Goal: Task Accomplishment & Management: Complete application form

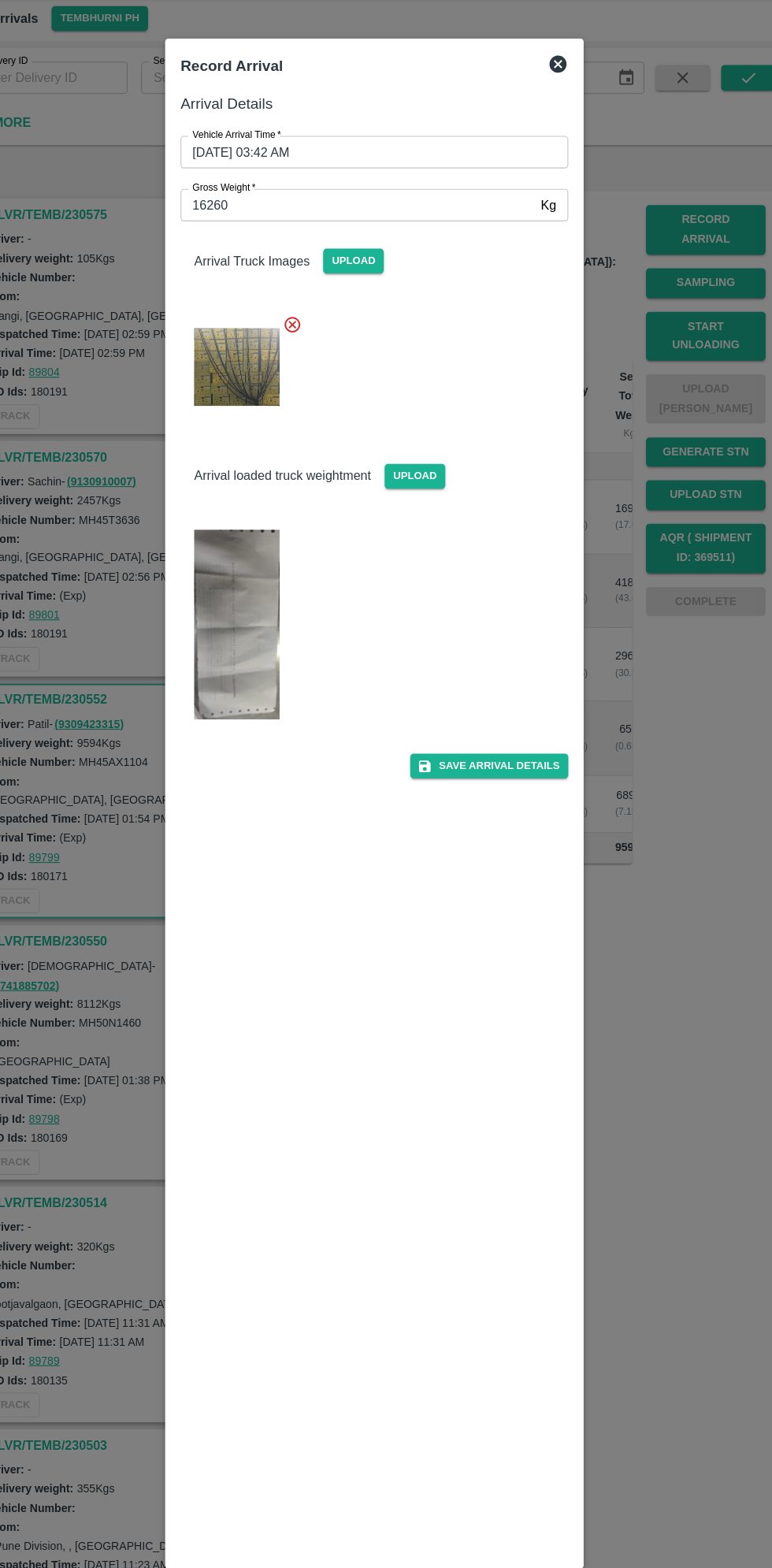
scroll to position [451, 0]
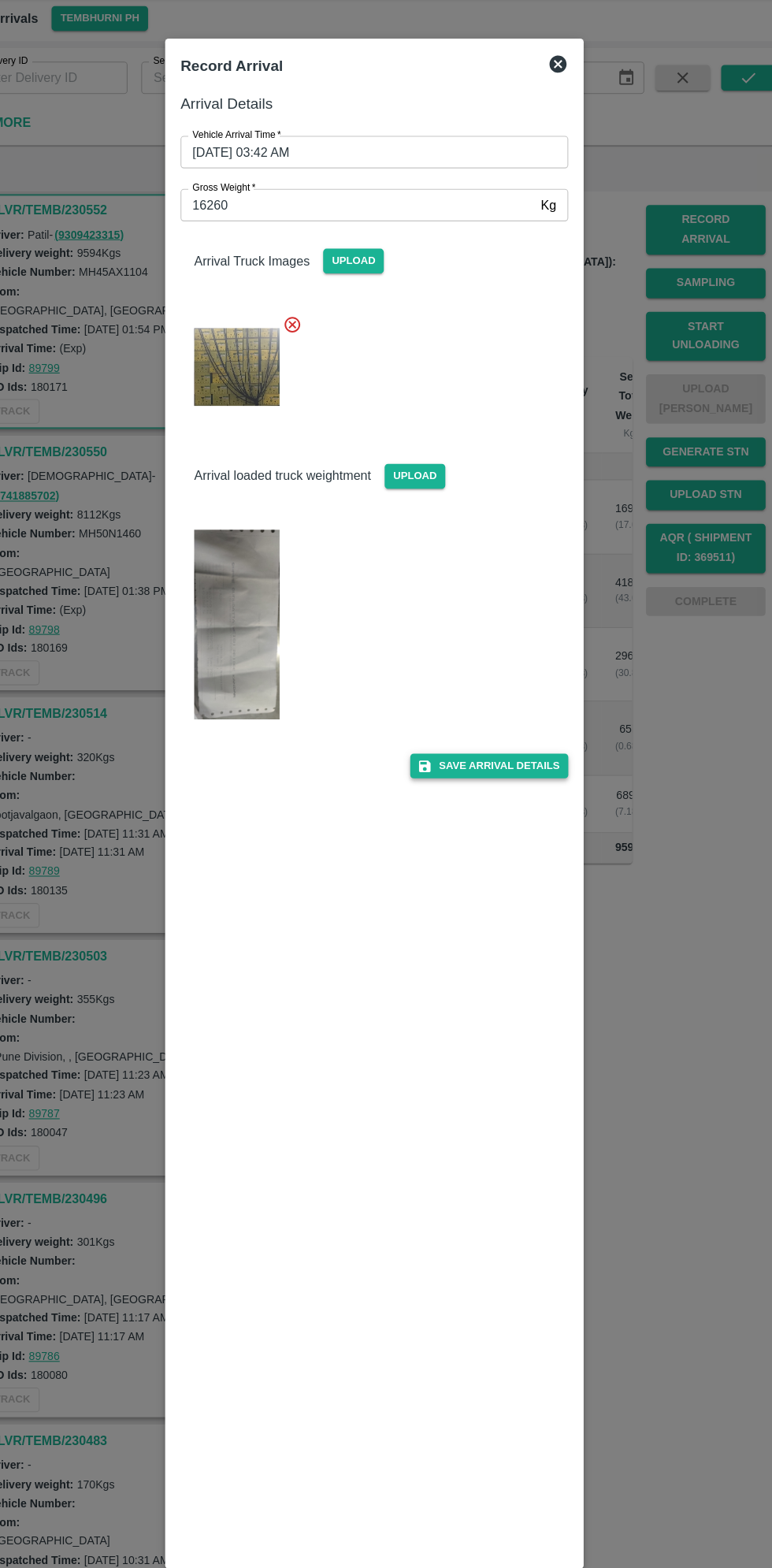
click at [500, 750] on button "Save Arrival Details" at bounding box center [492, 749] width 146 height 23
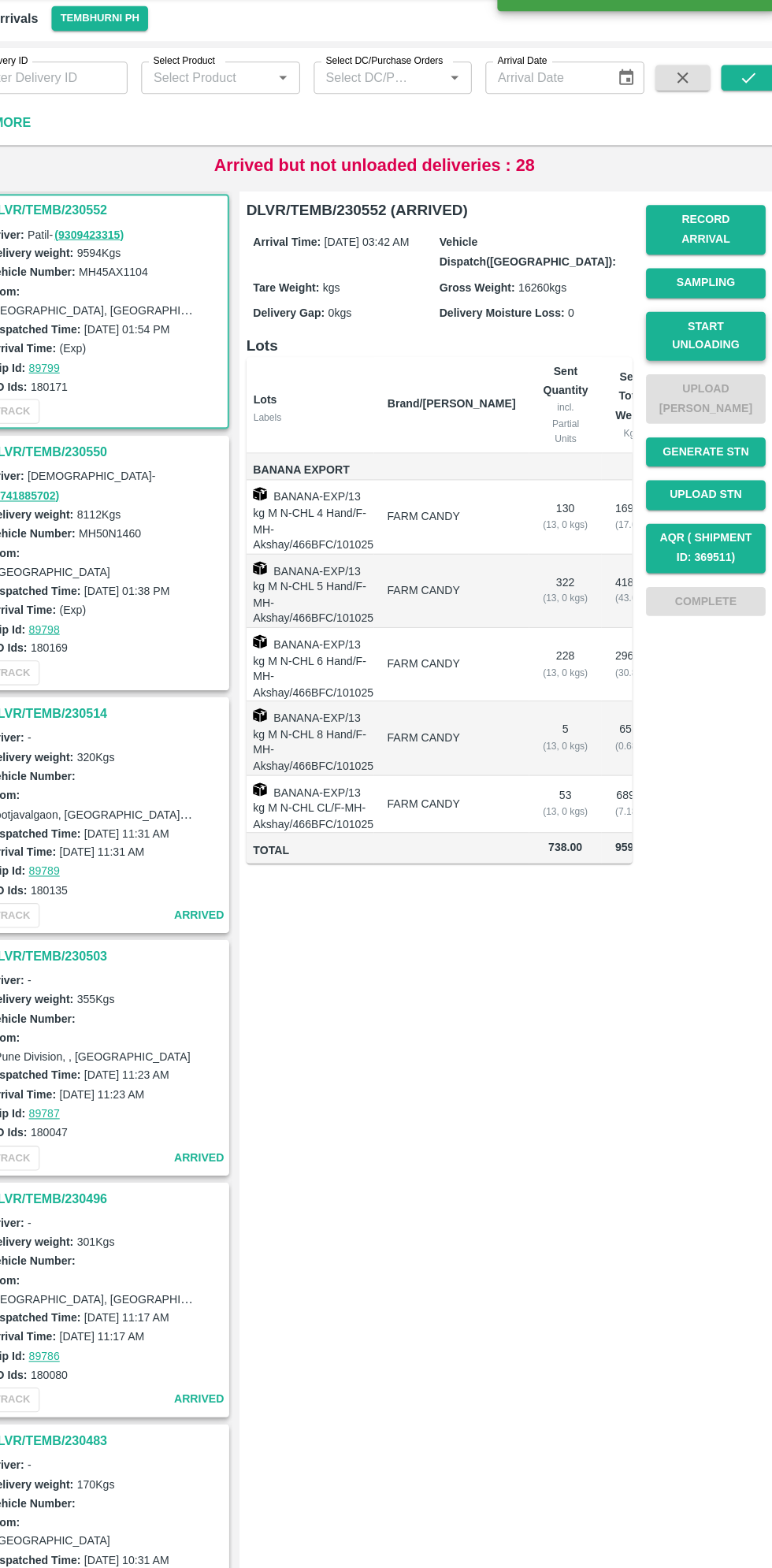
click at [687, 345] on button "Start Unloading" at bounding box center [692, 354] width 110 height 45
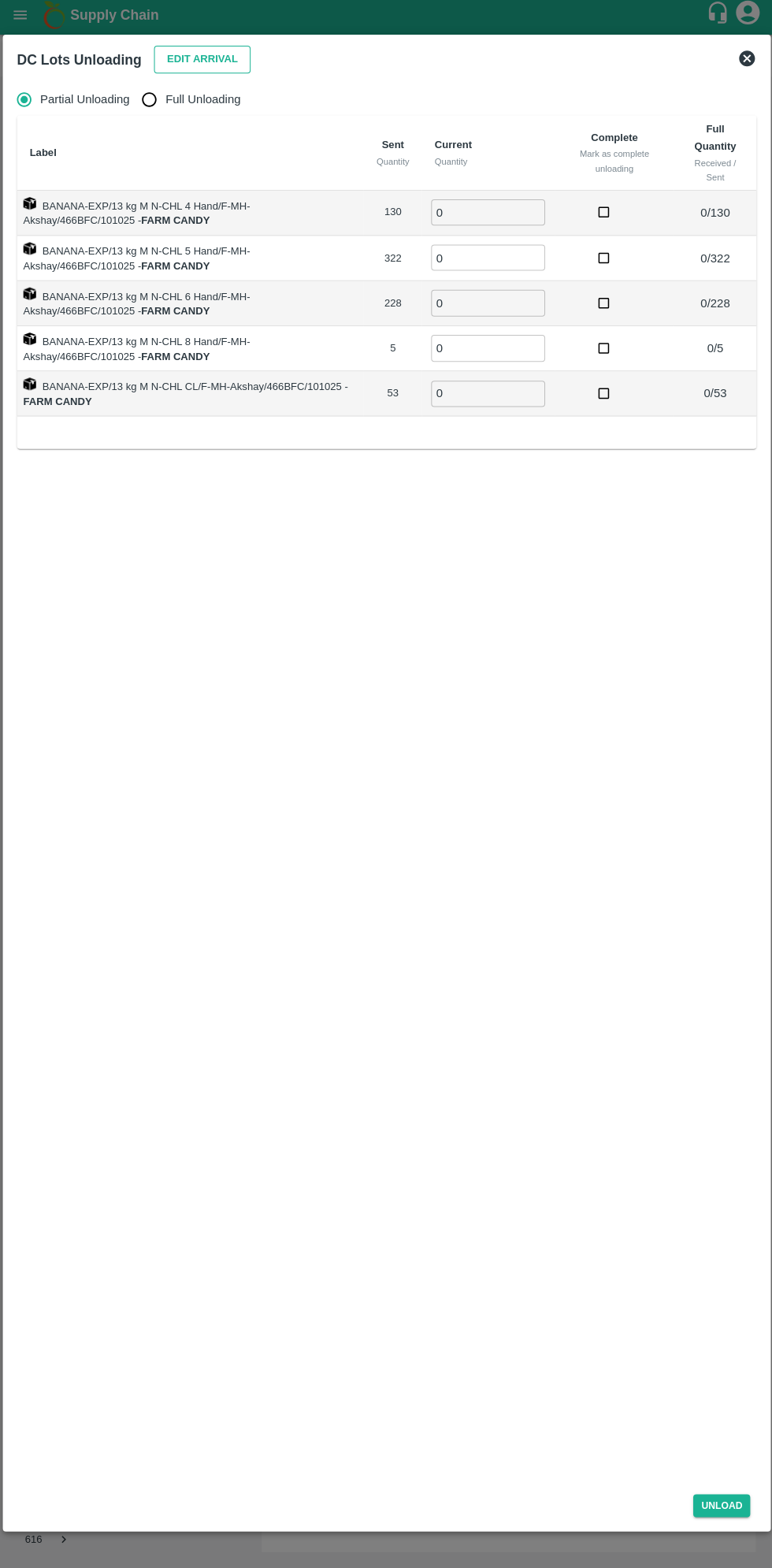
click at [199, 57] on button "Edit Arrival" at bounding box center [202, 64] width 96 height 28
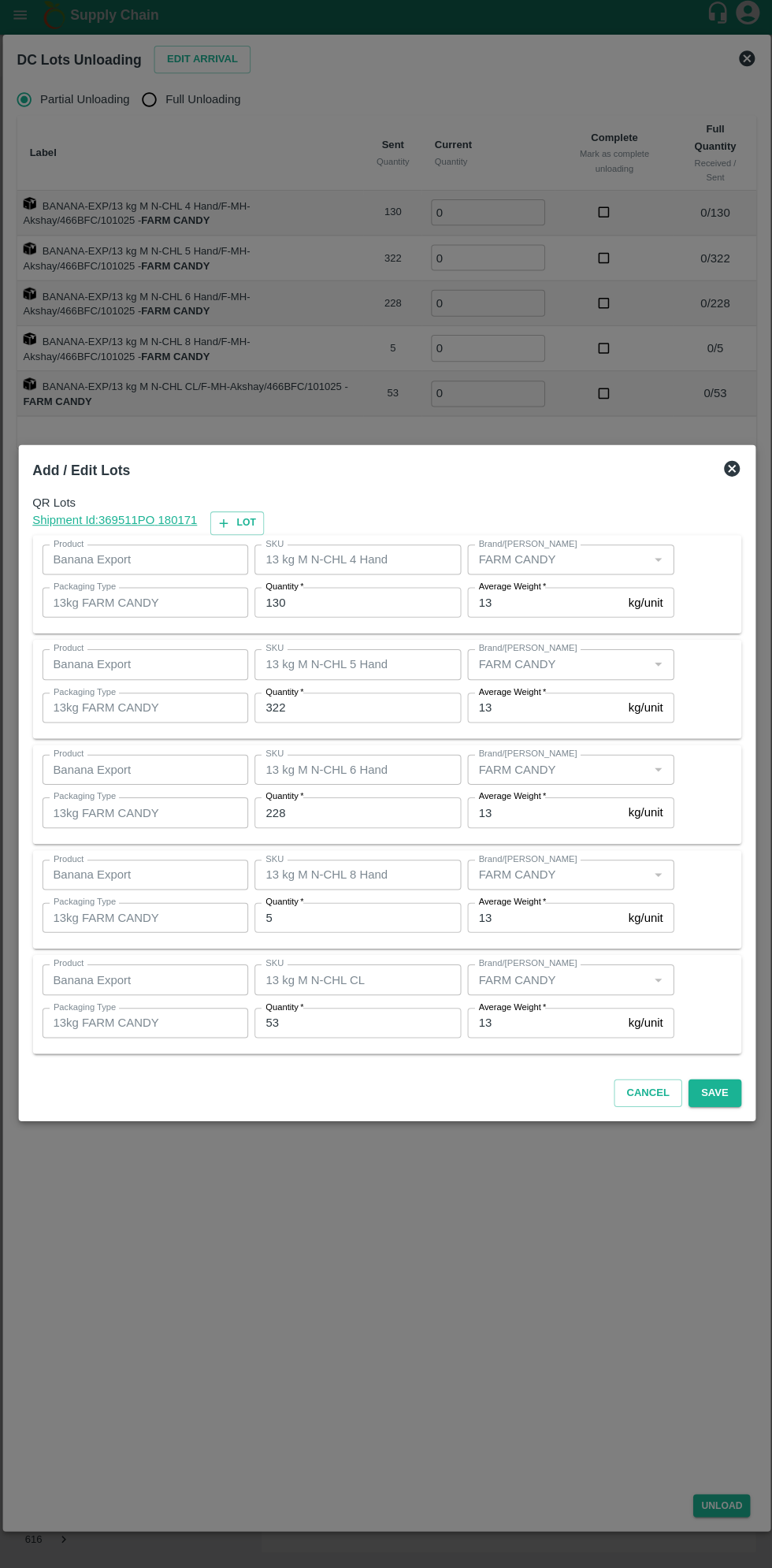
click at [322, 607] on input "130" at bounding box center [356, 604] width 205 height 30
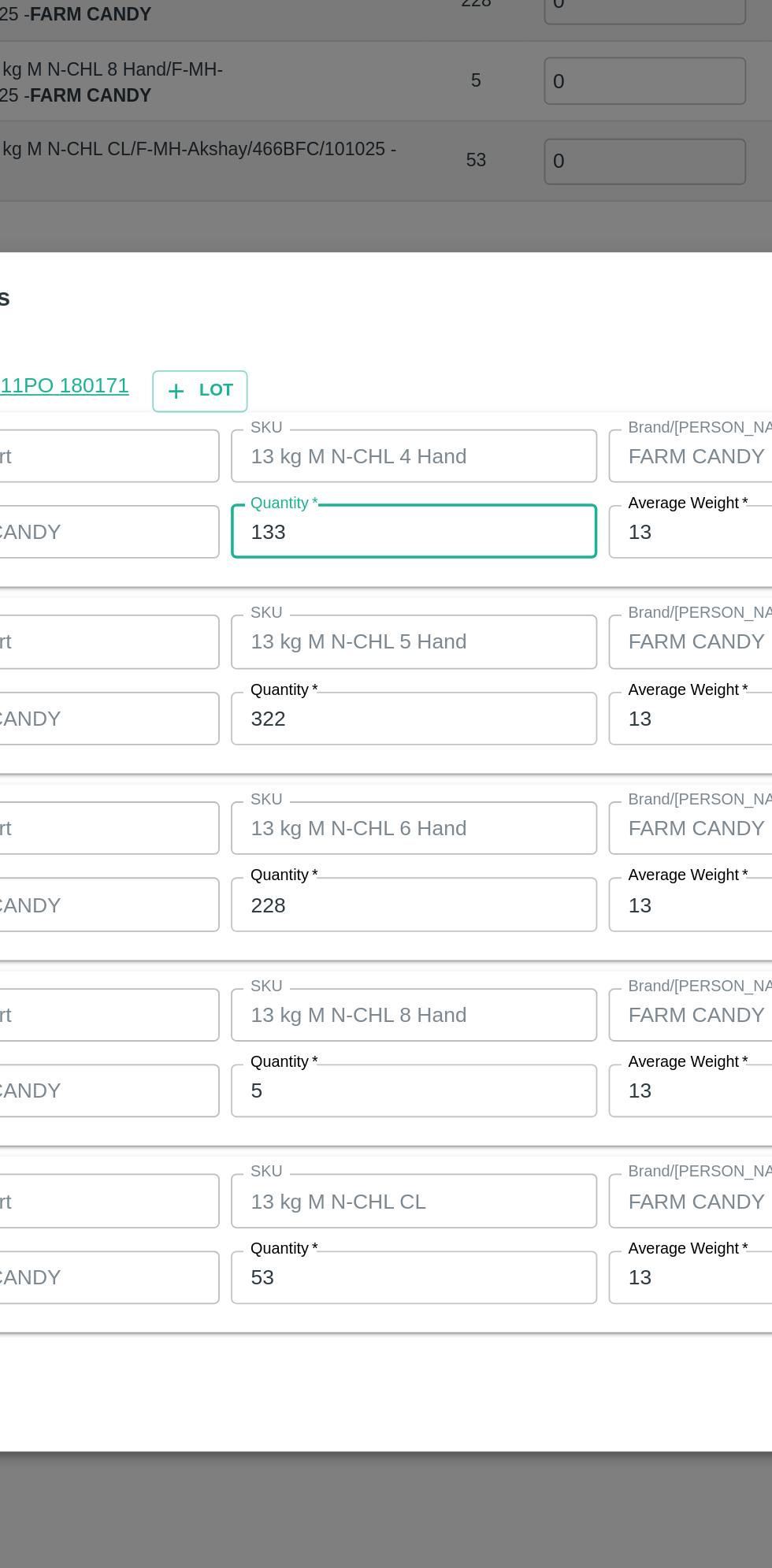
type input "133"
click at [303, 712] on input "322" at bounding box center [356, 709] width 205 height 30
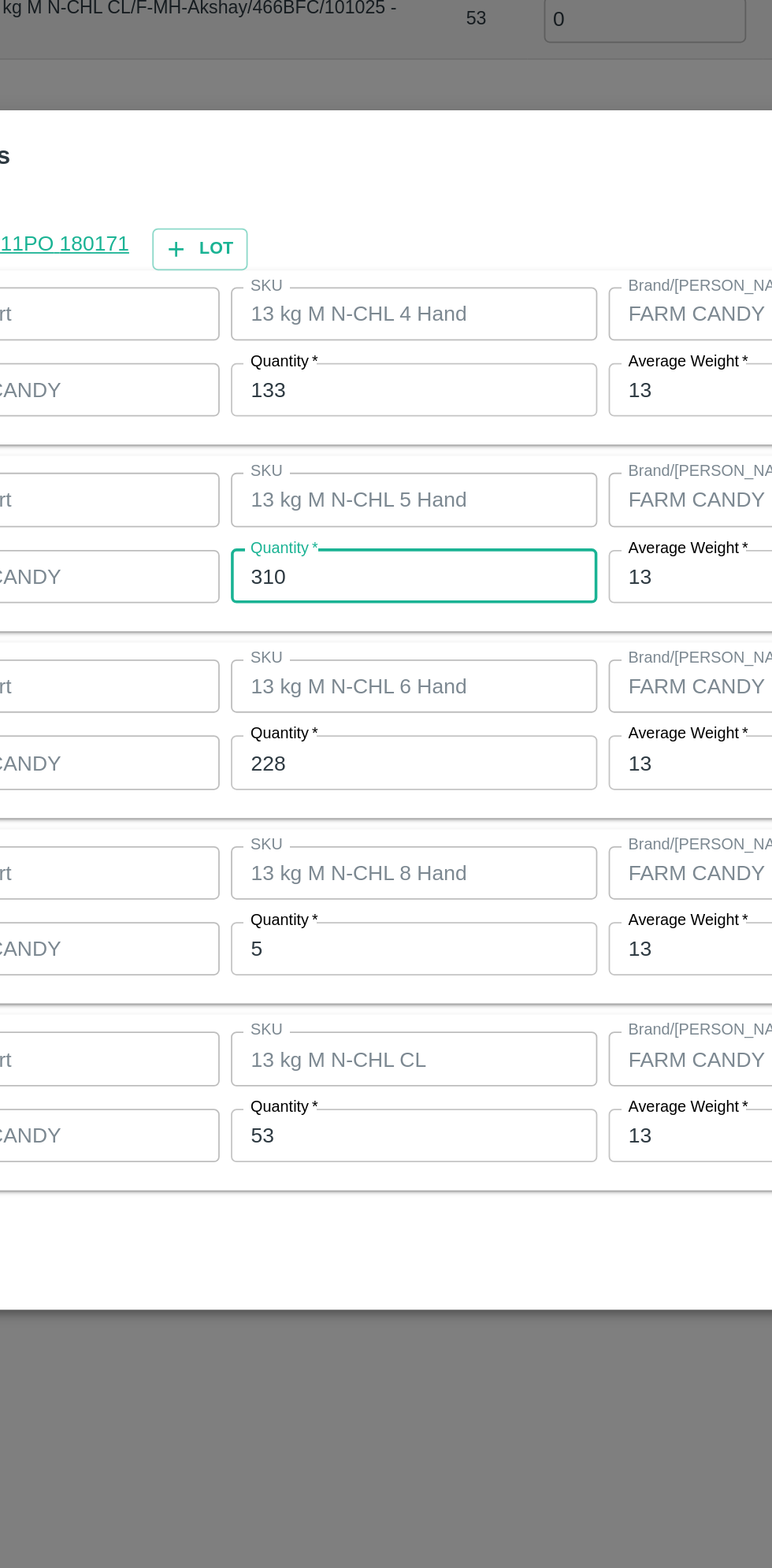
type input "310"
click at [308, 819] on input "228" at bounding box center [356, 813] width 205 height 30
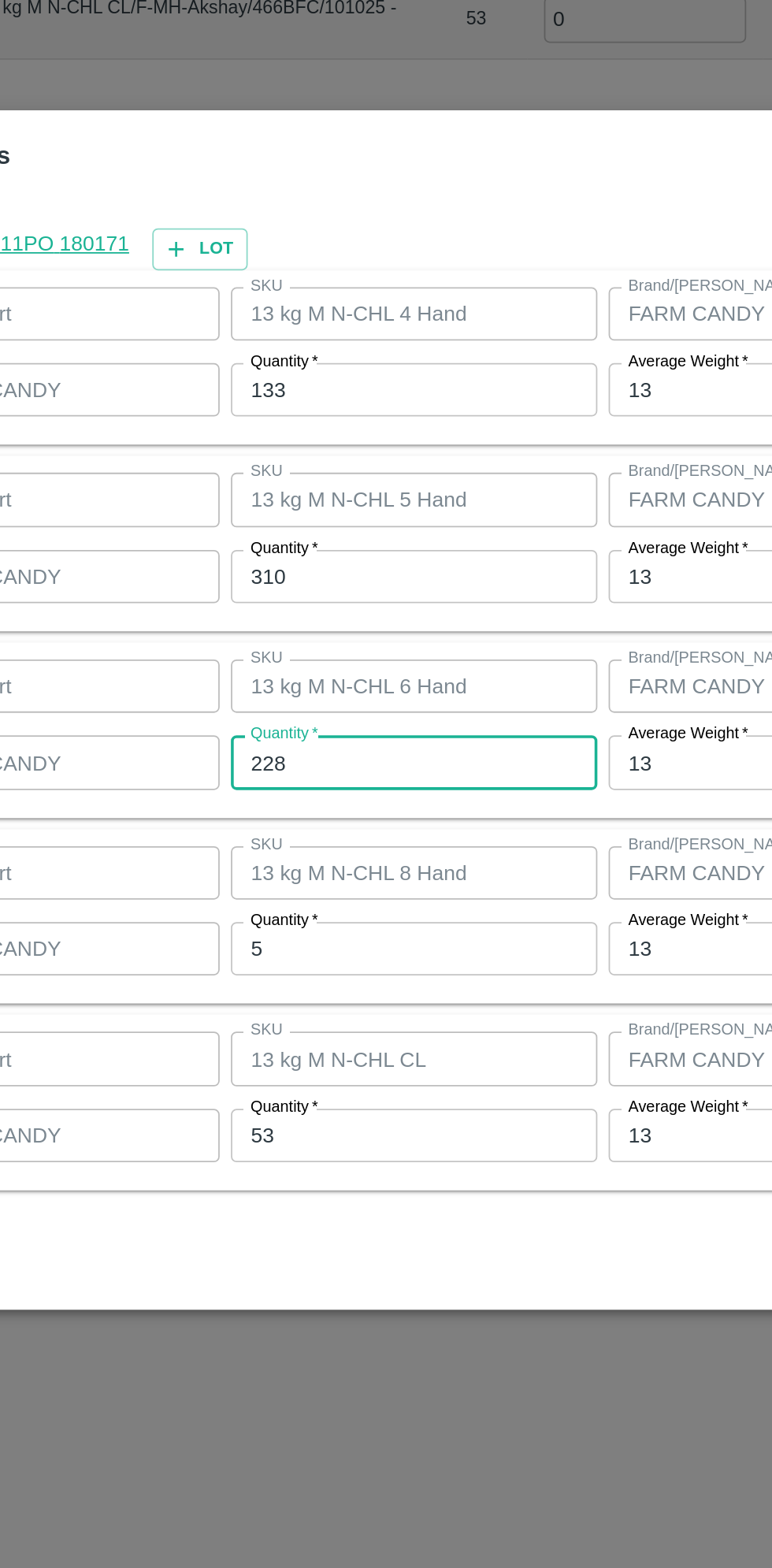
click at [272, 814] on input "228" at bounding box center [356, 813] width 205 height 30
click at [285, 818] on input "228" at bounding box center [356, 813] width 205 height 30
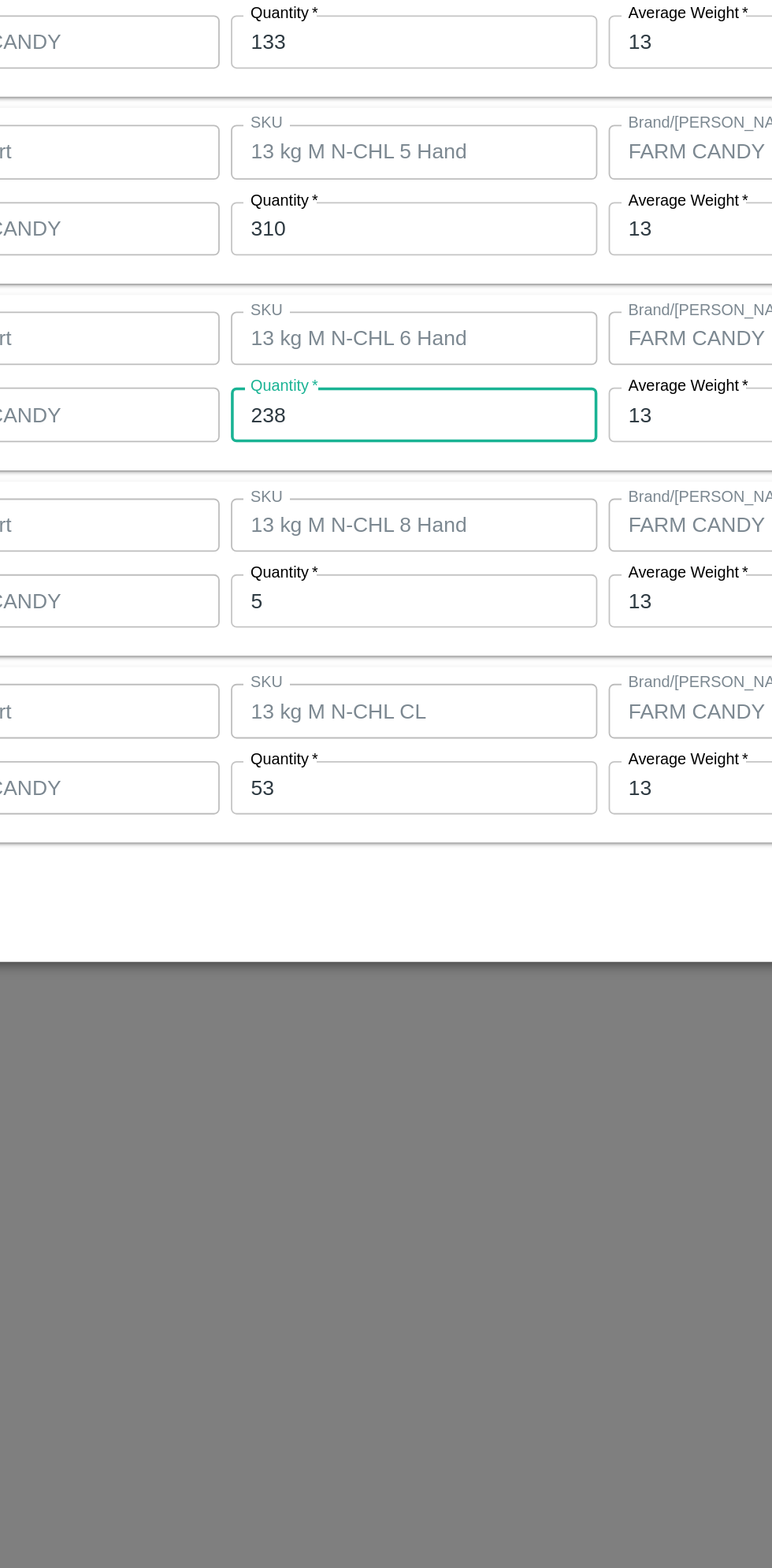
type input "238"
click at [292, 1026] on input "53" at bounding box center [356, 1022] width 205 height 30
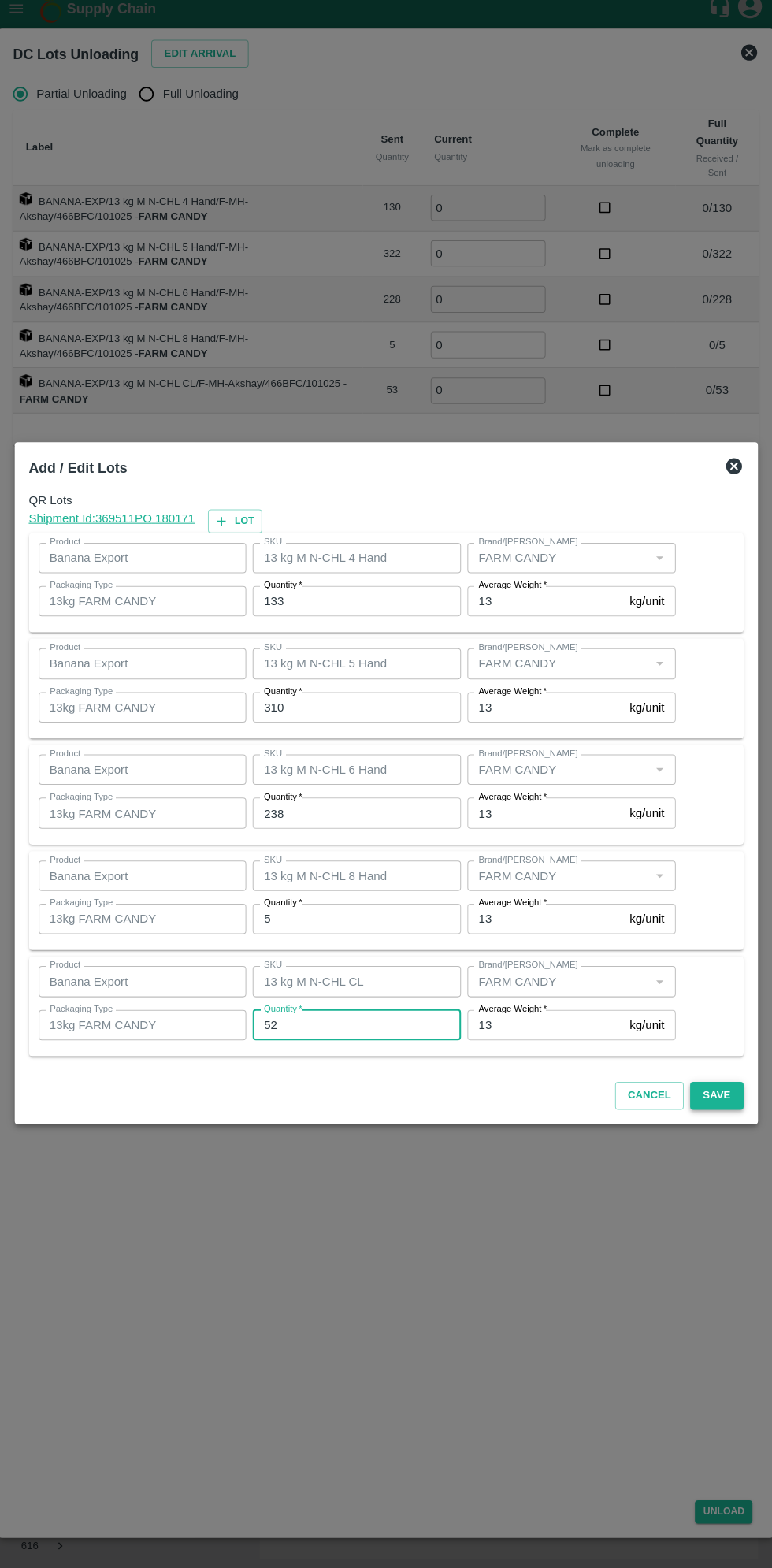
type input "52"
click at [717, 1082] on button "Save" at bounding box center [712, 1093] width 52 height 28
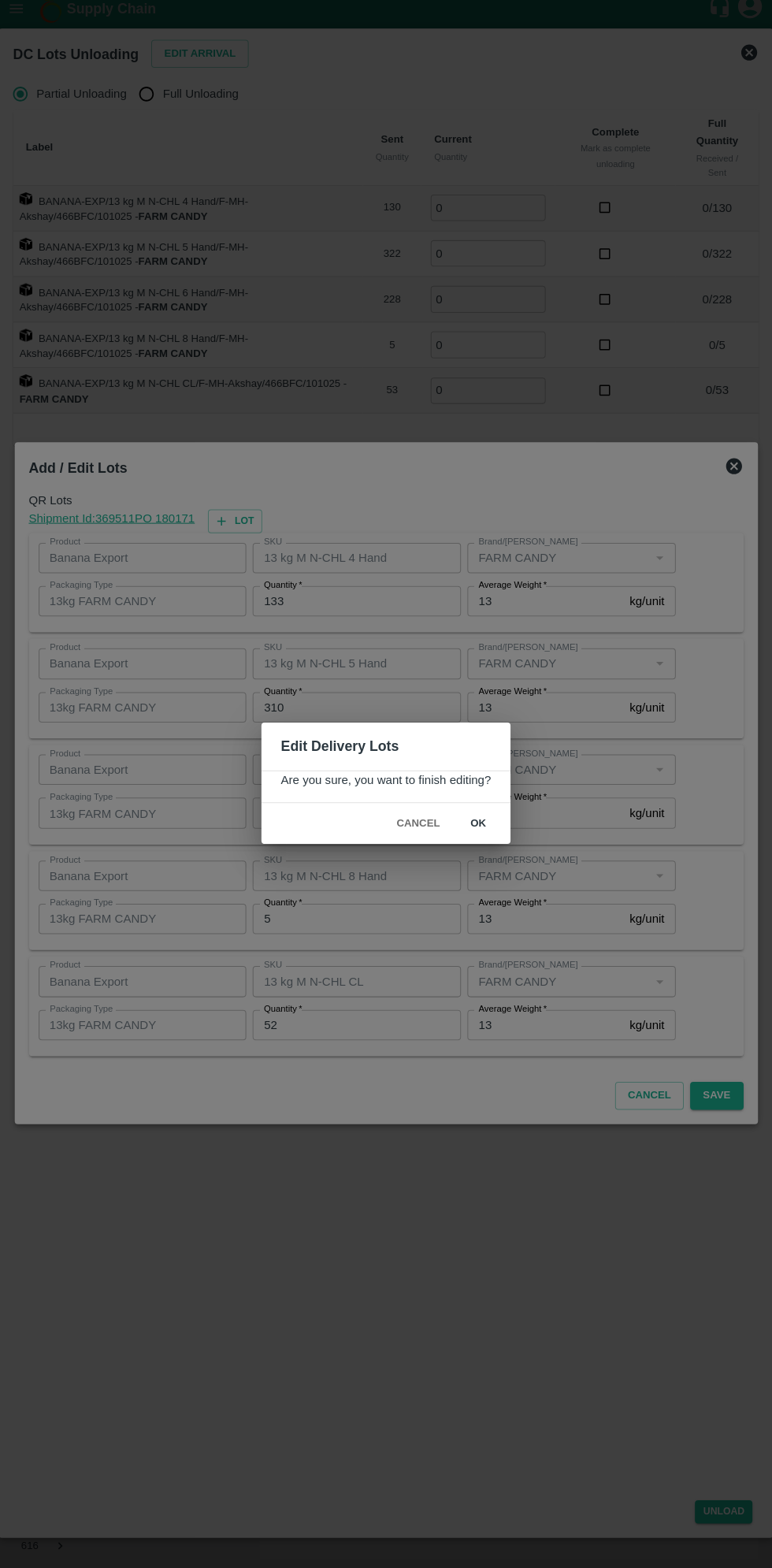
click at [495, 834] on button "ok" at bounding box center [477, 824] width 50 height 28
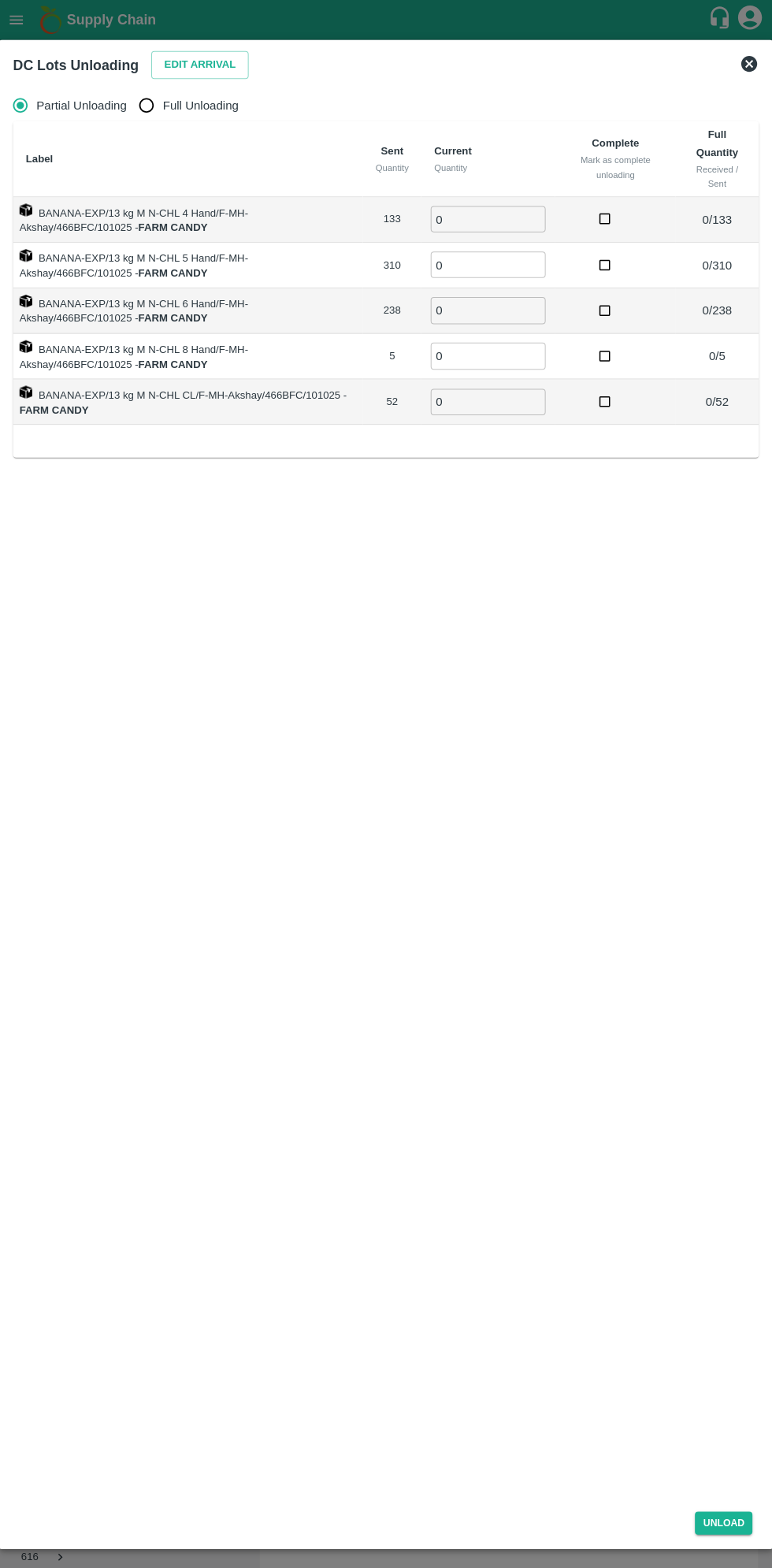
click at [165, 107] on input "Full Unloading" at bounding box center [149, 104] width 32 height 32
radio input "true"
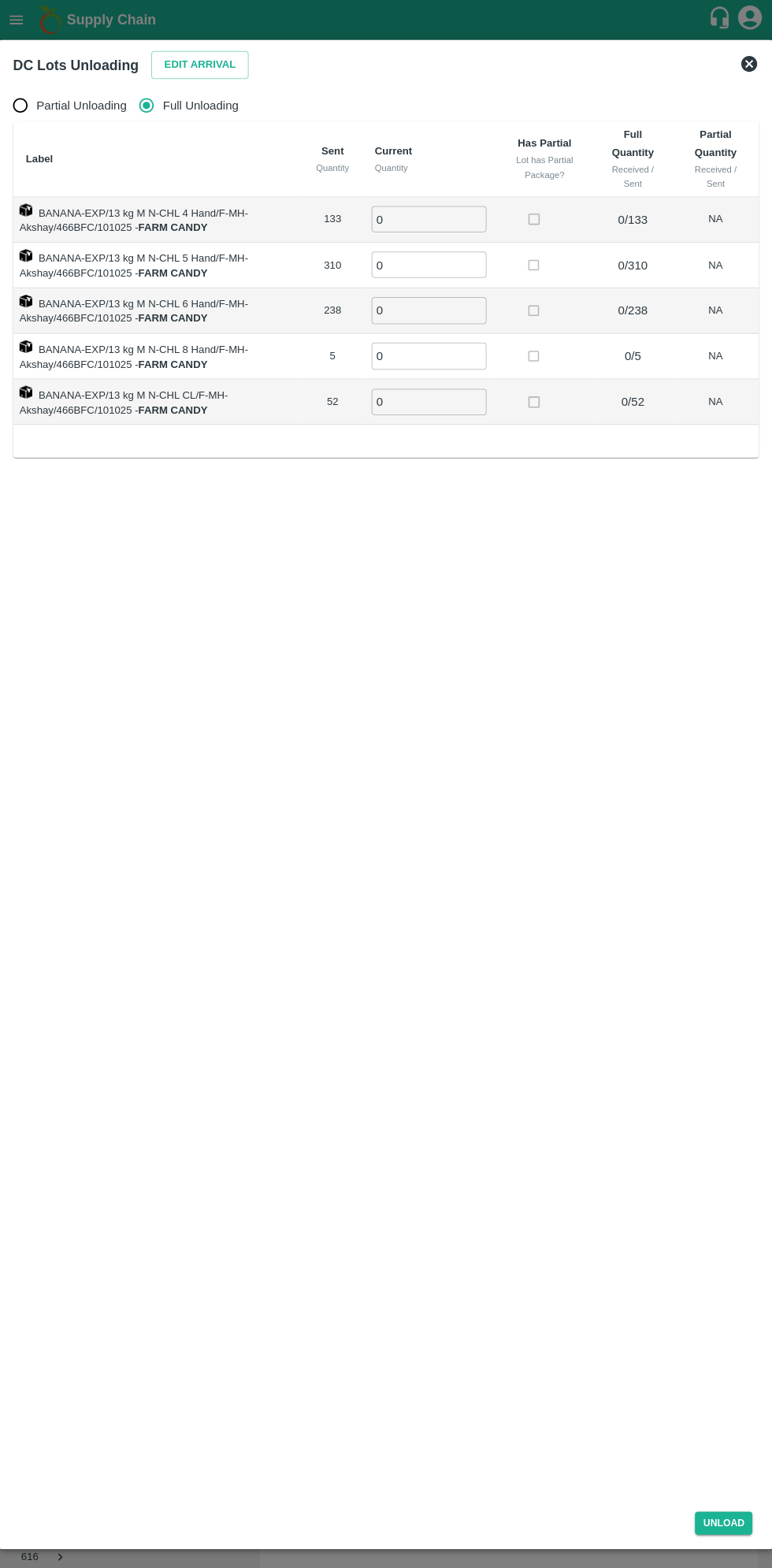
click at [428, 257] on input "0" at bounding box center [429, 261] width 114 height 26
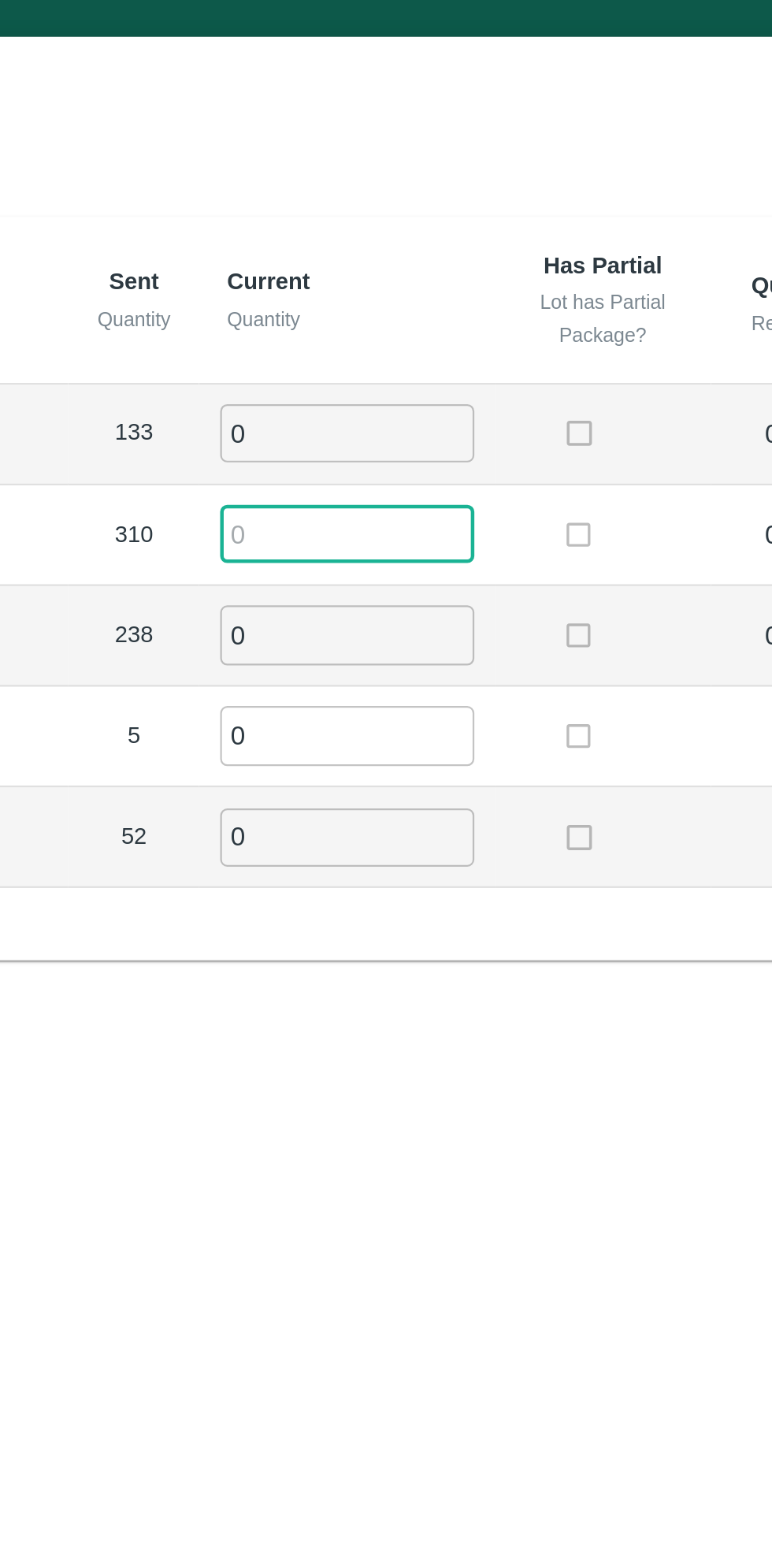
type input "1"
click at [416, 219] on input "0" at bounding box center [429, 216] width 114 height 26
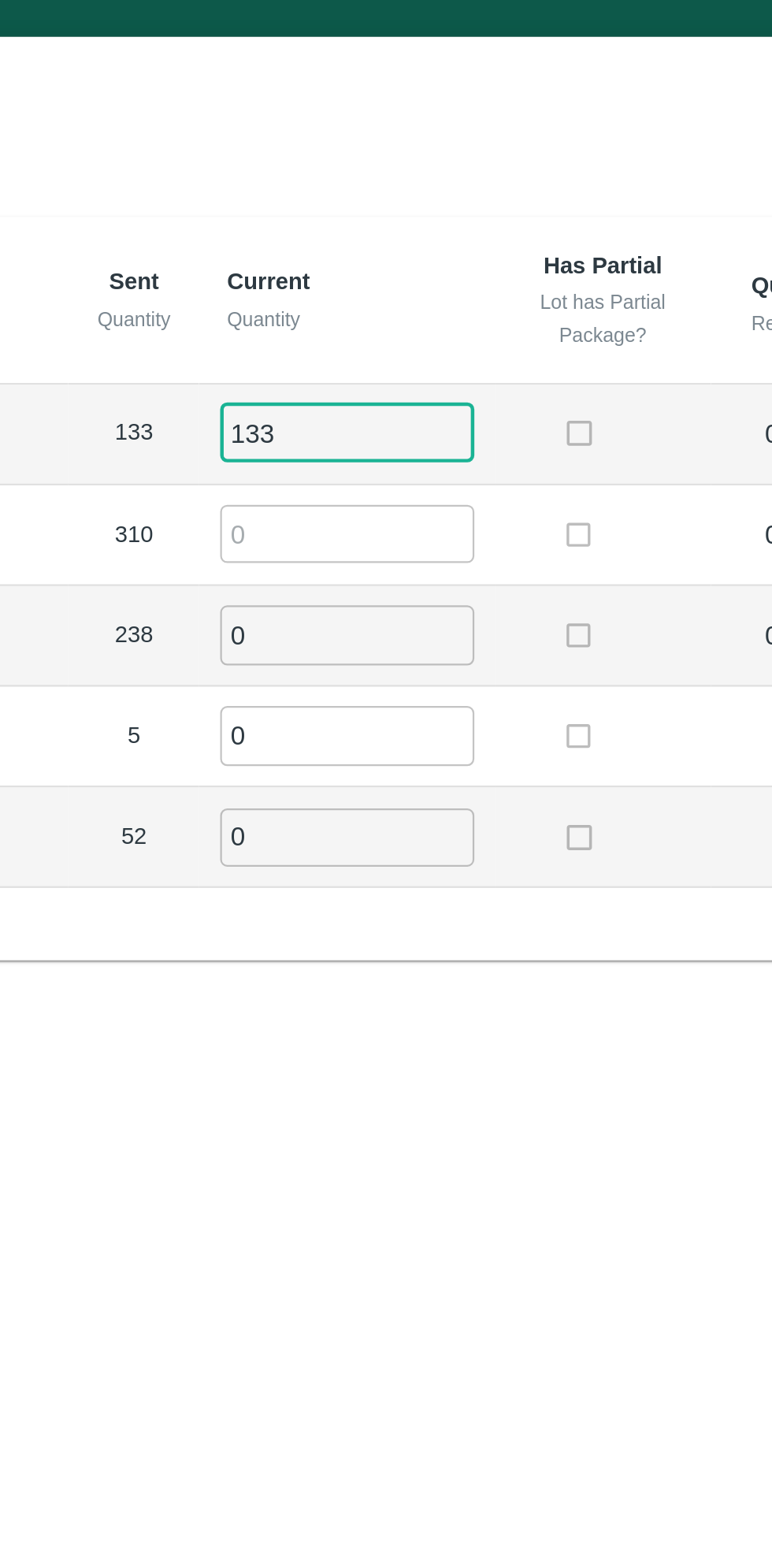
type input "133"
click at [403, 257] on input "number" at bounding box center [429, 261] width 114 height 26
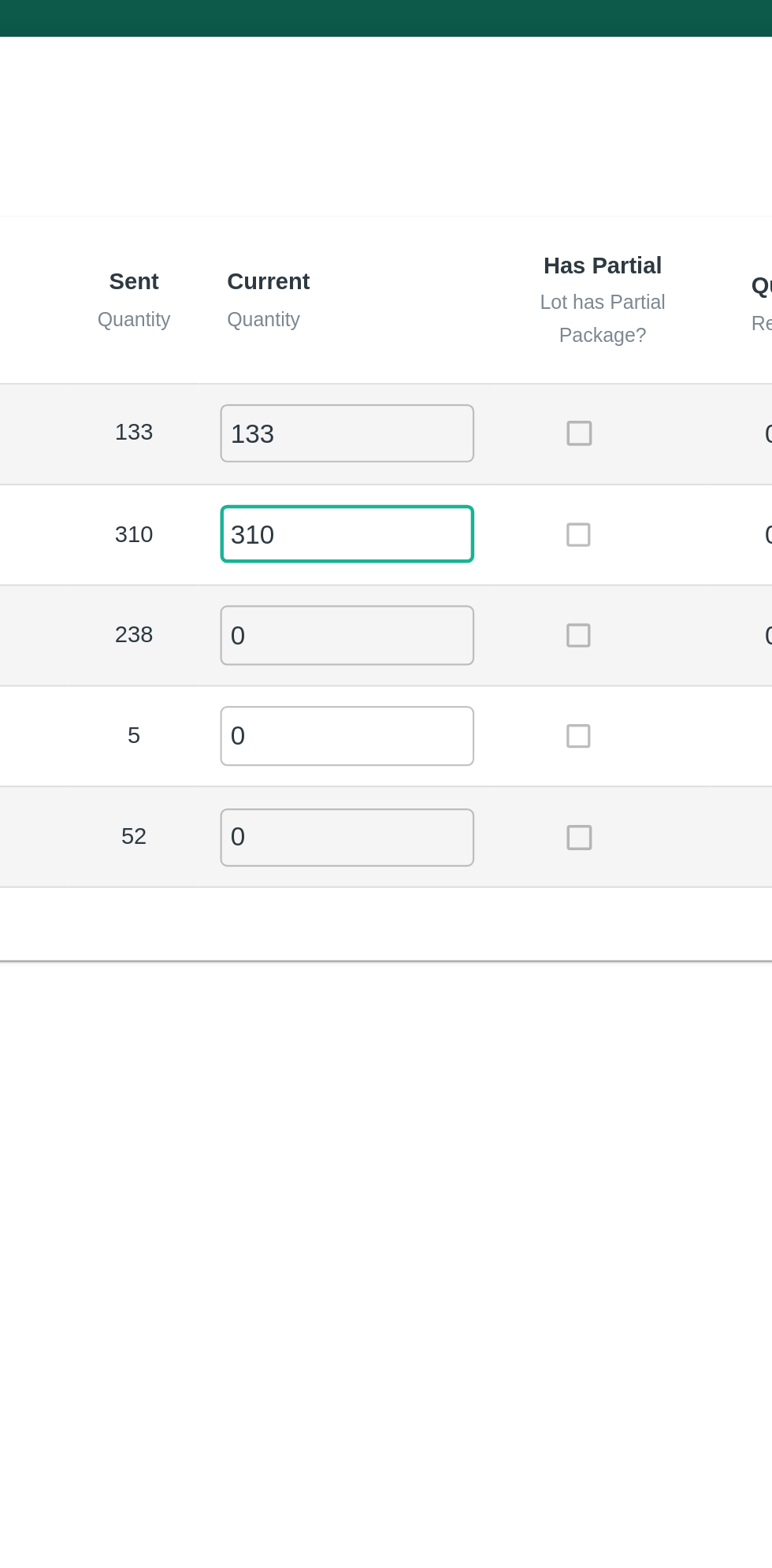
type input "310"
click at [416, 308] on input "0" at bounding box center [429, 306] width 114 height 26
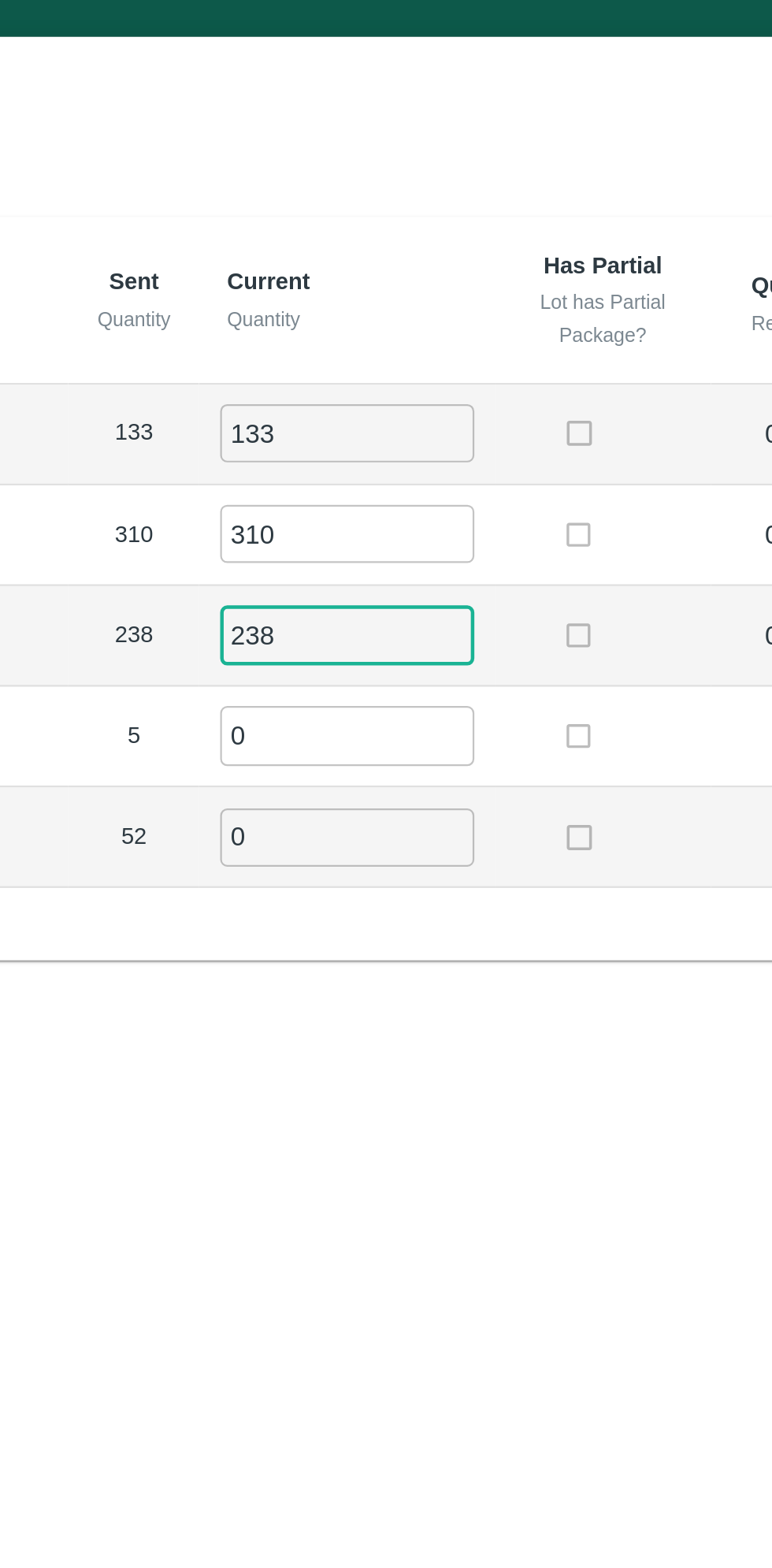
type input "238"
click at [412, 354] on input "0" at bounding box center [429, 351] width 114 height 26
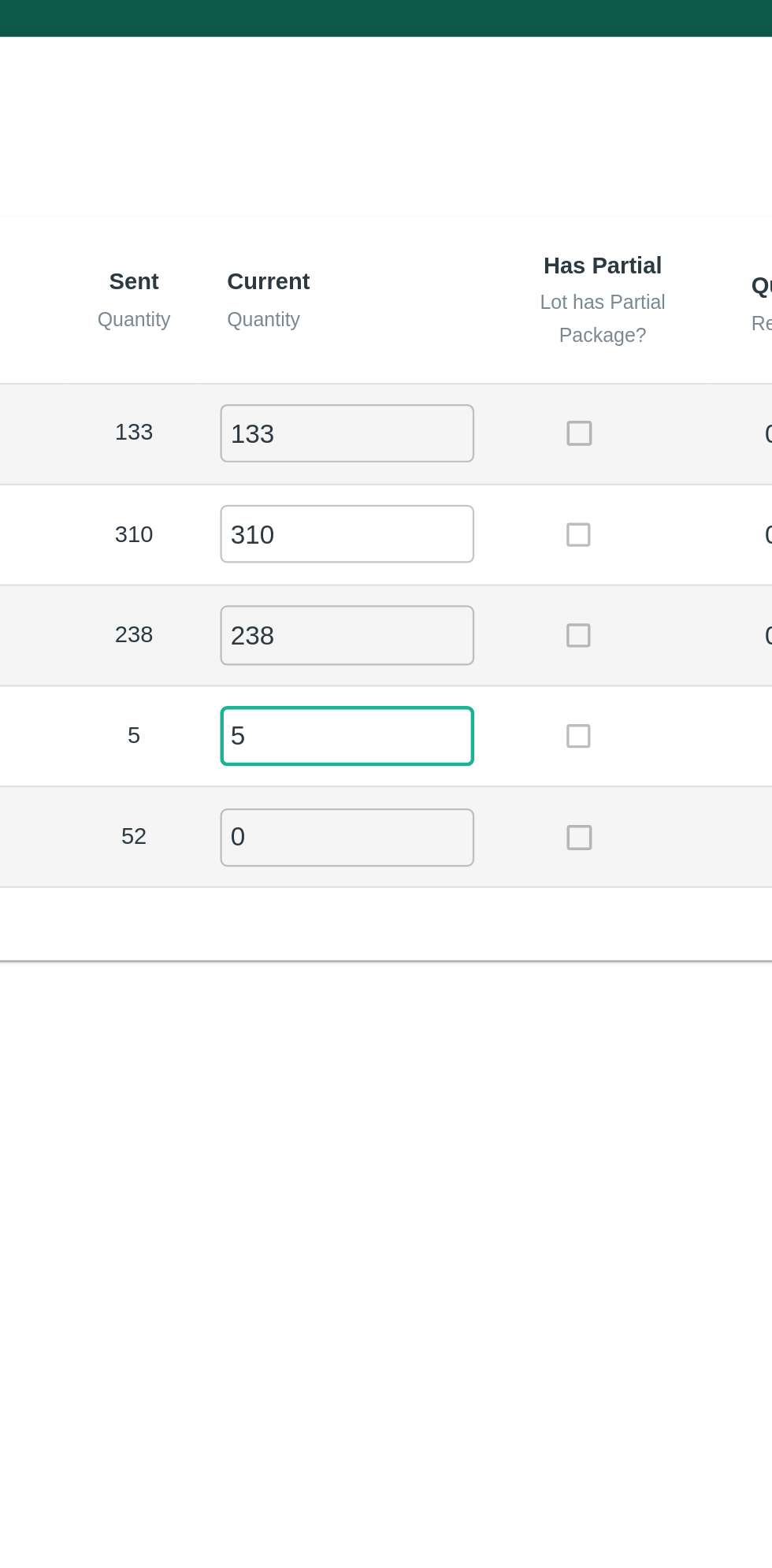
type input "5"
click at [413, 399] on input "0" at bounding box center [429, 397] width 114 height 26
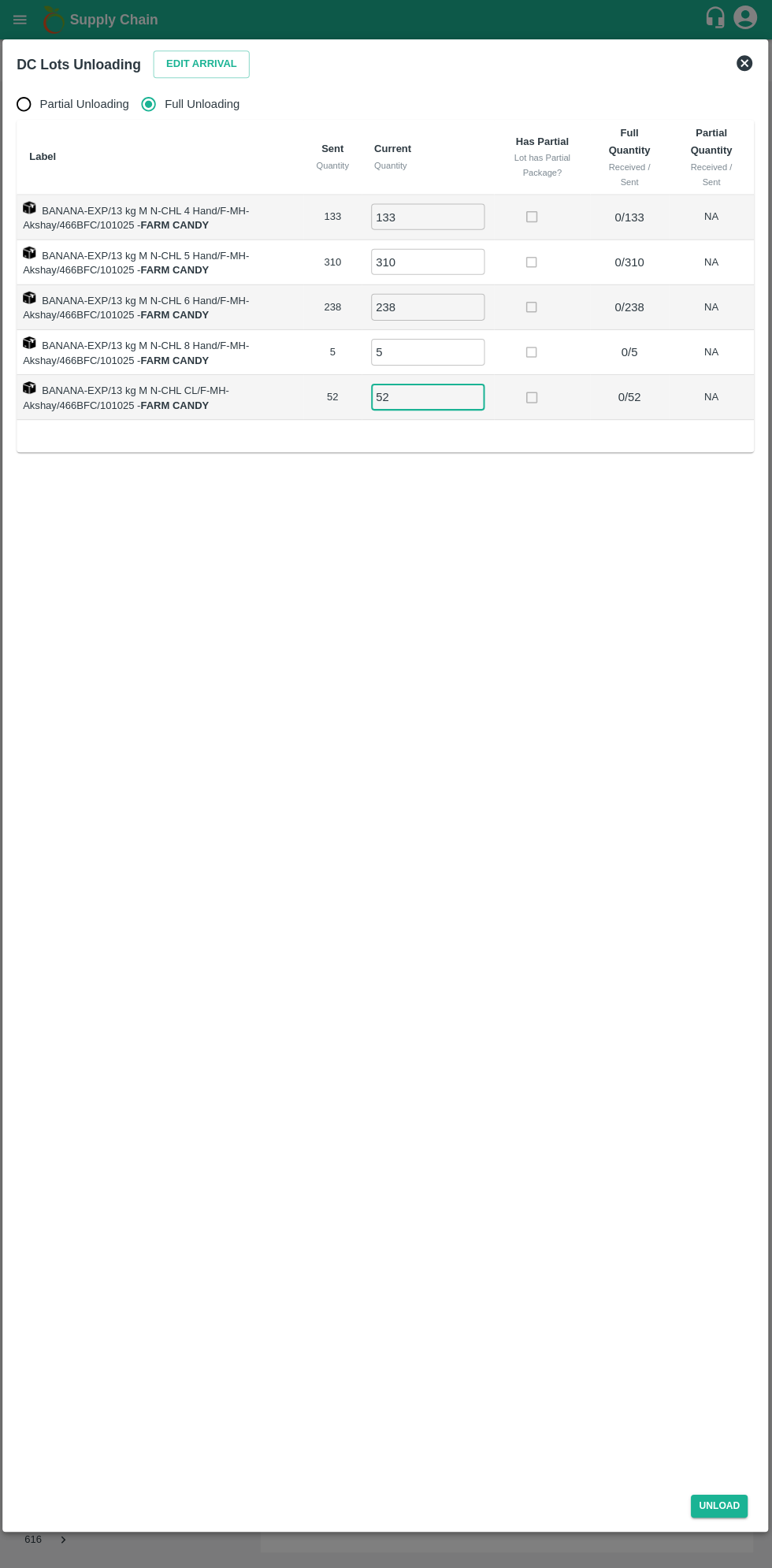
scroll to position [0, 0]
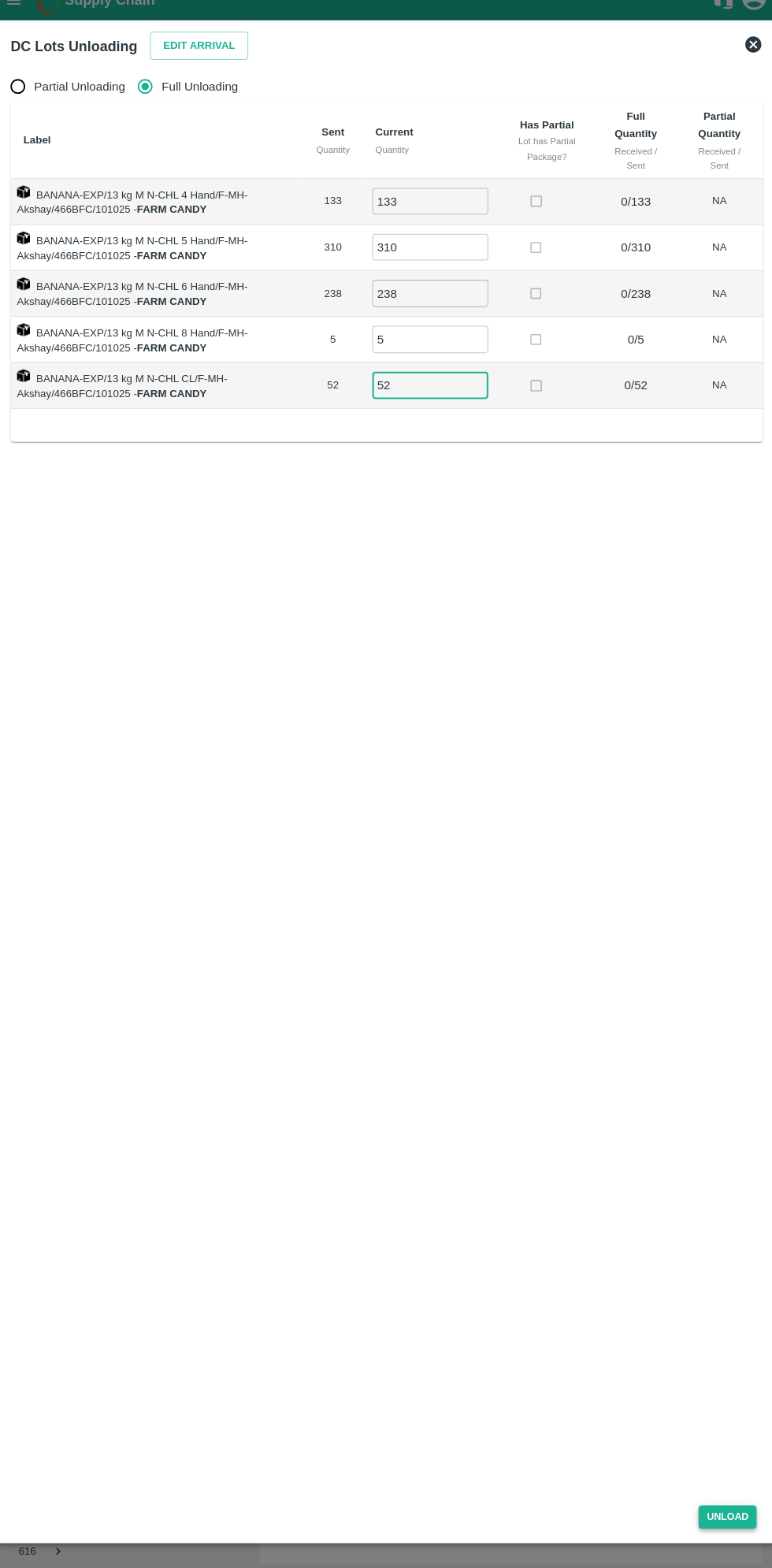
type input "52"
click at [722, 1496] on button "Unload" at bounding box center [719, 1503] width 57 height 23
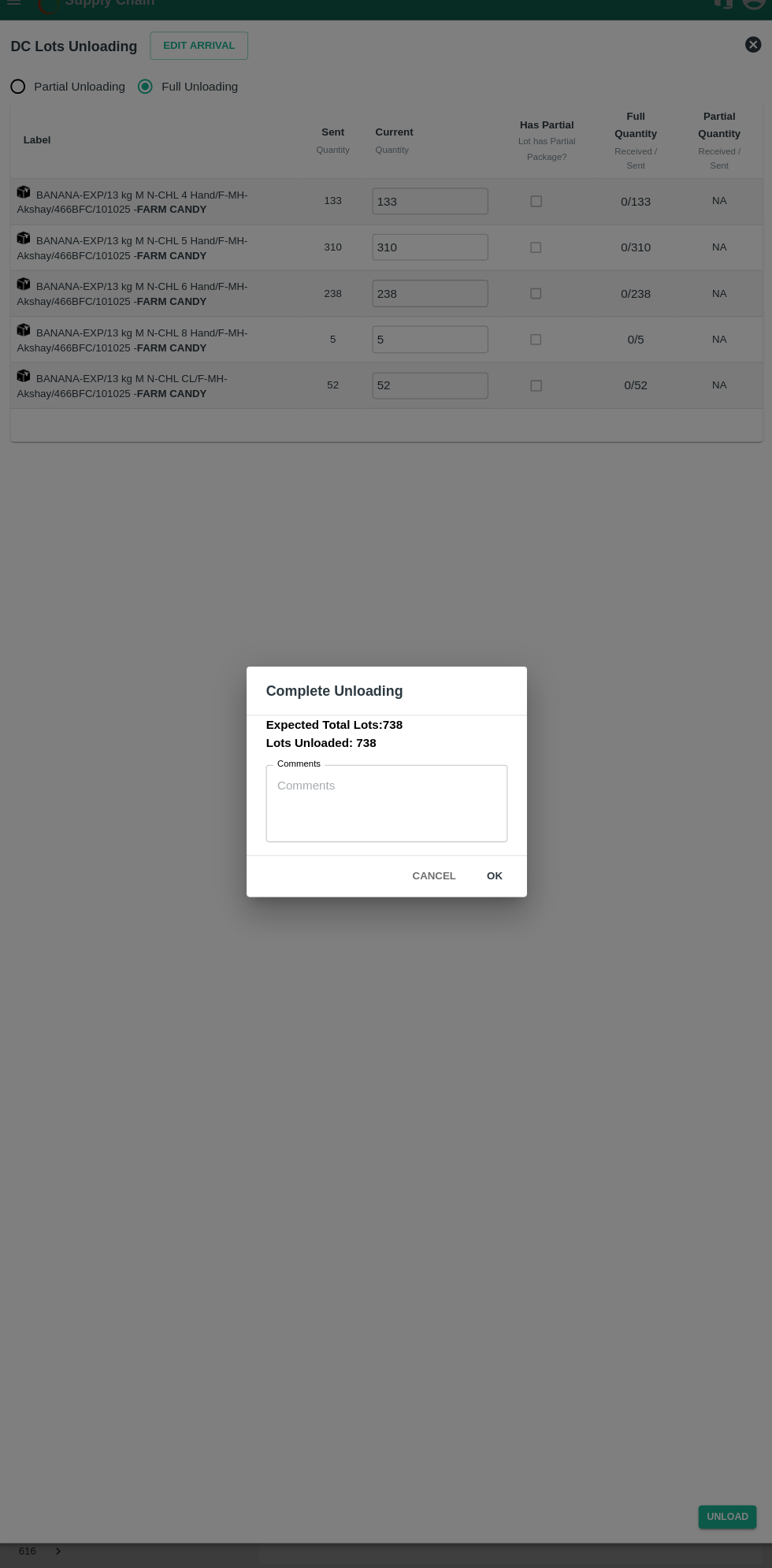
click at [492, 876] on button "ok" at bounding box center [492, 877] width 50 height 28
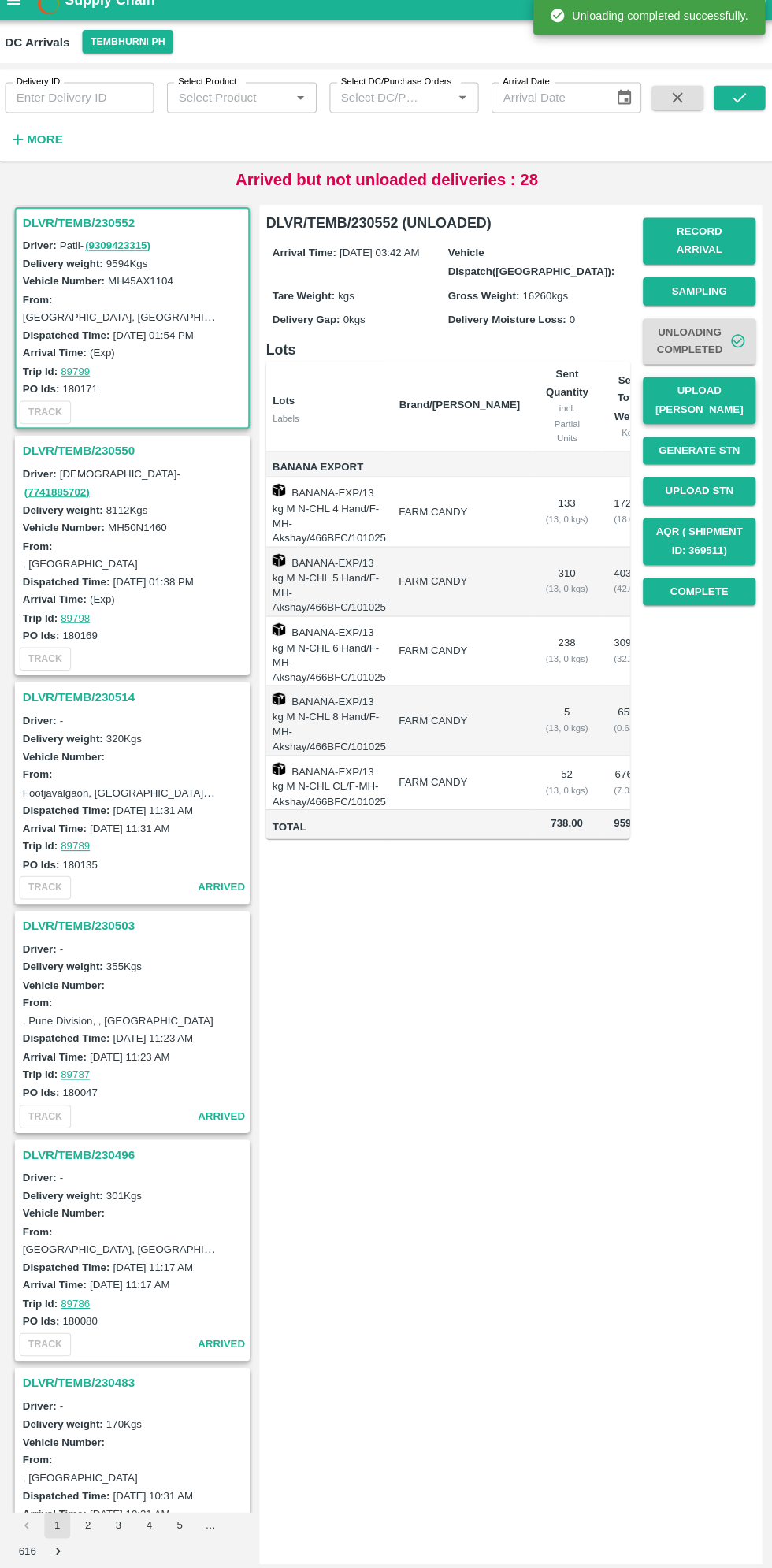
click at [726, 391] on button "Upload [PERSON_NAME]" at bounding box center [692, 411] width 110 height 45
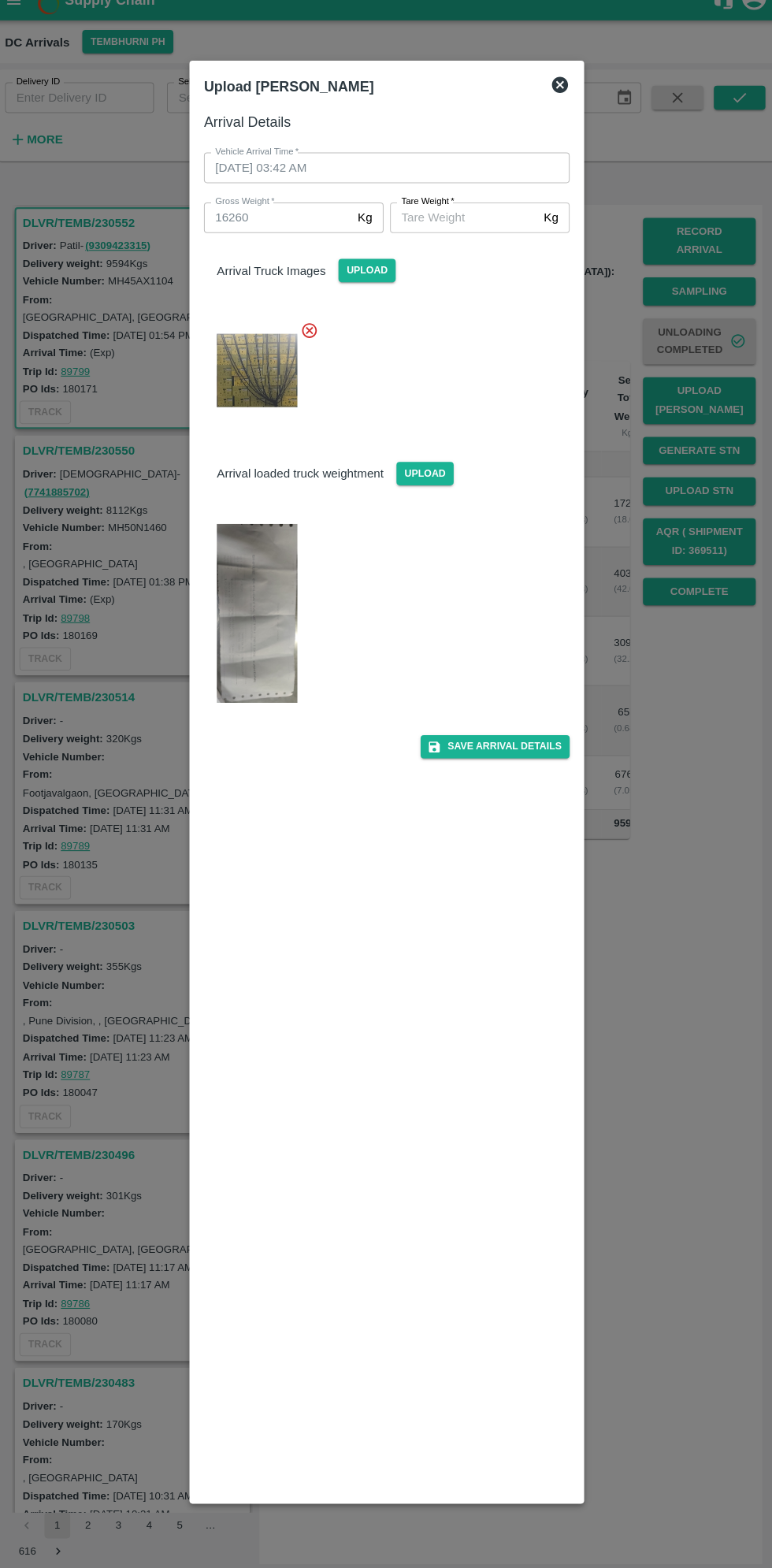
click at [289, 633] on img at bounding box center [259, 619] width 79 height 175
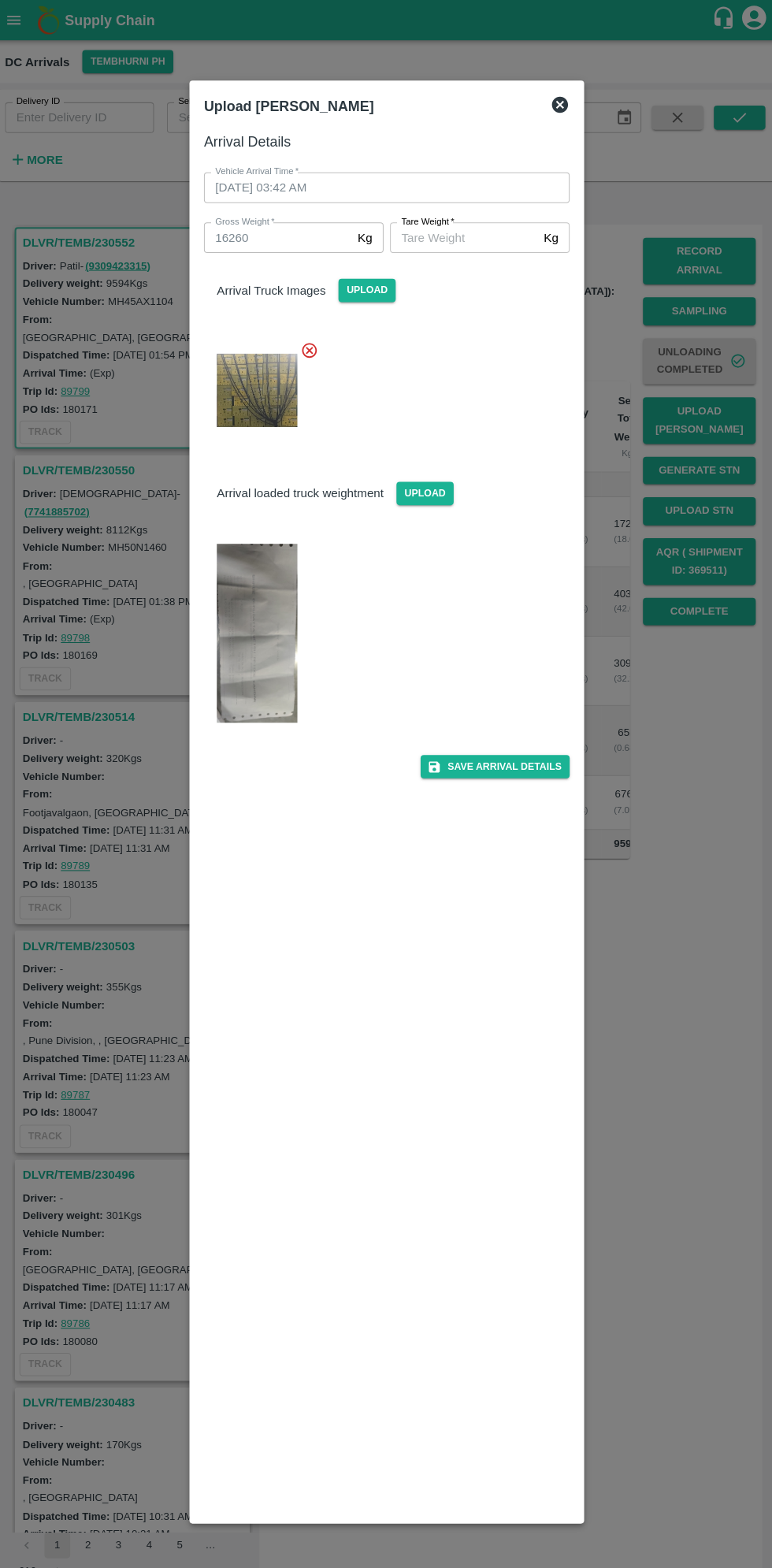
click at [477, 233] on input "[PERSON_NAME]   *" at bounding box center [461, 232] width 144 height 30
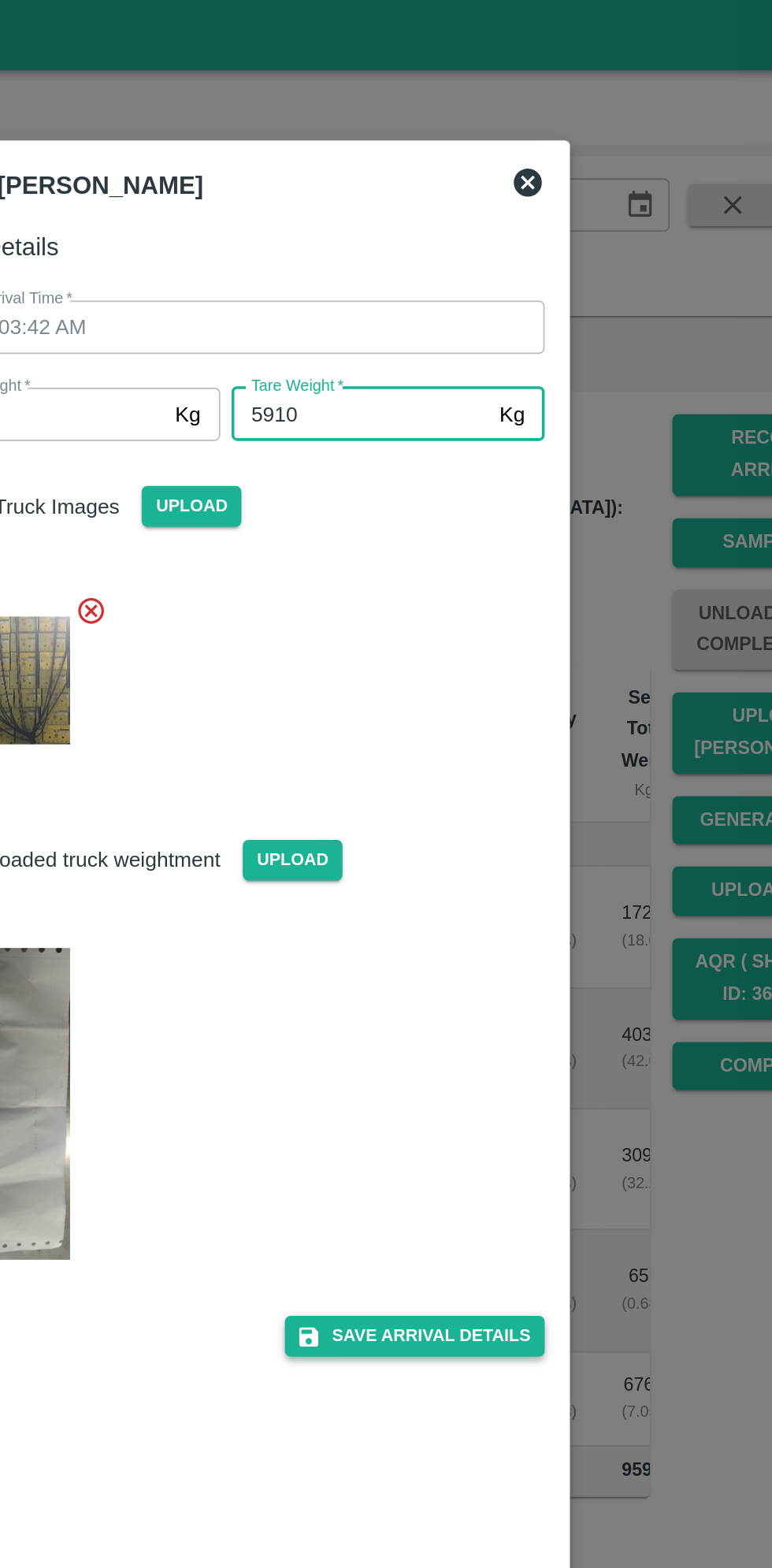
type input "5910"
click at [495, 748] on button "Save Arrival Details" at bounding box center [492, 749] width 146 height 23
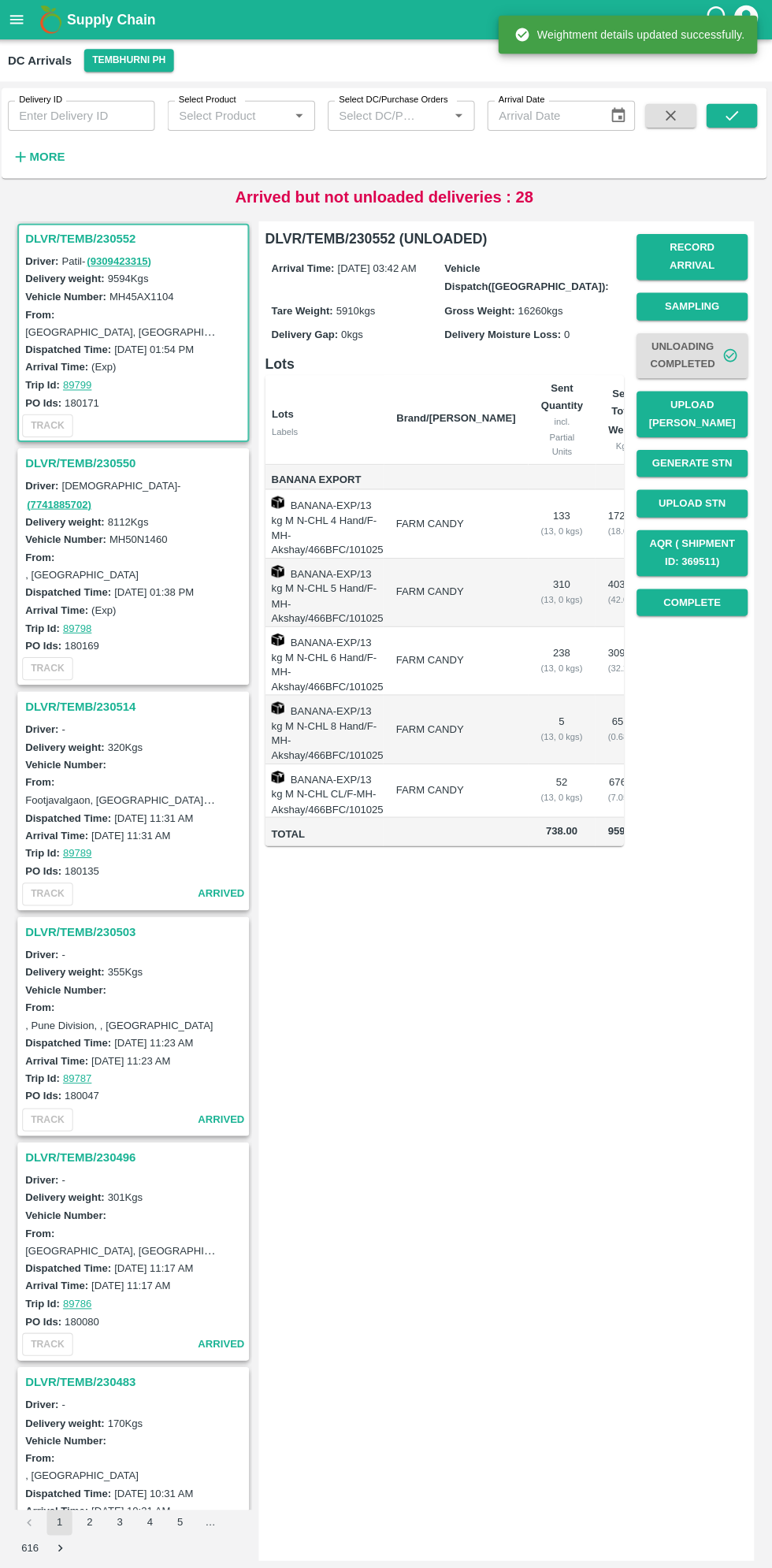
scroll to position [449, 0]
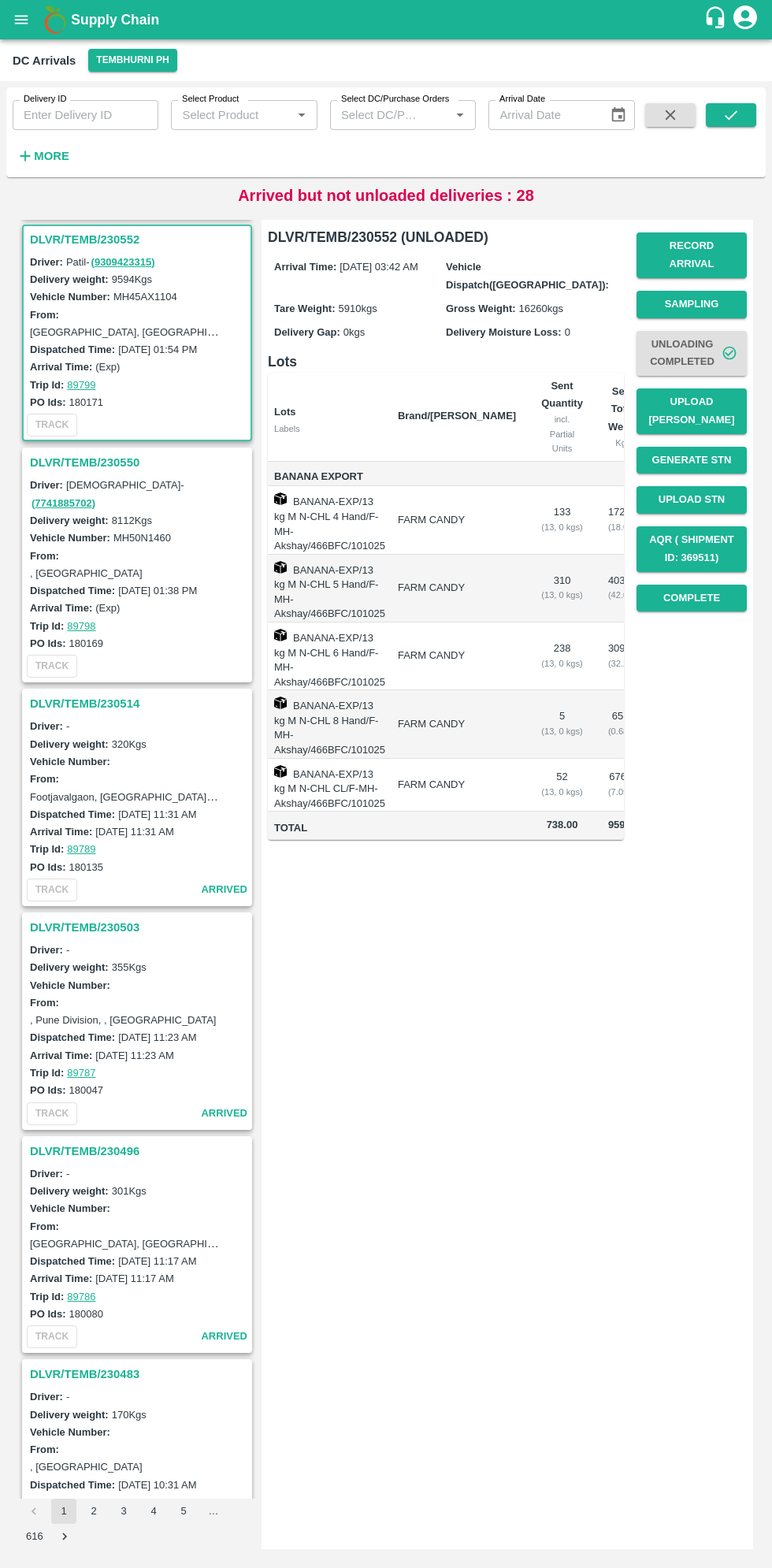
click at [76, 464] on h3 "DLVR/TEMB/230550" at bounding box center [140, 462] width 219 height 20
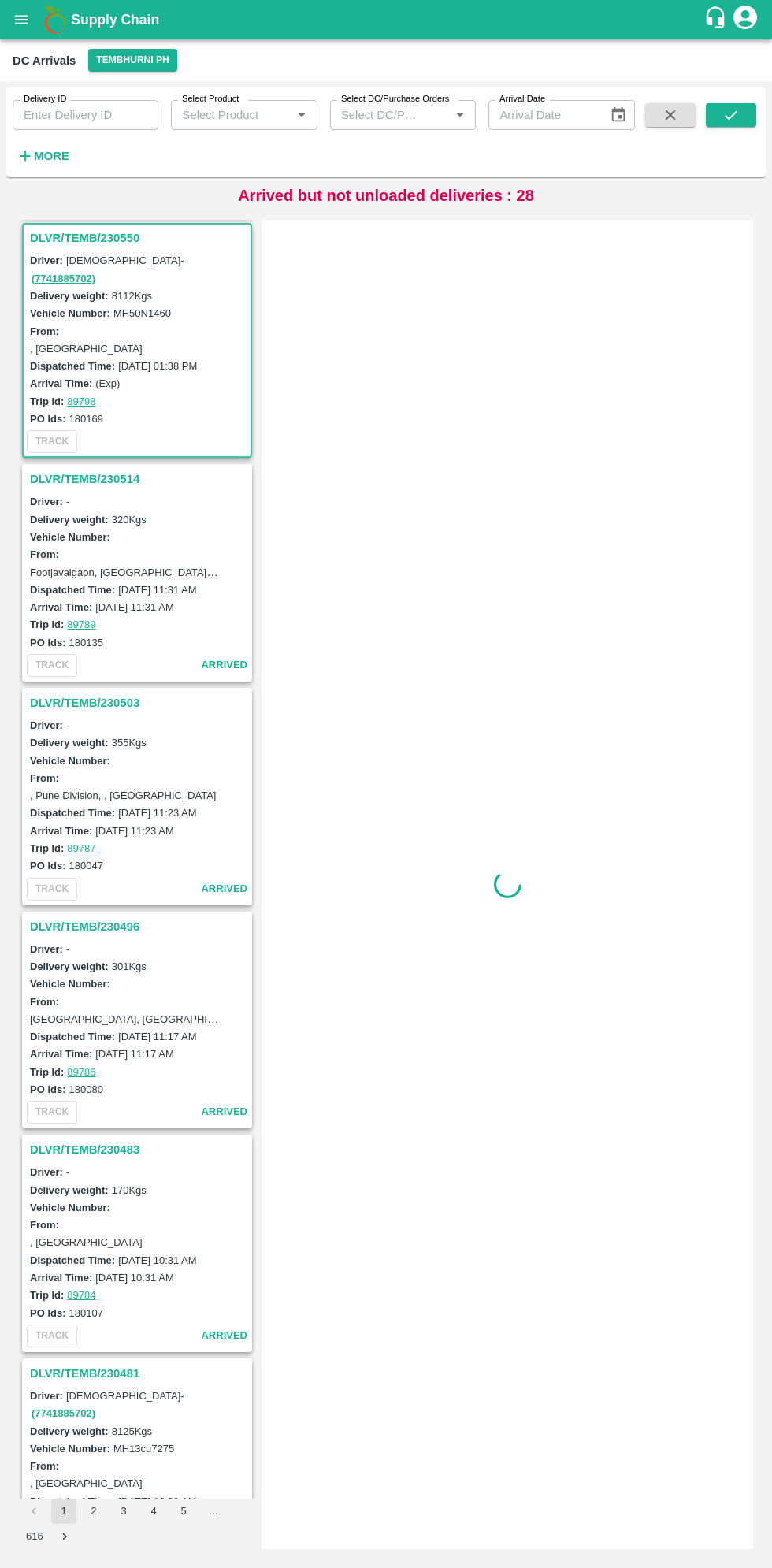
scroll to position [675, 0]
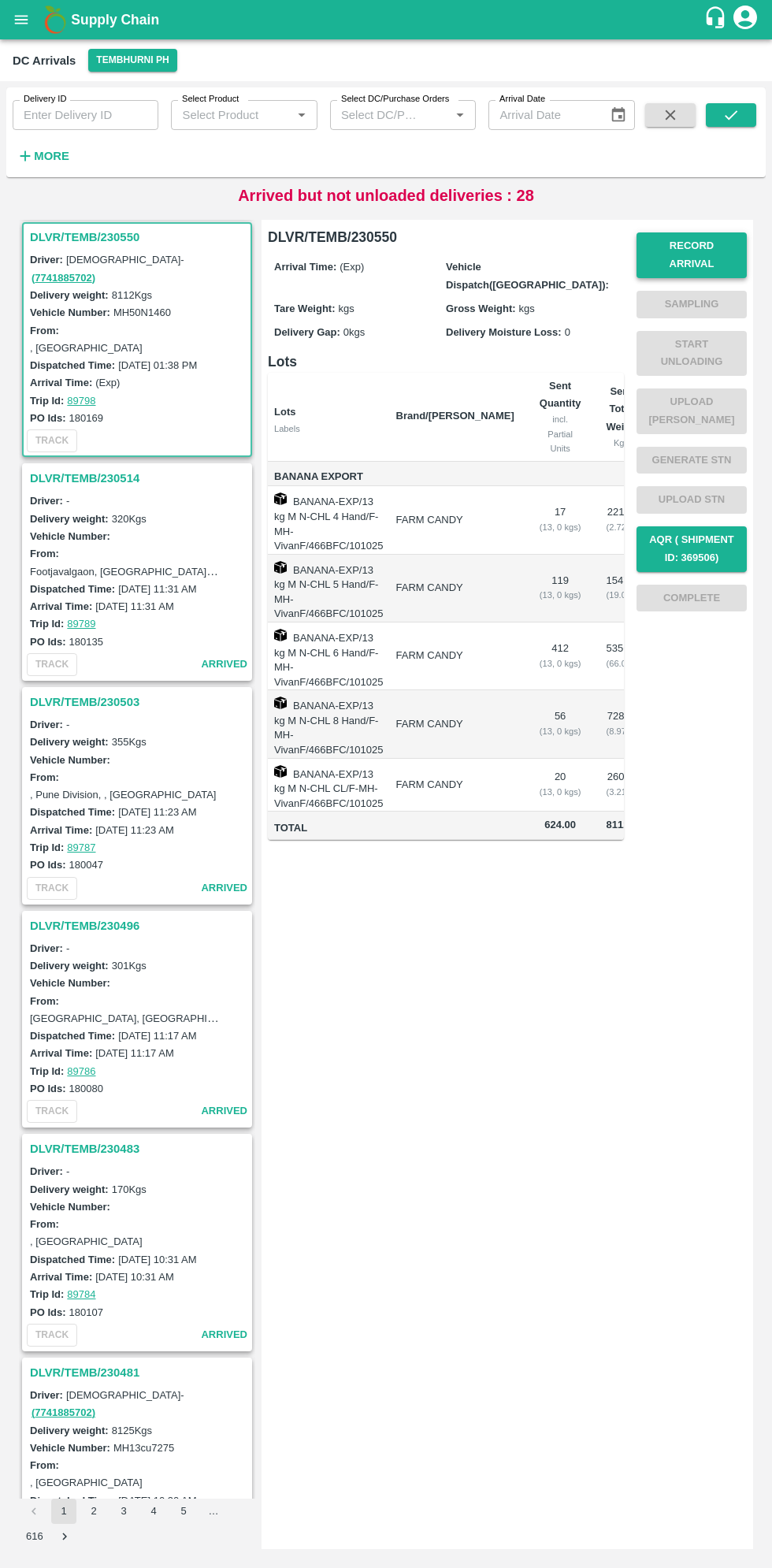
click at [677, 242] on button "Record Arrival" at bounding box center [692, 255] width 110 height 45
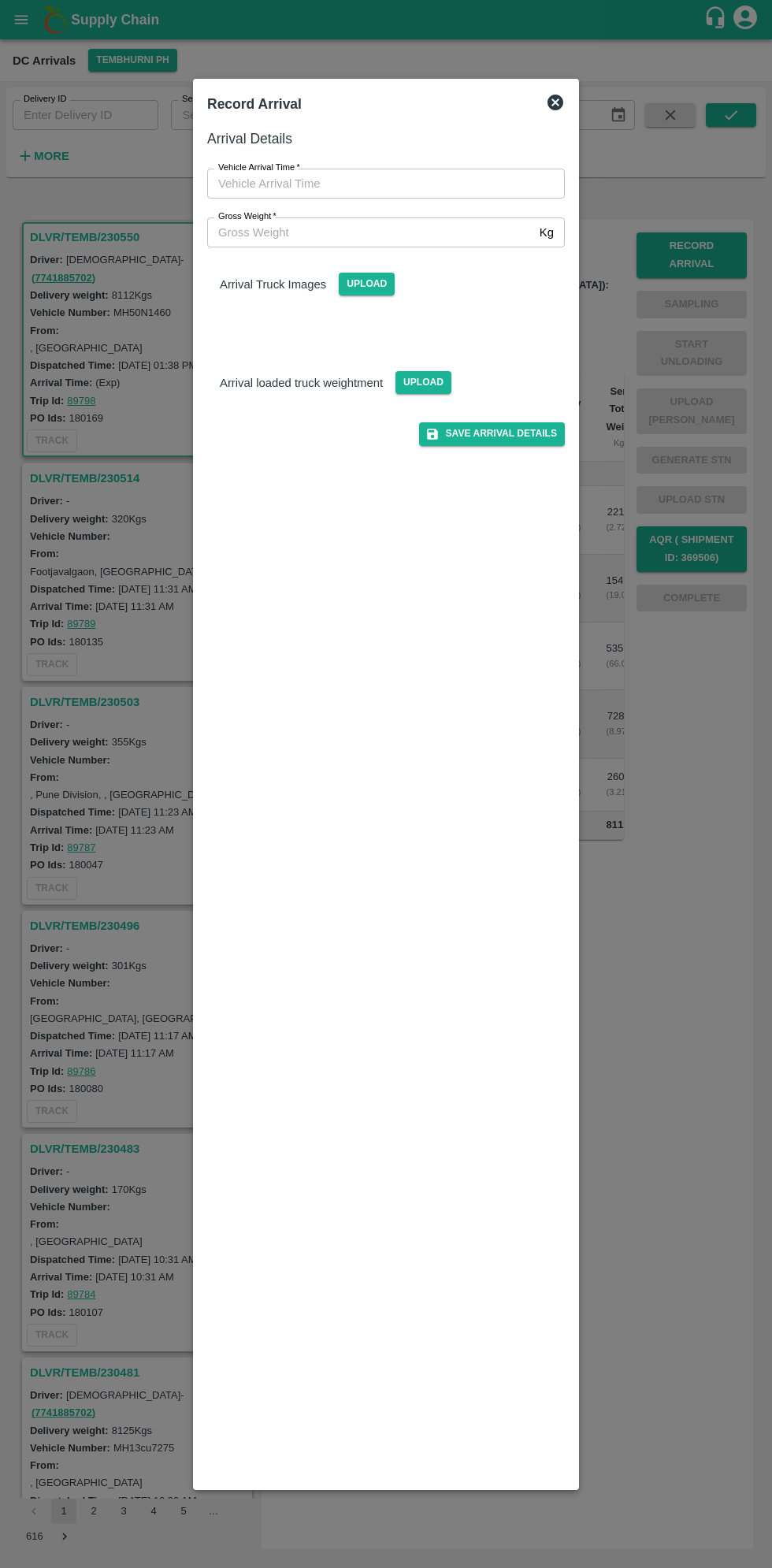
click at [293, 183] on input "Vehicle Arrival Time   *" at bounding box center [380, 184] width 347 height 30
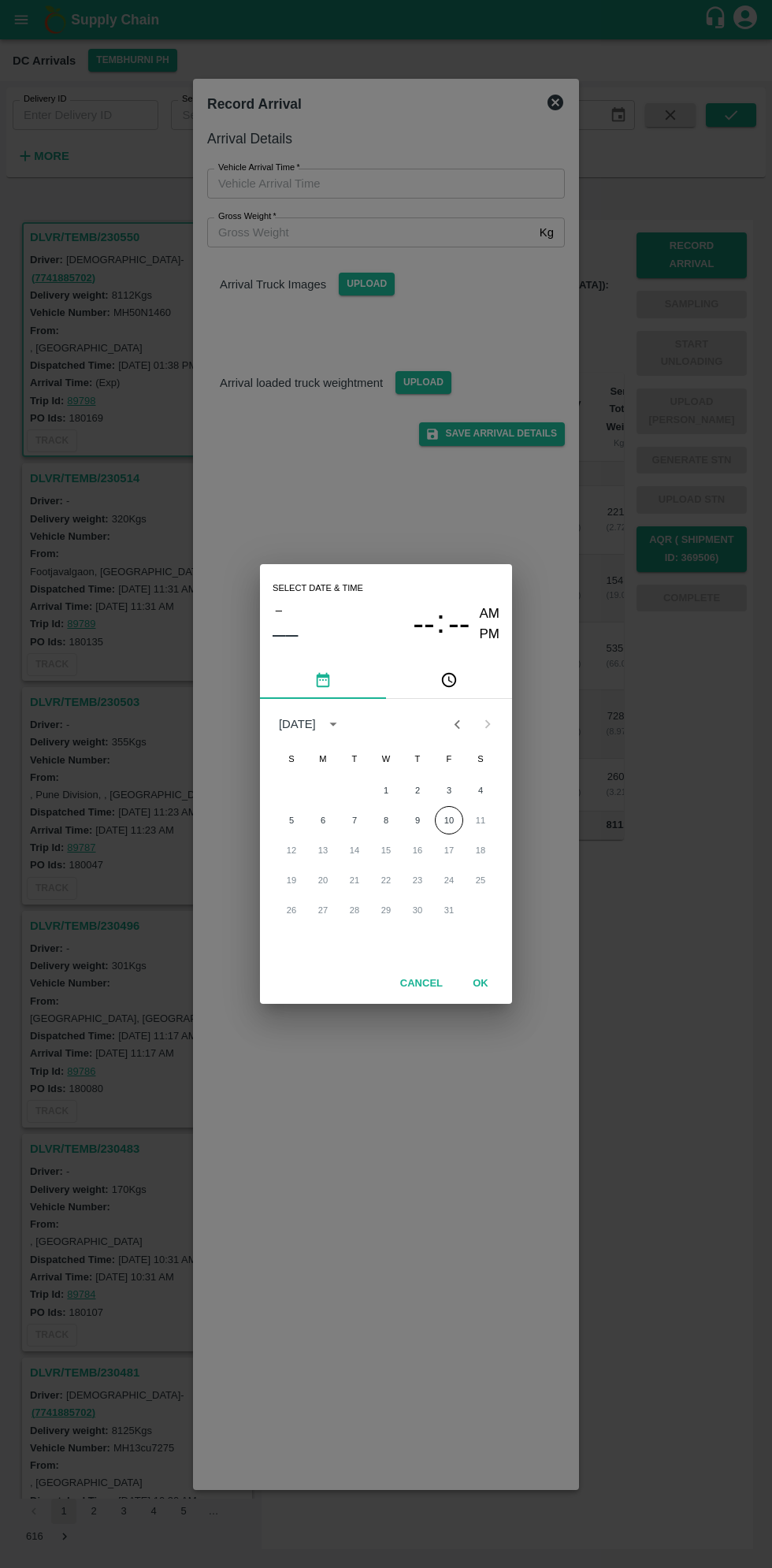
click at [450, 680] on icon "pick time" at bounding box center [449, 680] width 17 height 17
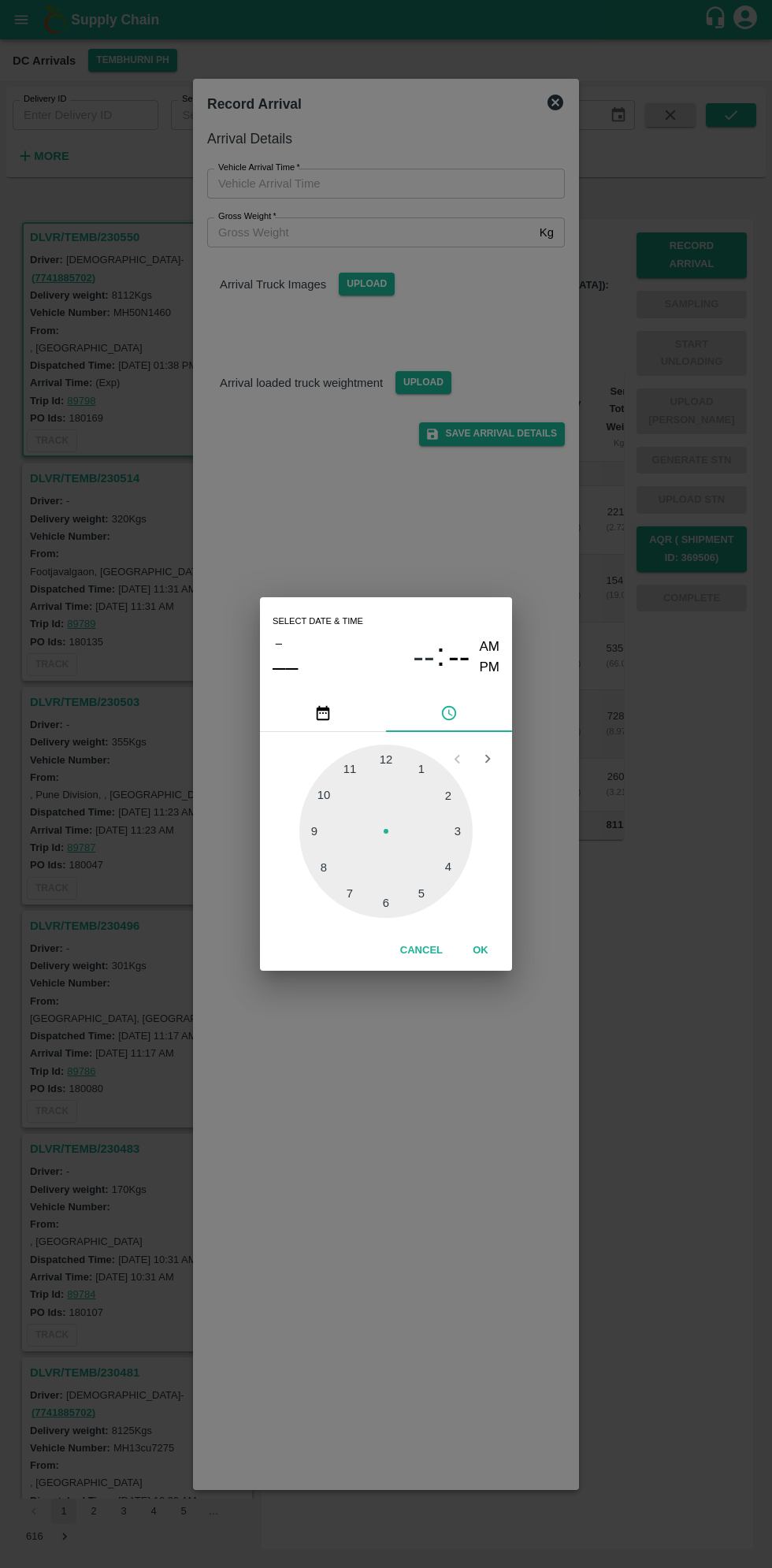
click at [464, 839] on div at bounding box center [386, 832] width 174 height 174
click at [324, 840] on div at bounding box center [386, 832] width 174 height 174
click at [313, 831] on div at bounding box center [386, 832] width 174 height 174
type input "[DATE] 03:45 AM"
click at [480, 950] on button "OK" at bounding box center [481, 951] width 50 height 28
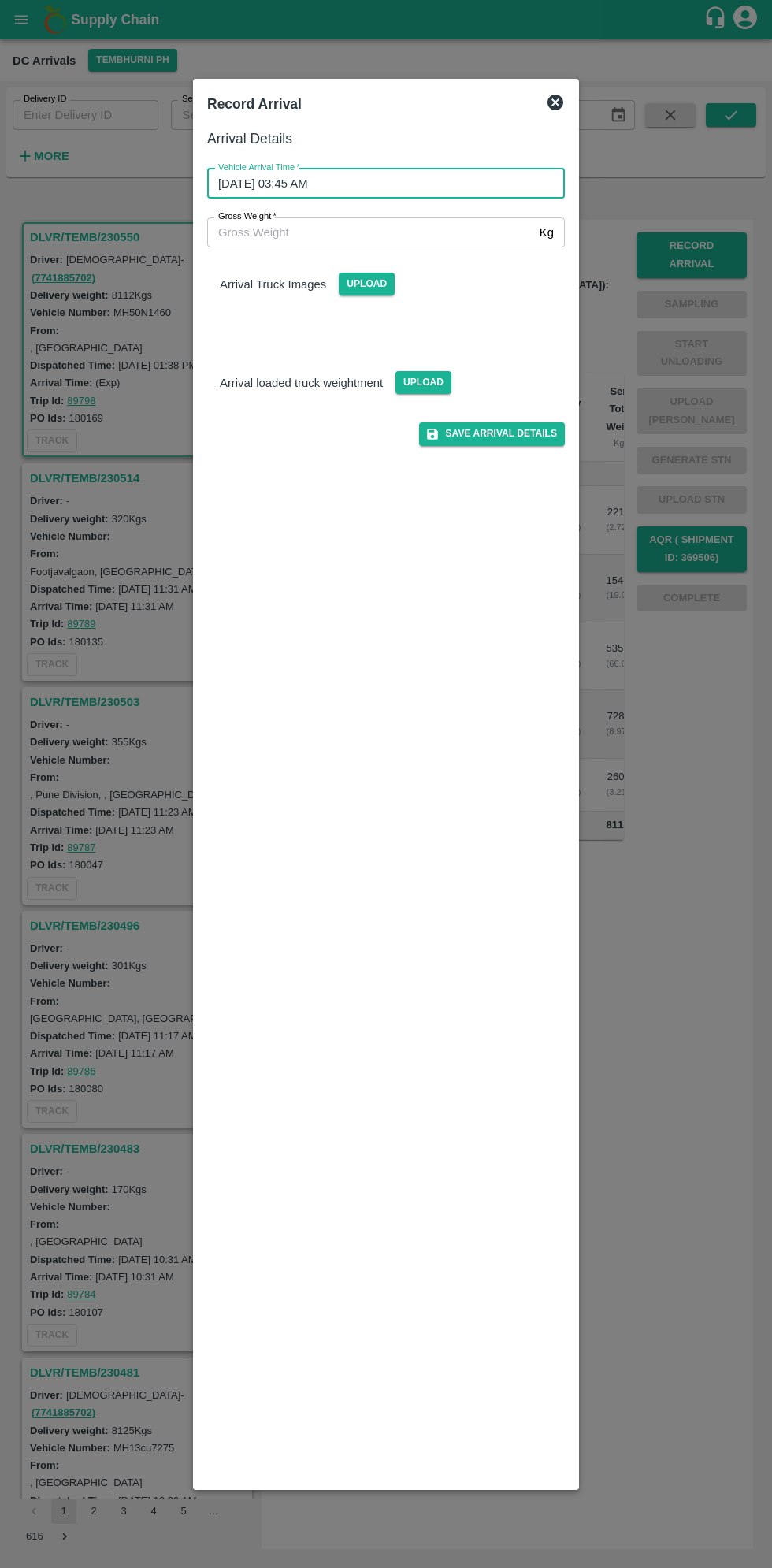
click at [265, 235] on input "Gross Weight   *" at bounding box center [370, 232] width 326 height 30
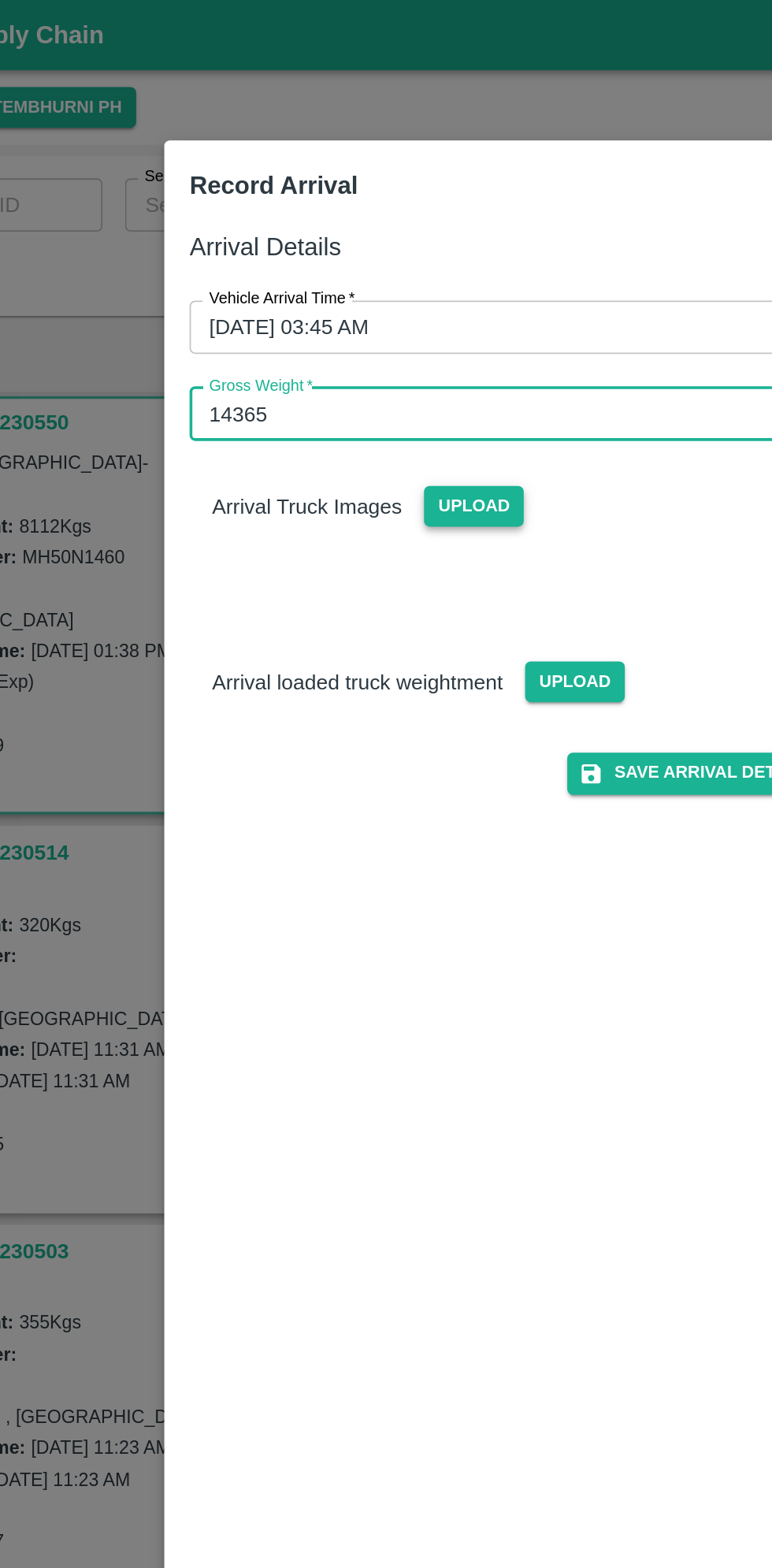
type input "14365"
click at [378, 291] on span "Upload" at bounding box center [366, 284] width 56 height 23
click at [0, 0] on input "Upload" at bounding box center [0, 0] width 0 height 0
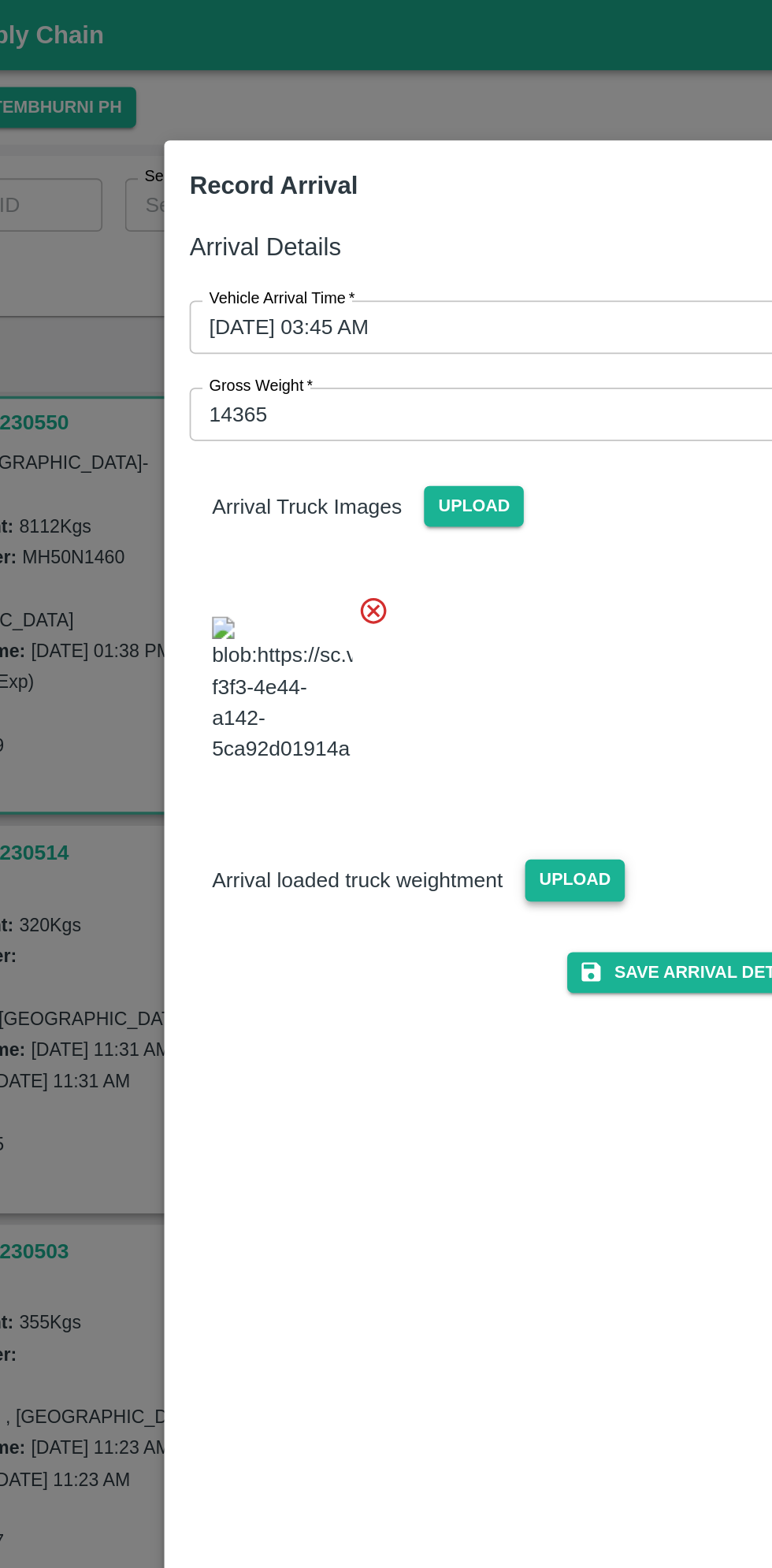
click at [422, 505] on span "Upload" at bounding box center [423, 494] width 56 height 23
click at [0, 0] on input "Upload" at bounding box center [0, 0] width 0 height 0
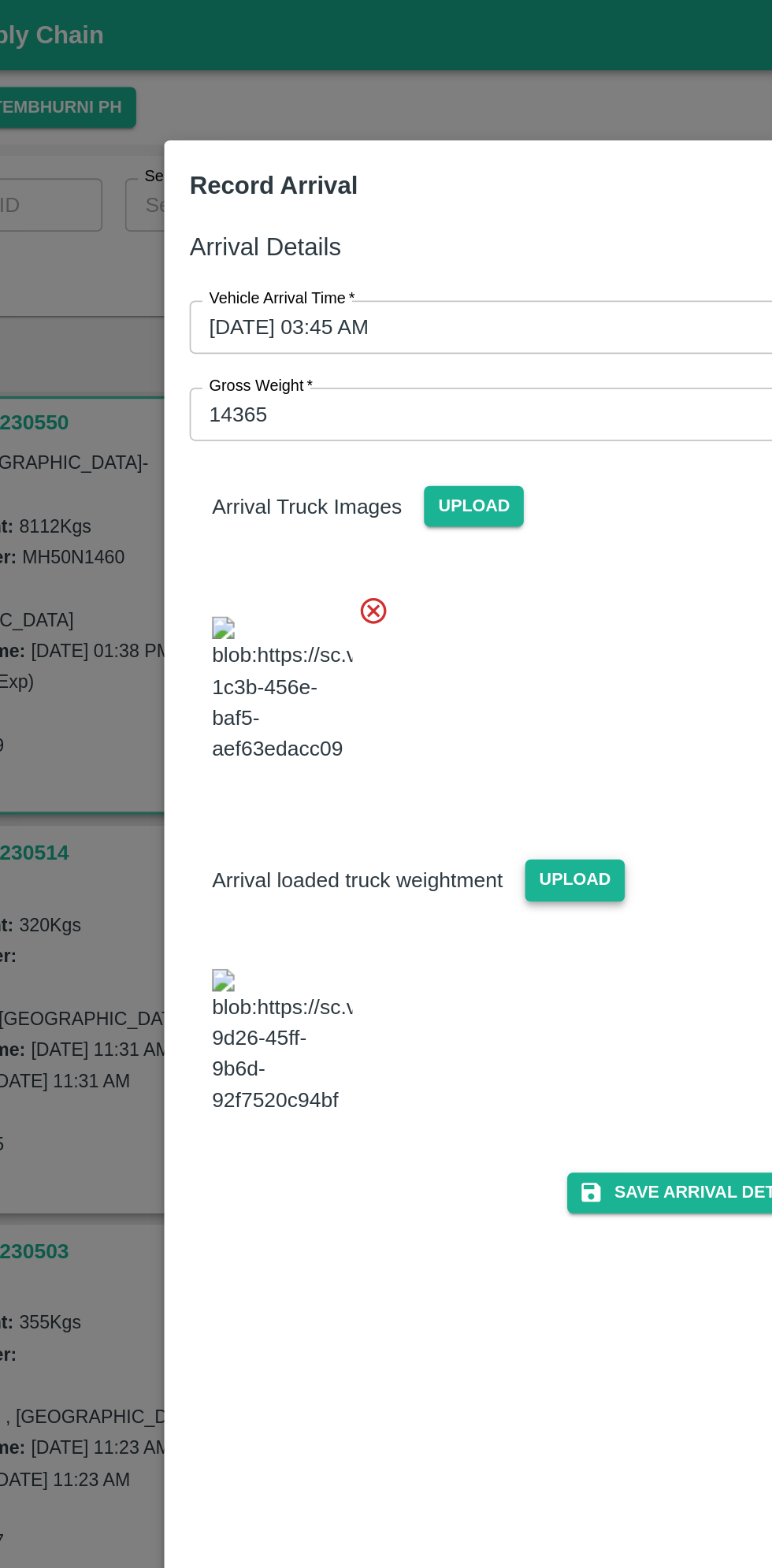
click at [441, 505] on span "Upload" at bounding box center [423, 494] width 56 height 23
click at [0, 0] on input "Upload" at bounding box center [0, 0] width 0 height 0
click at [495, 681] on button "Save Arrival Details" at bounding box center [492, 669] width 146 height 23
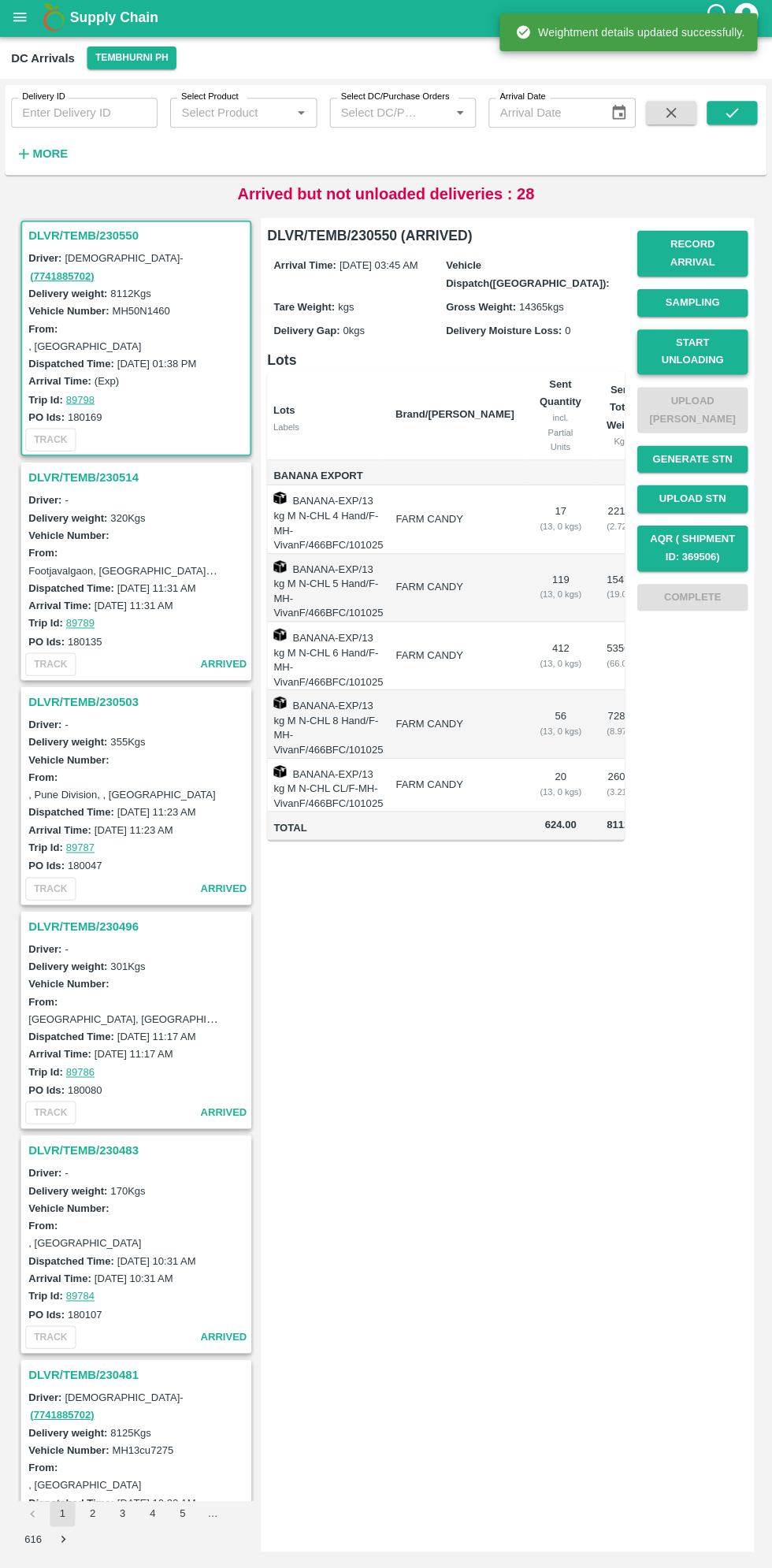
click at [693, 348] on button "Start Unloading" at bounding box center [692, 354] width 110 height 45
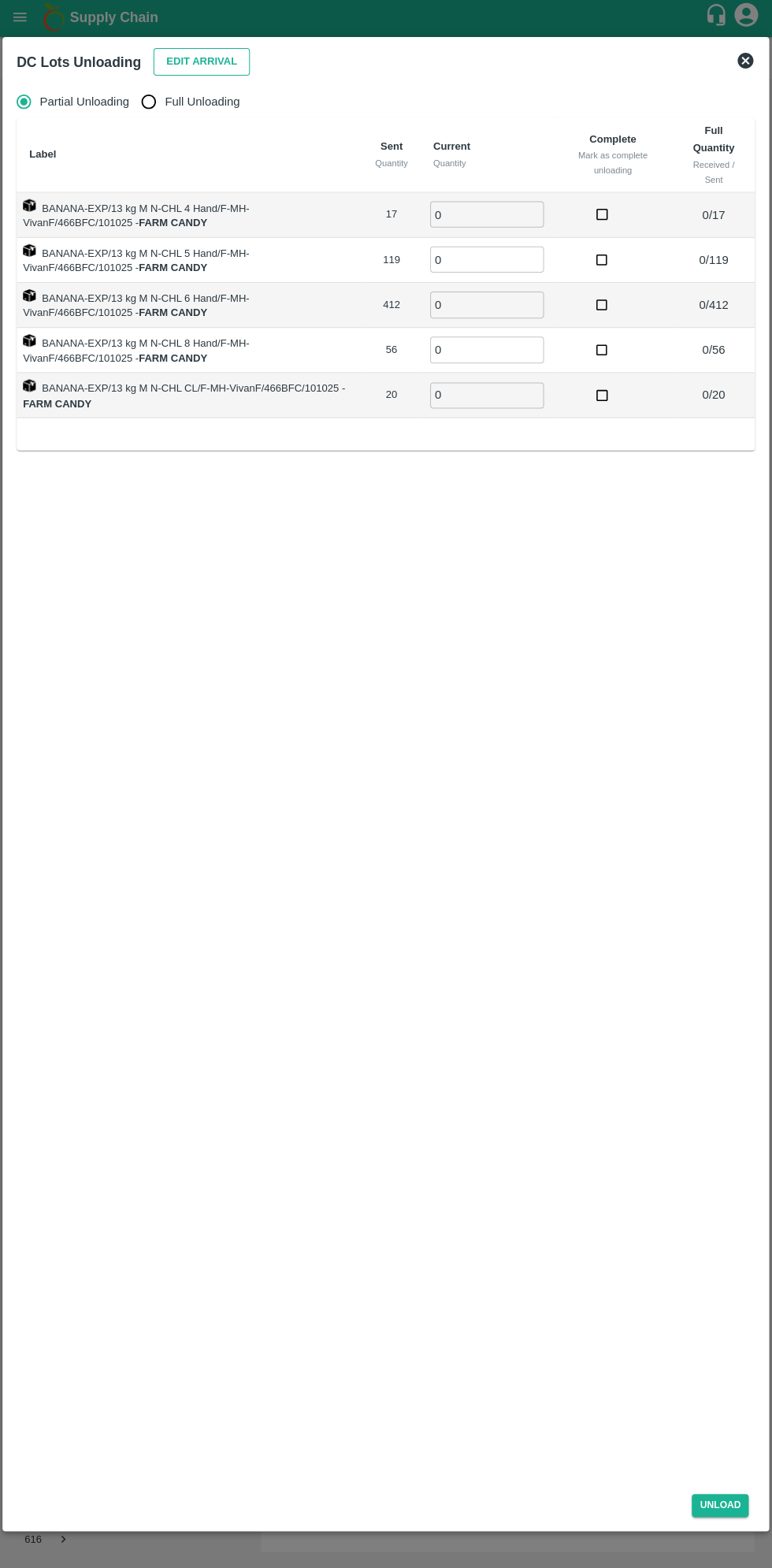
click at [196, 55] on button "Edit Arrival" at bounding box center [202, 64] width 96 height 28
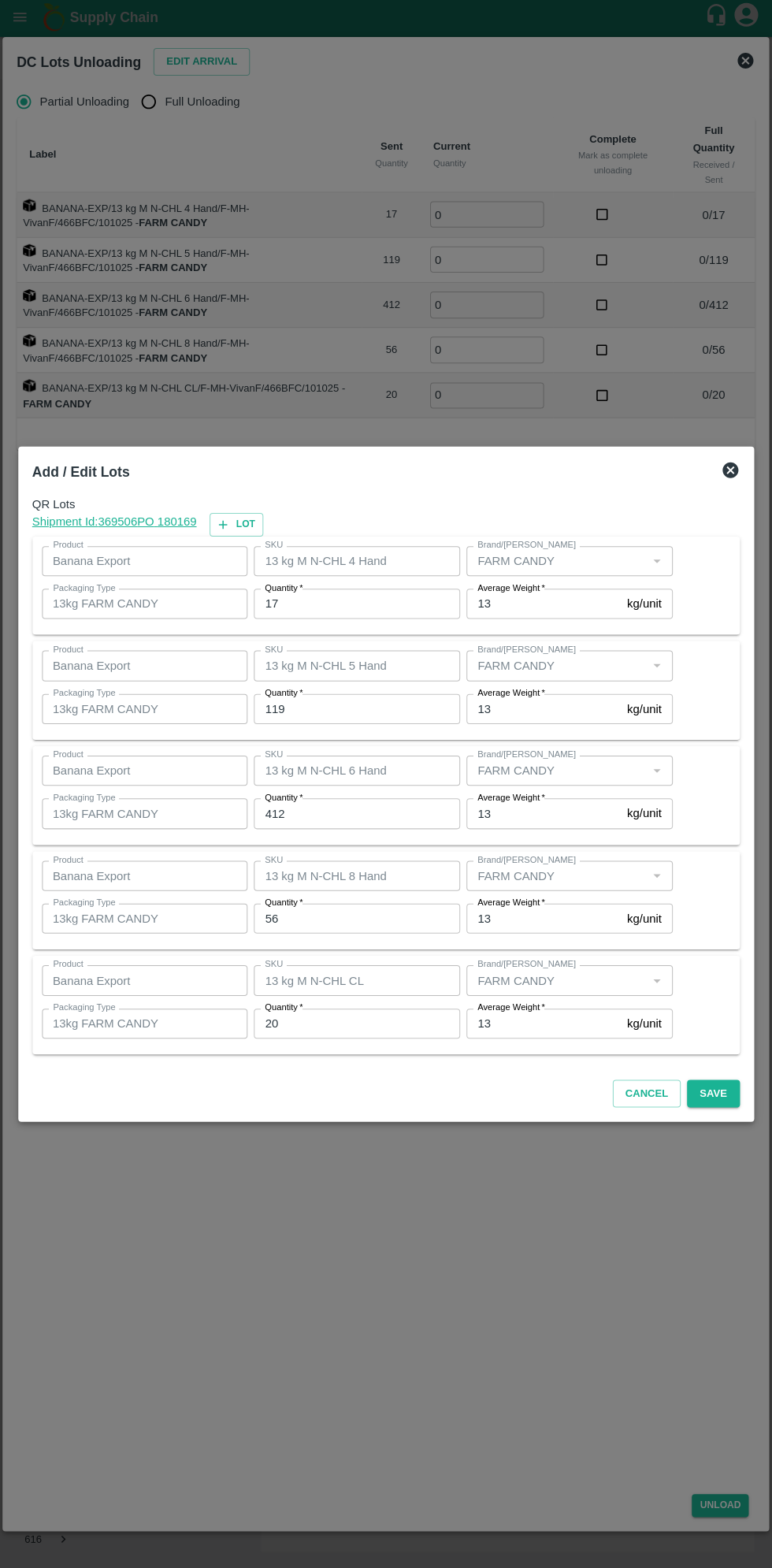
click at [329, 604] on input "17" at bounding box center [356, 604] width 205 height 30
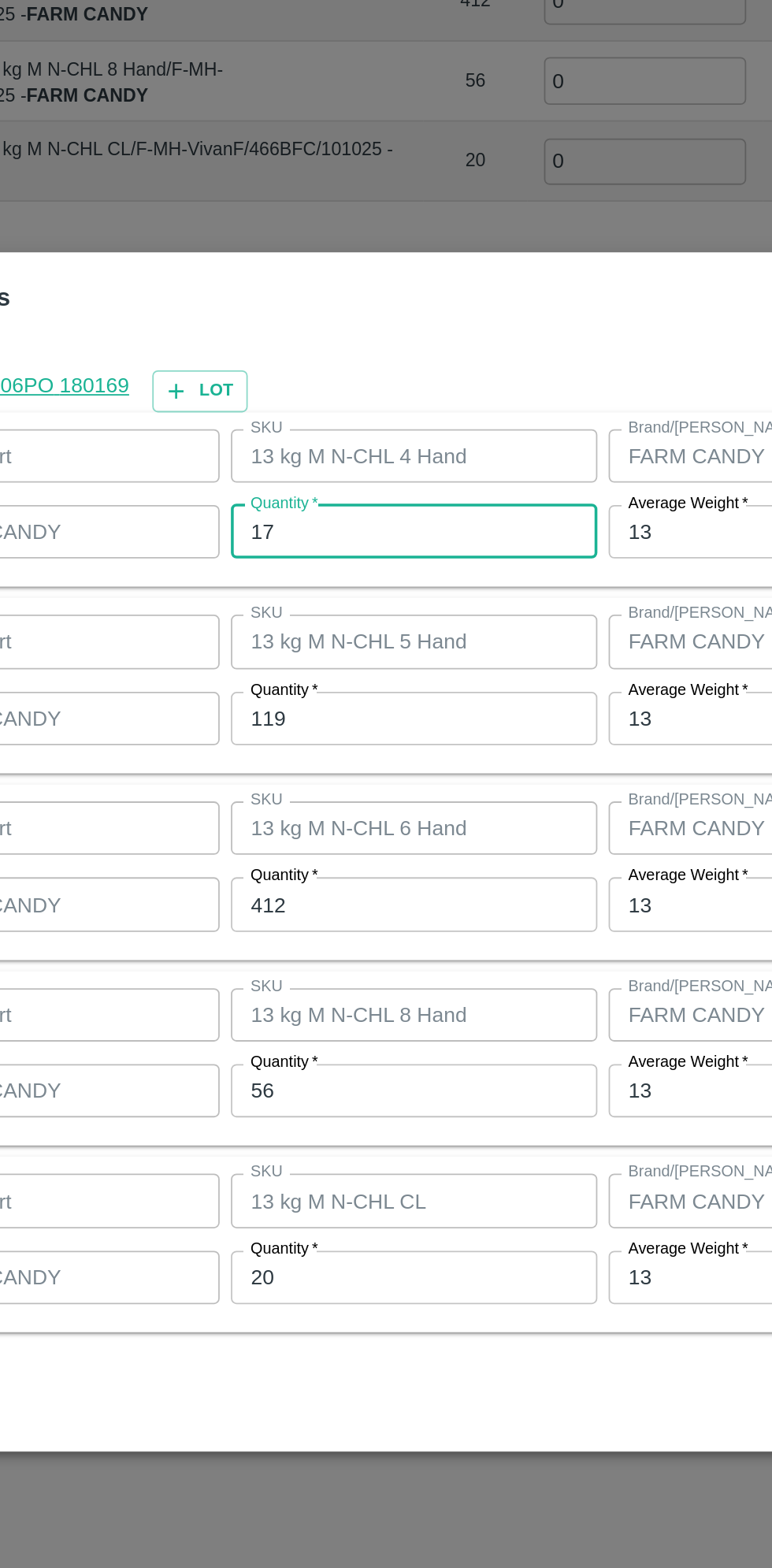
type input "1"
type input "24"
click at [315, 714] on input "119" at bounding box center [356, 709] width 205 height 30
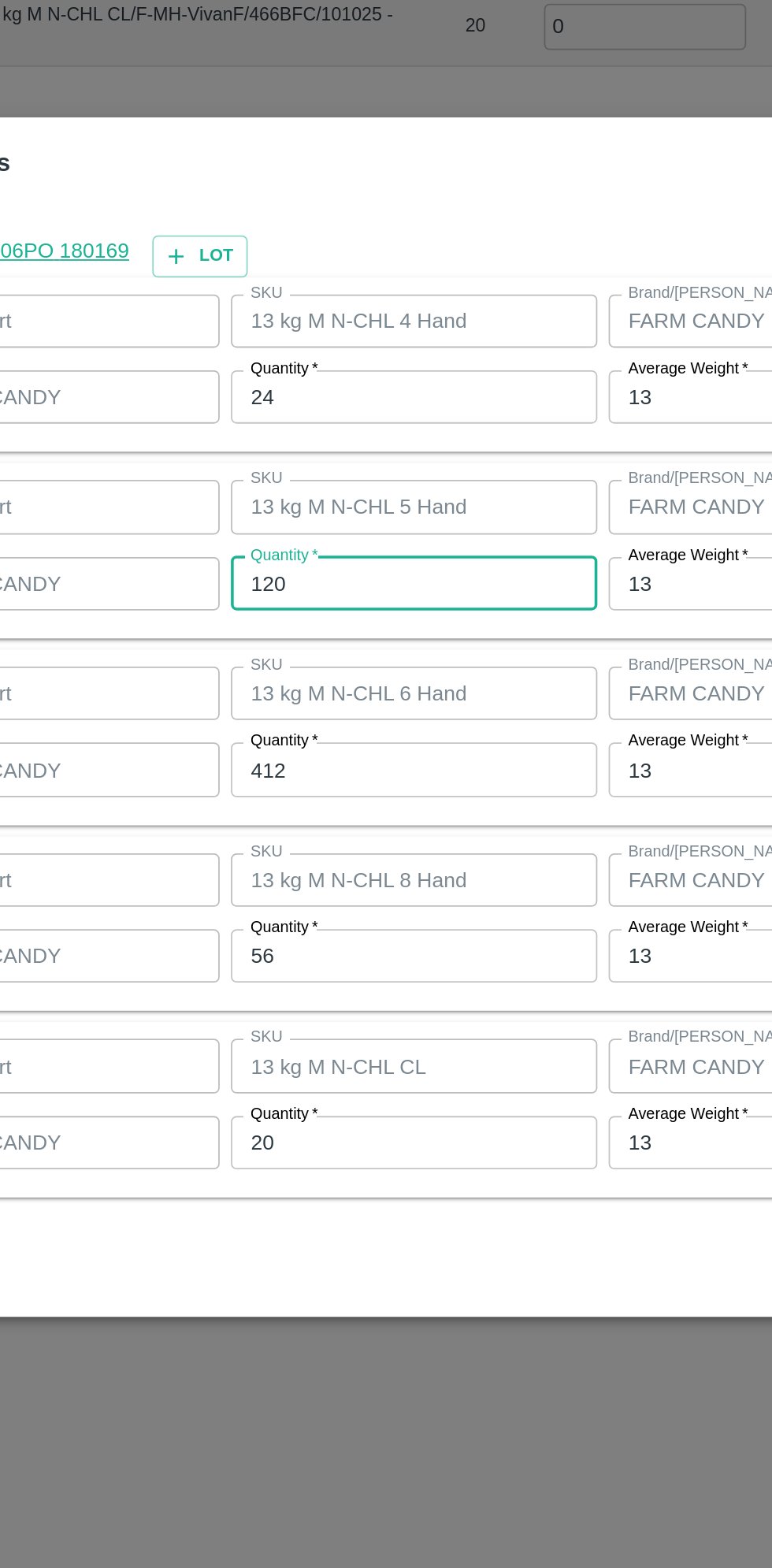
type input "120"
click at [307, 814] on input "412" at bounding box center [356, 813] width 205 height 30
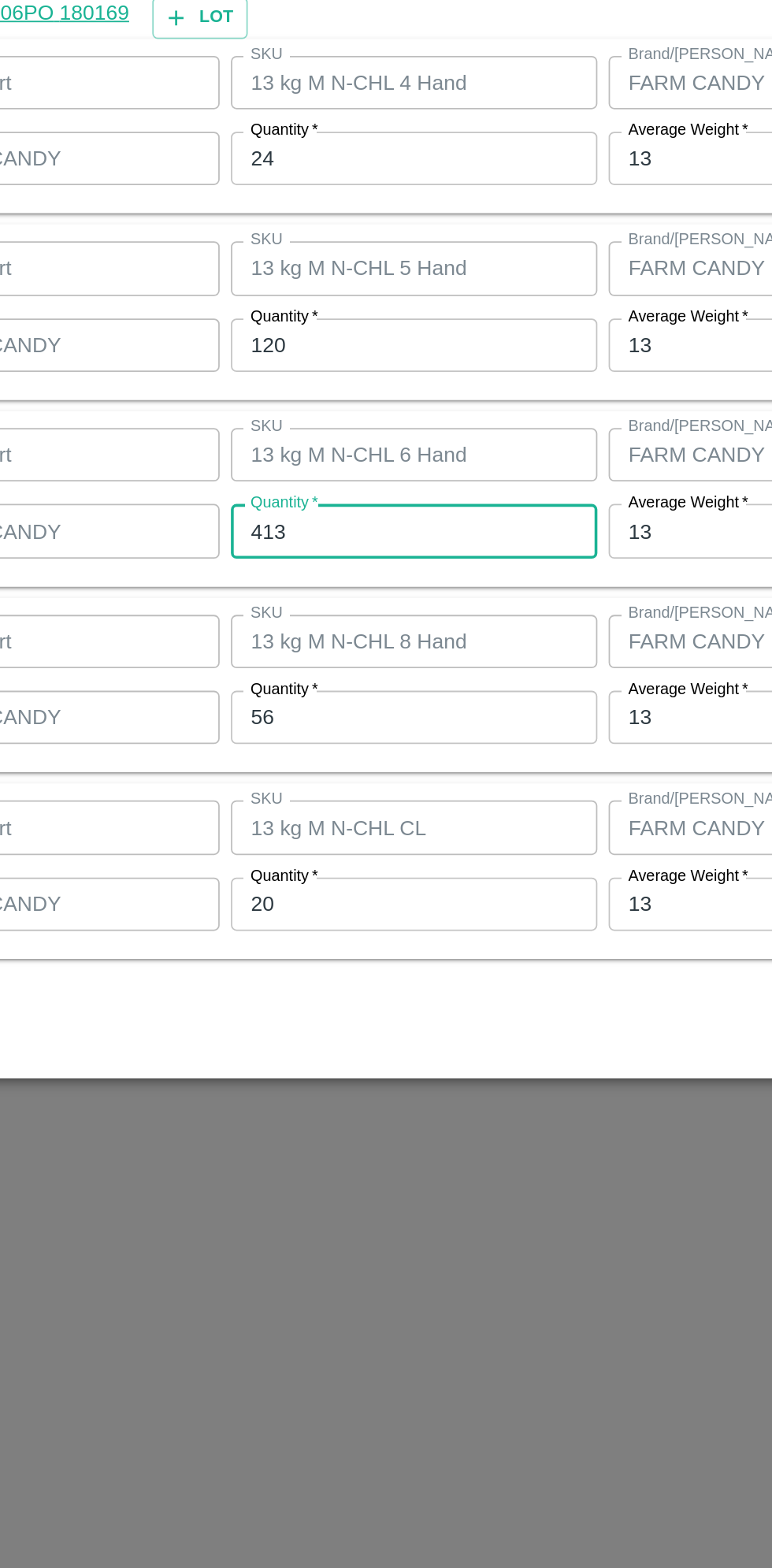
type input "413"
click at [307, 922] on input "56" at bounding box center [356, 918] width 205 height 30
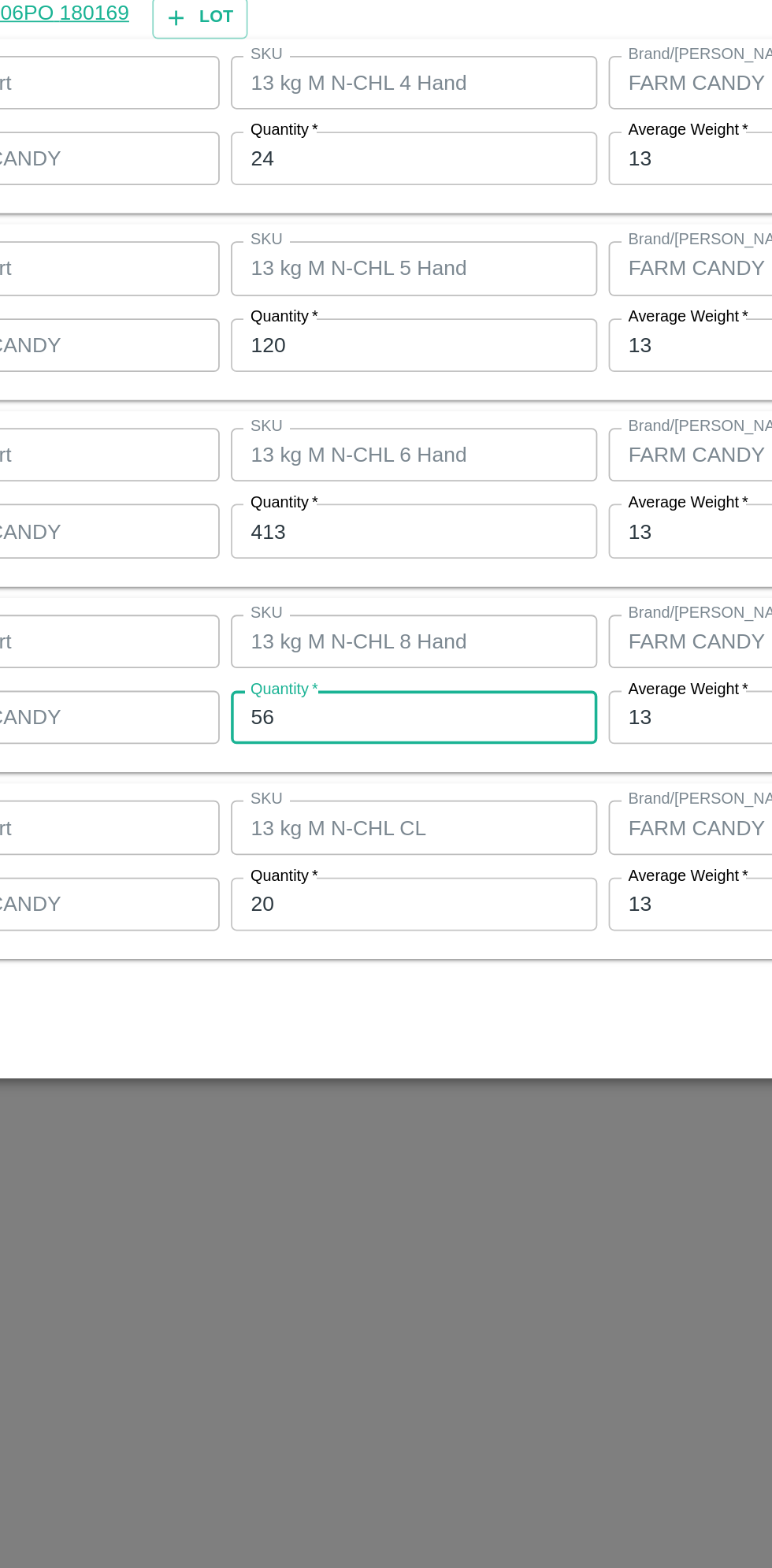
type input "5"
type input "48"
click at [308, 1019] on input "20" at bounding box center [356, 1022] width 205 height 30
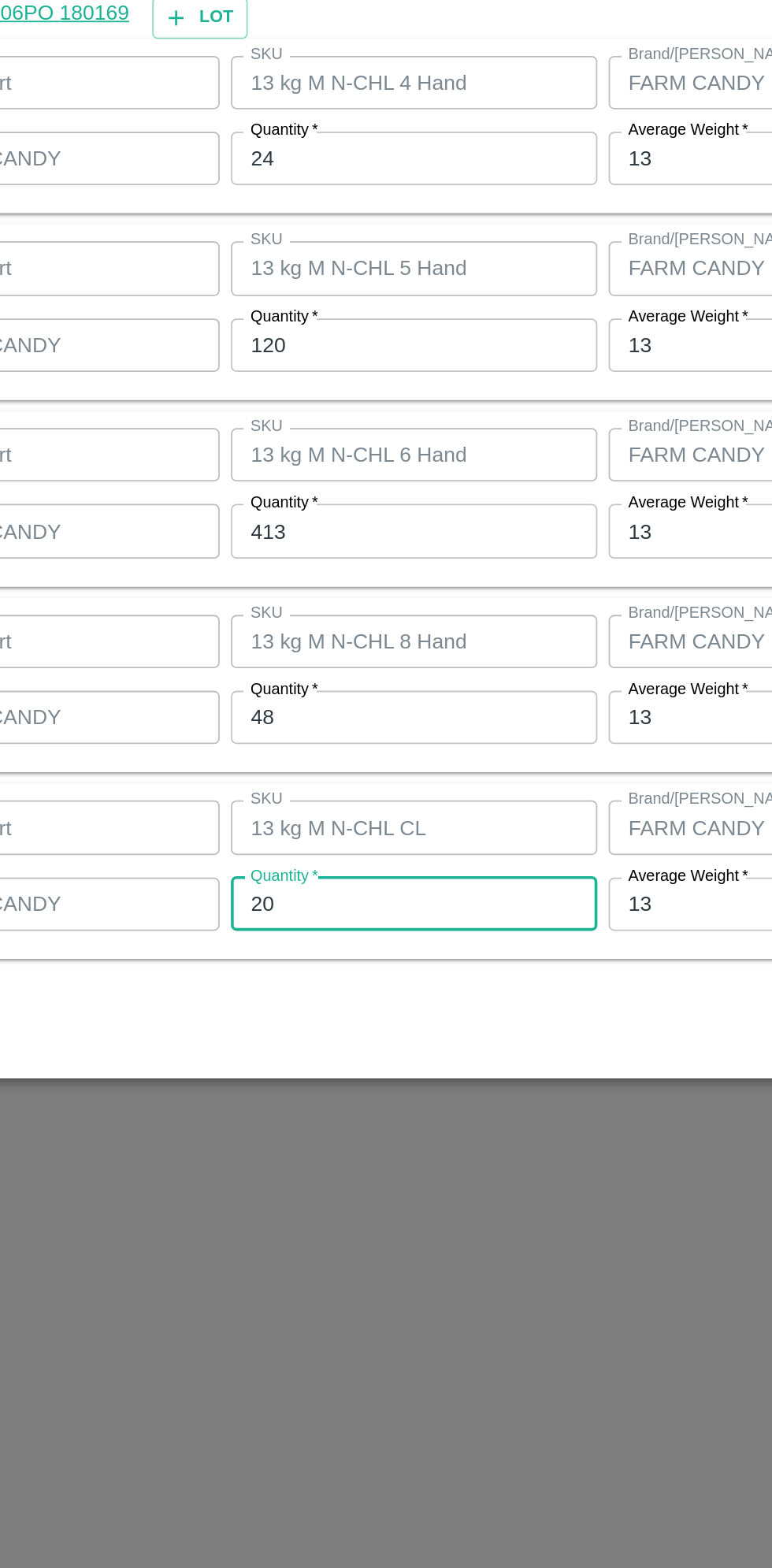
type input "2"
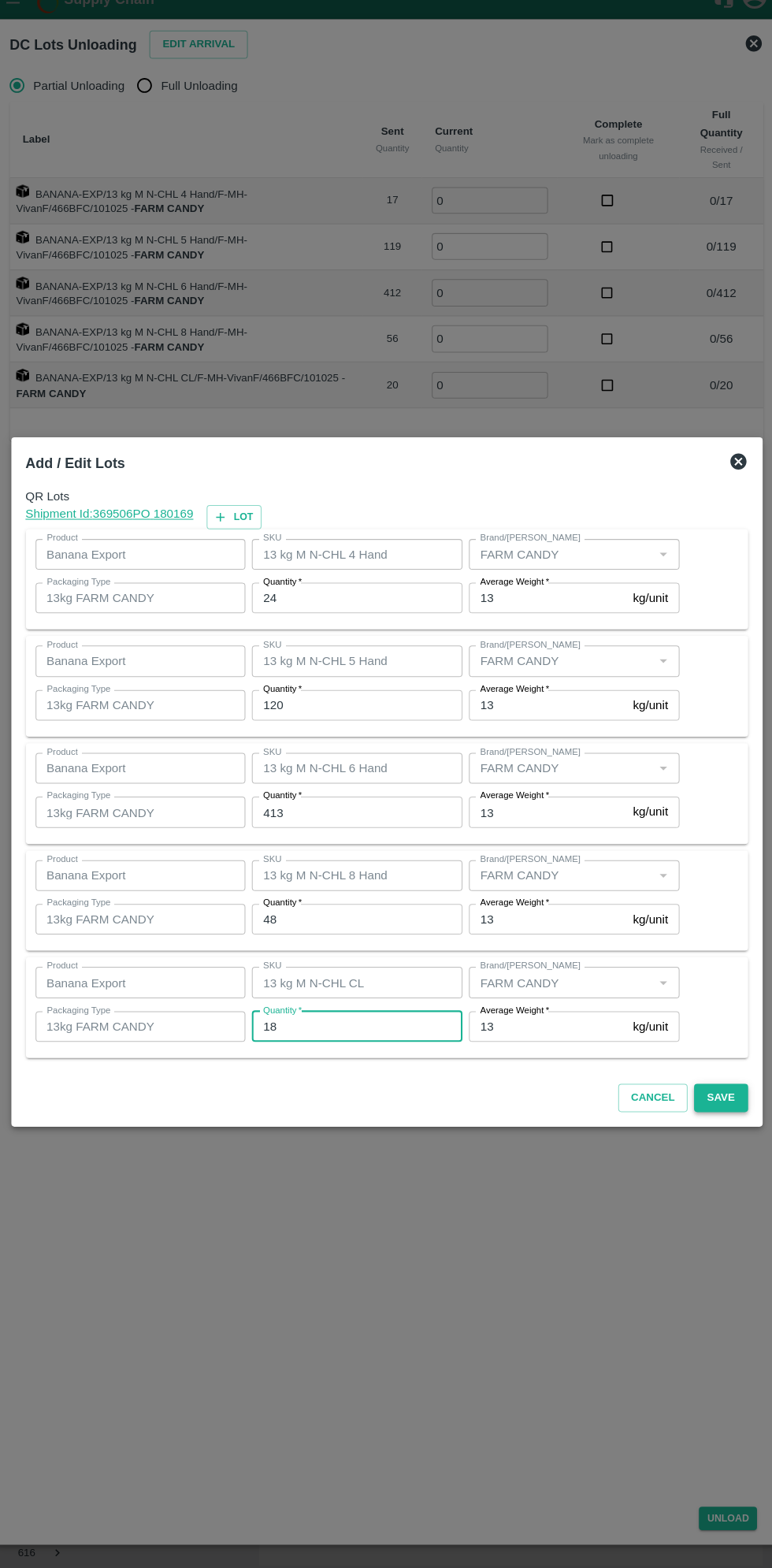
type input "18"
click at [714, 1092] on button "Save" at bounding box center [712, 1093] width 52 height 28
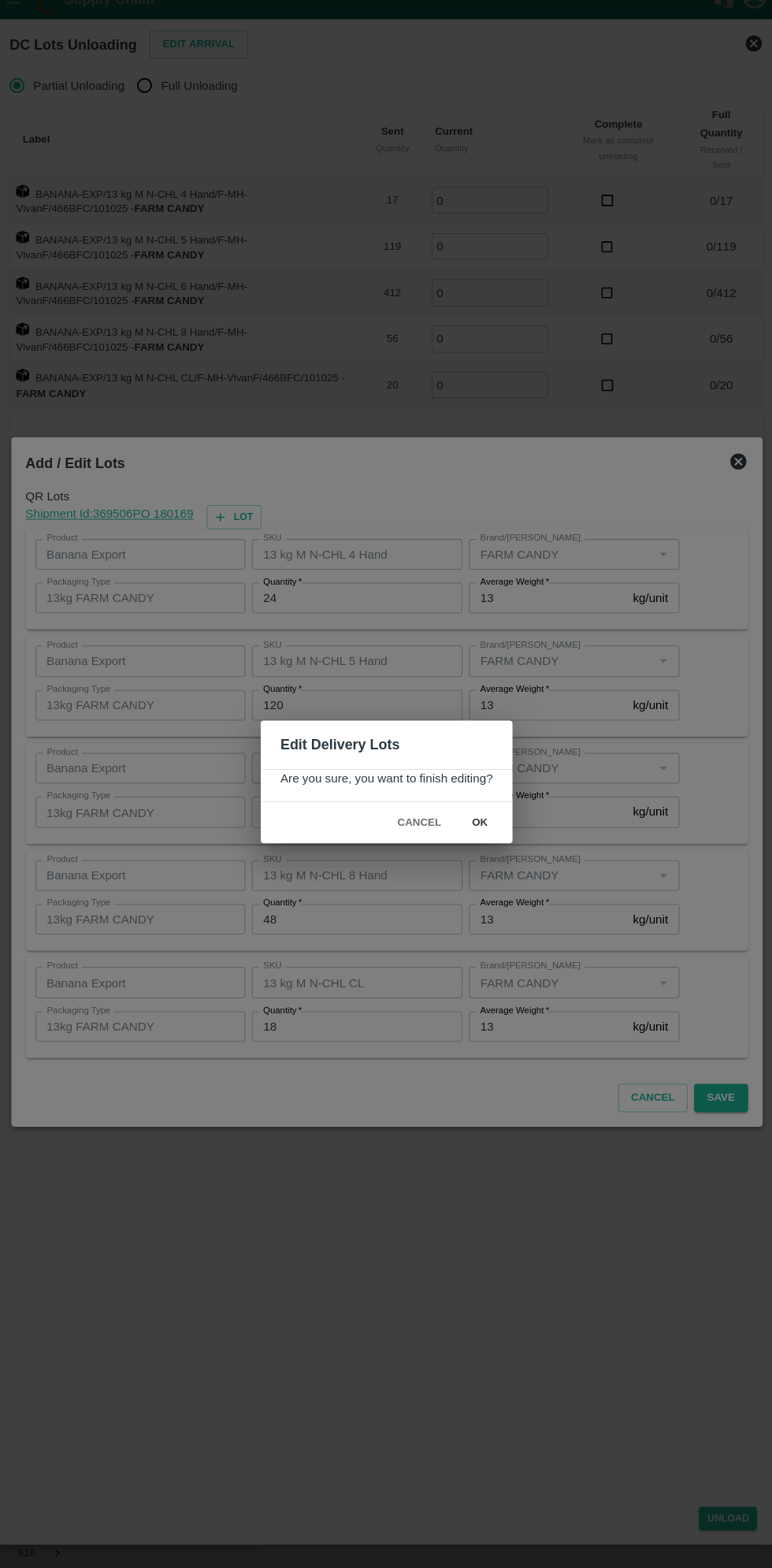
click at [476, 823] on button "ok" at bounding box center [477, 824] width 50 height 28
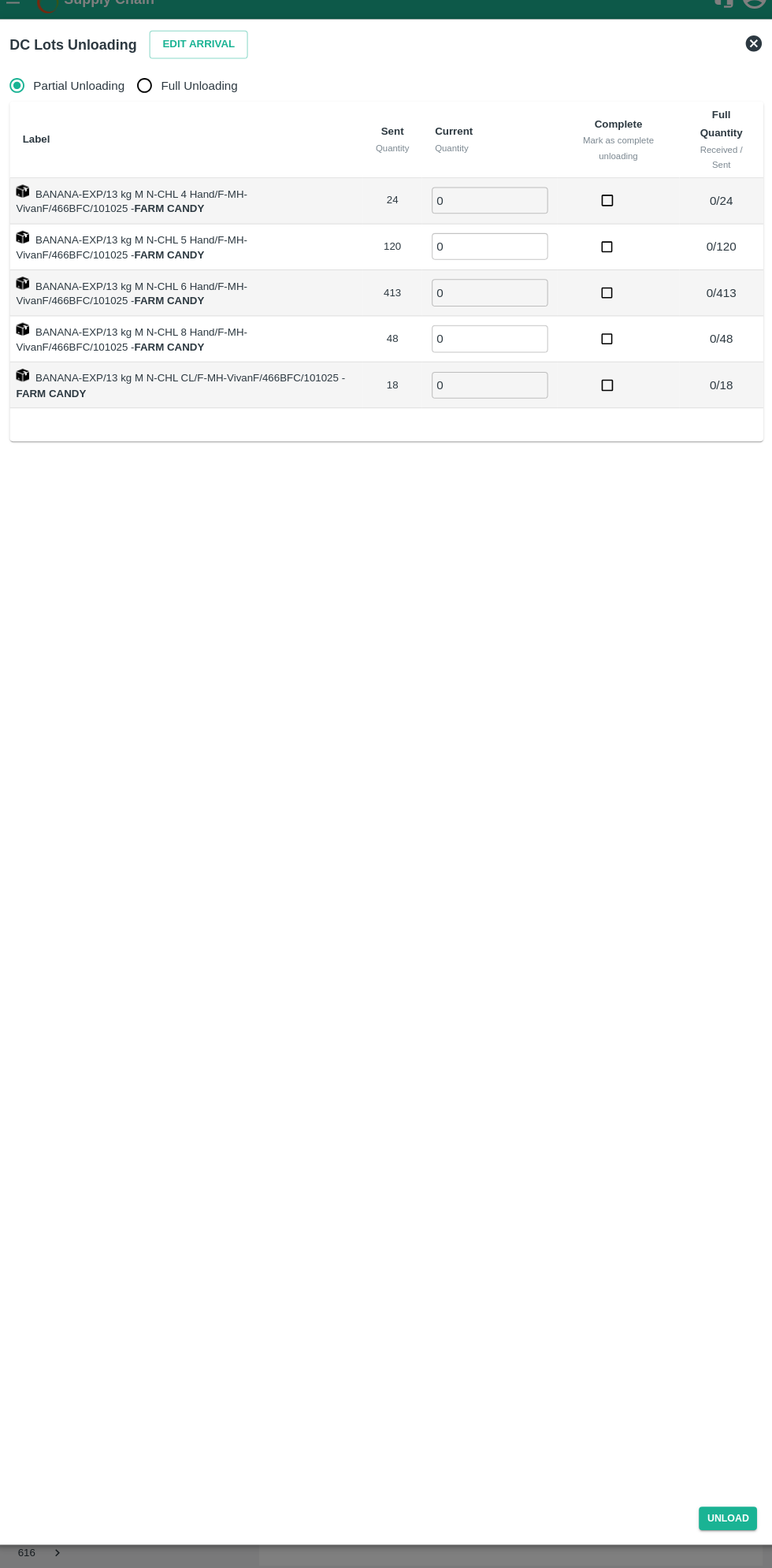
click at [189, 102] on span "Full Unloading" at bounding box center [204, 103] width 75 height 17
click at [166, 102] on input "Full Unloading" at bounding box center [149, 104] width 32 height 32
radio input "true"
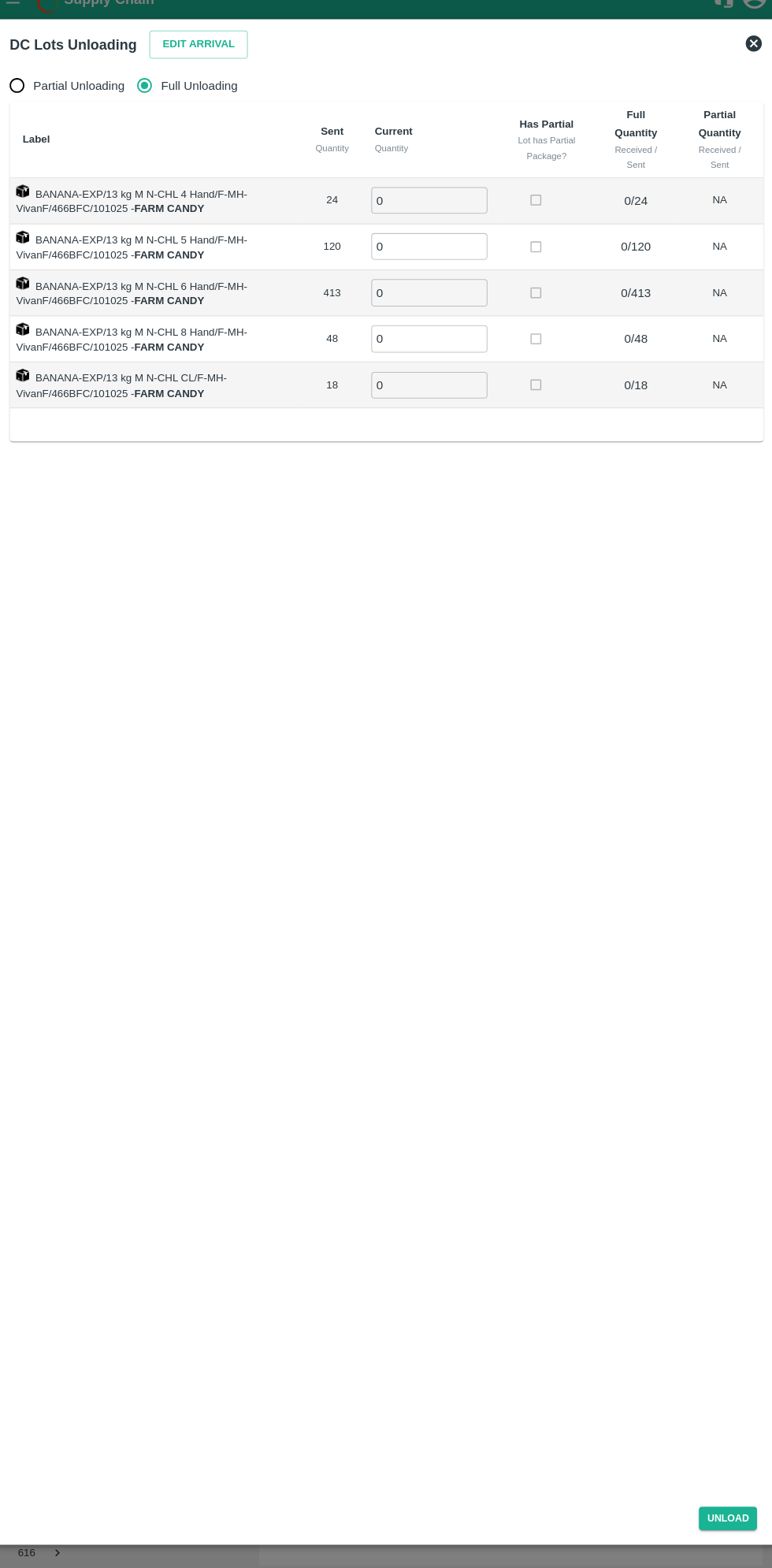
click at [431, 216] on input "0" at bounding box center [428, 216] width 114 height 26
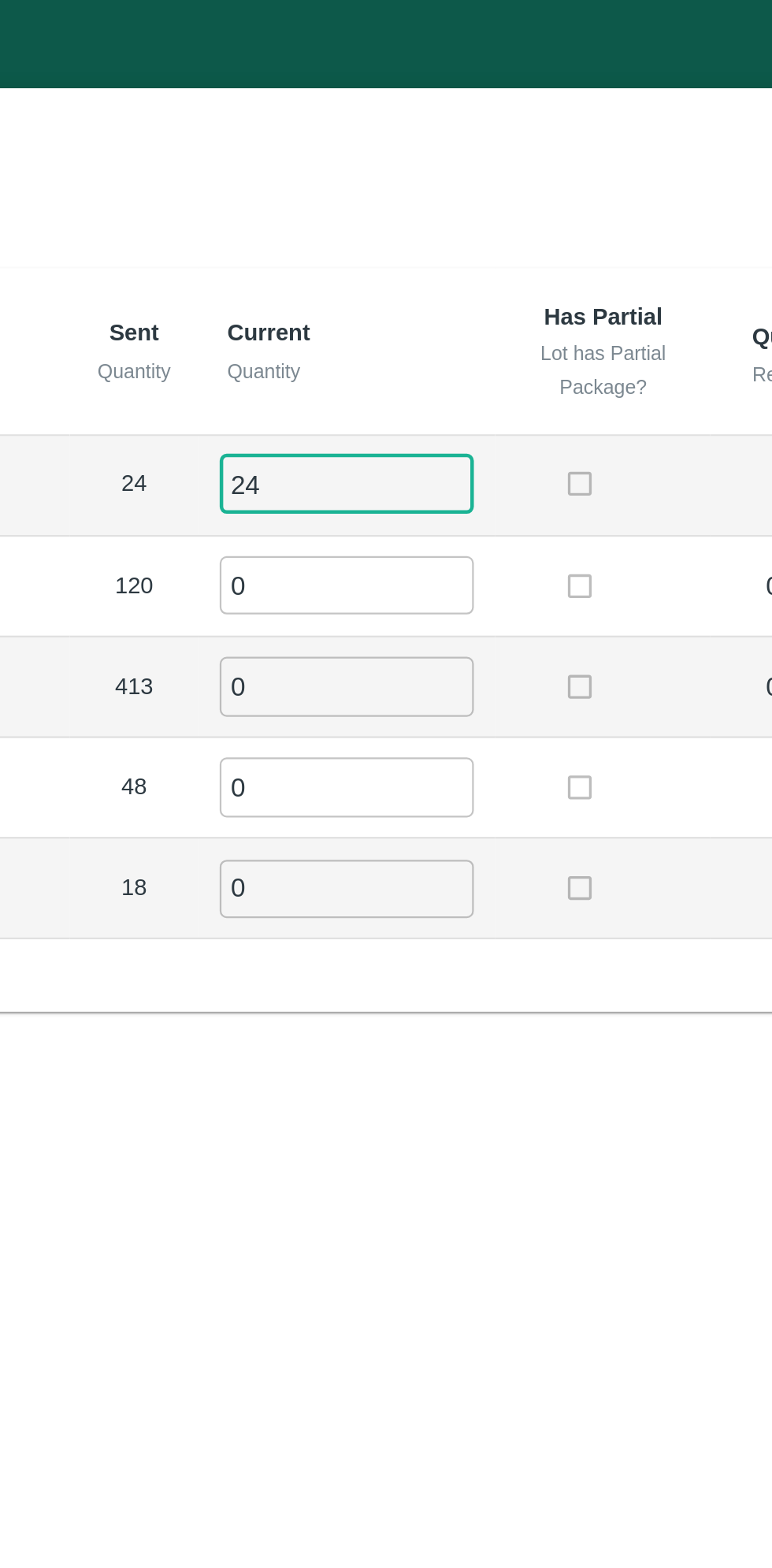
type input "24"
click at [424, 266] on input "0" at bounding box center [428, 261] width 114 height 26
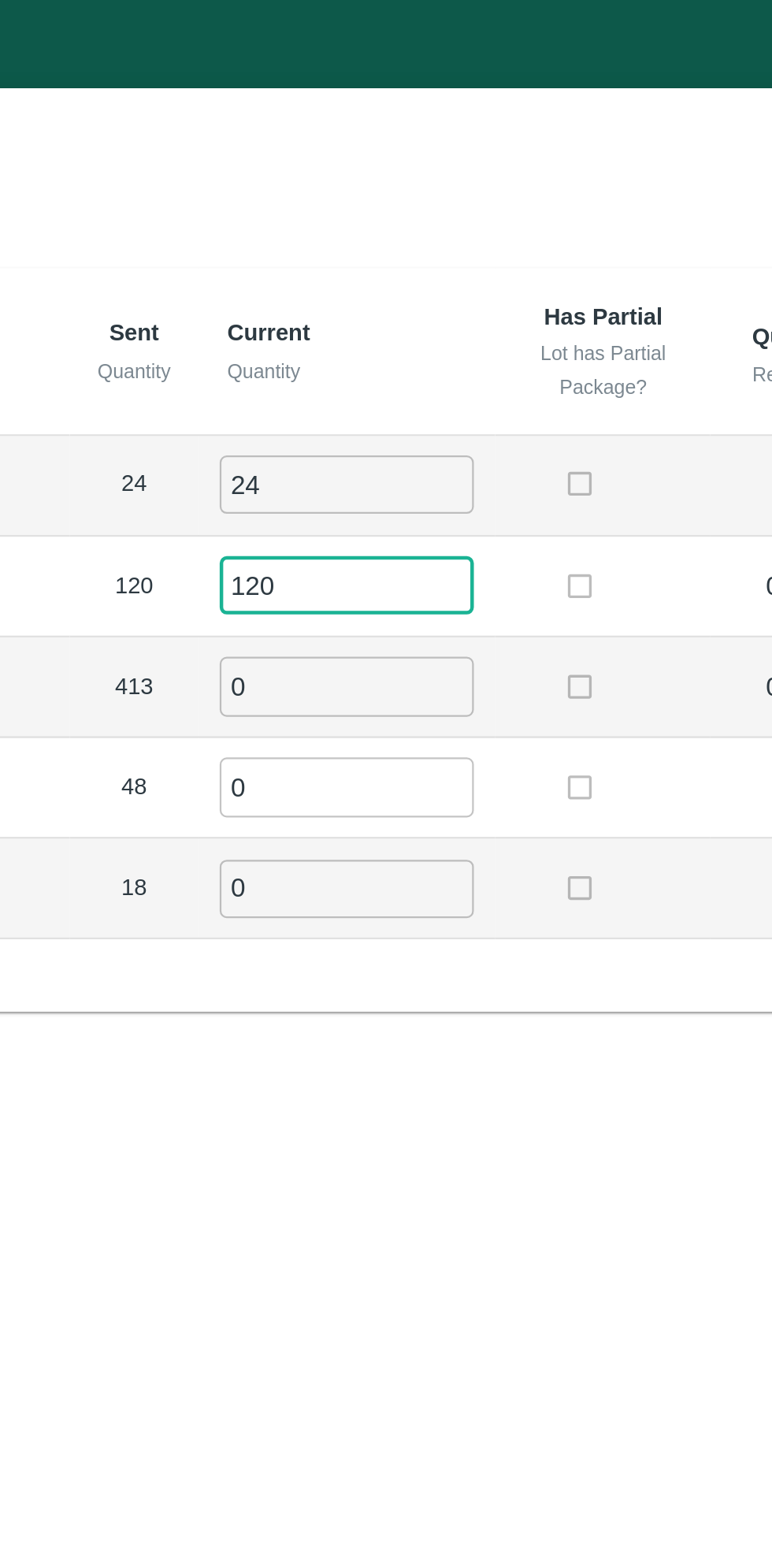
type input "120"
click at [416, 308] on input "0" at bounding box center [428, 306] width 114 height 26
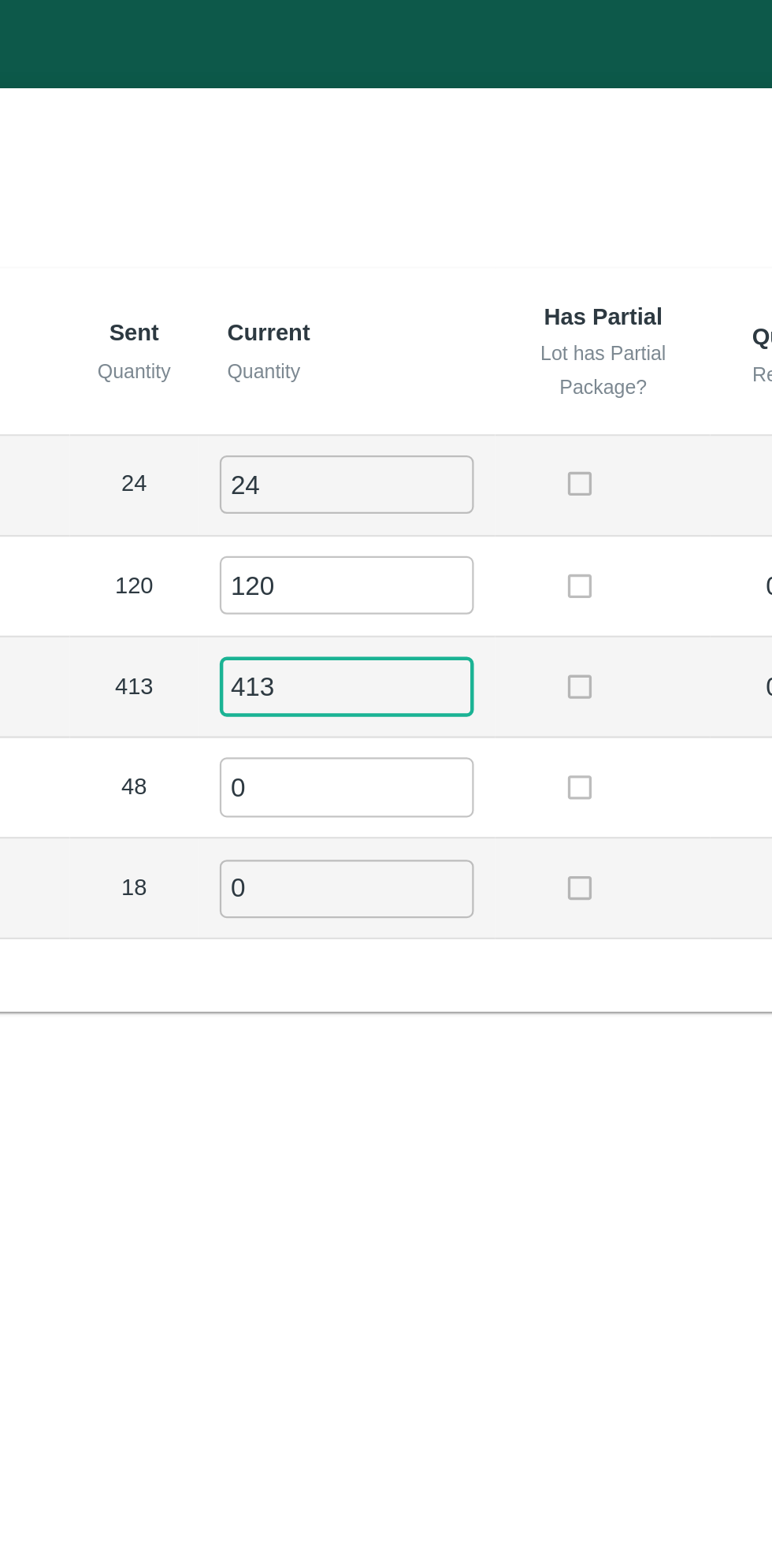
type input "413"
click at [413, 350] on input "0" at bounding box center [428, 351] width 114 height 26
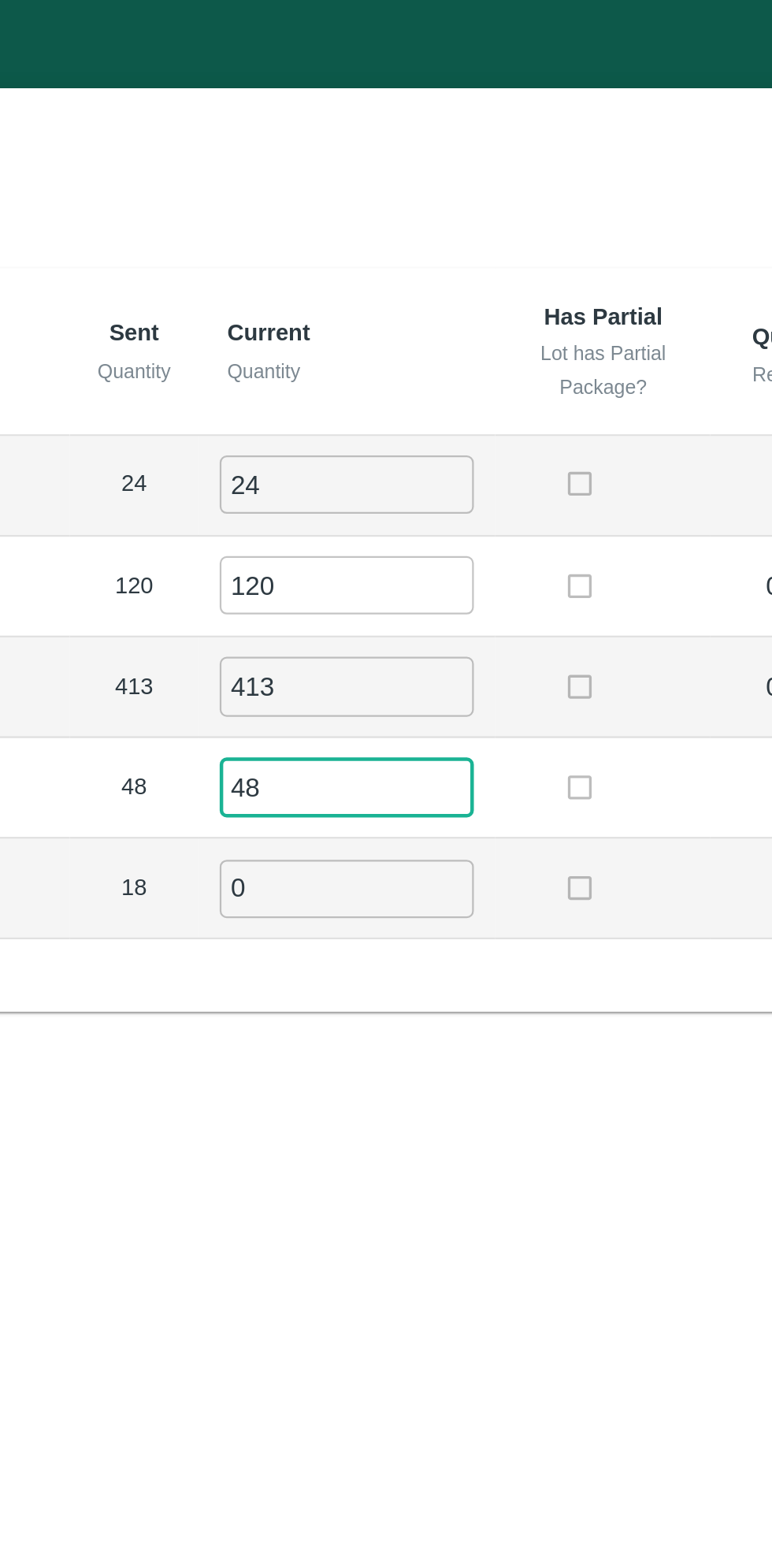
type input "48"
click at [418, 389] on input "0" at bounding box center [428, 397] width 114 height 26
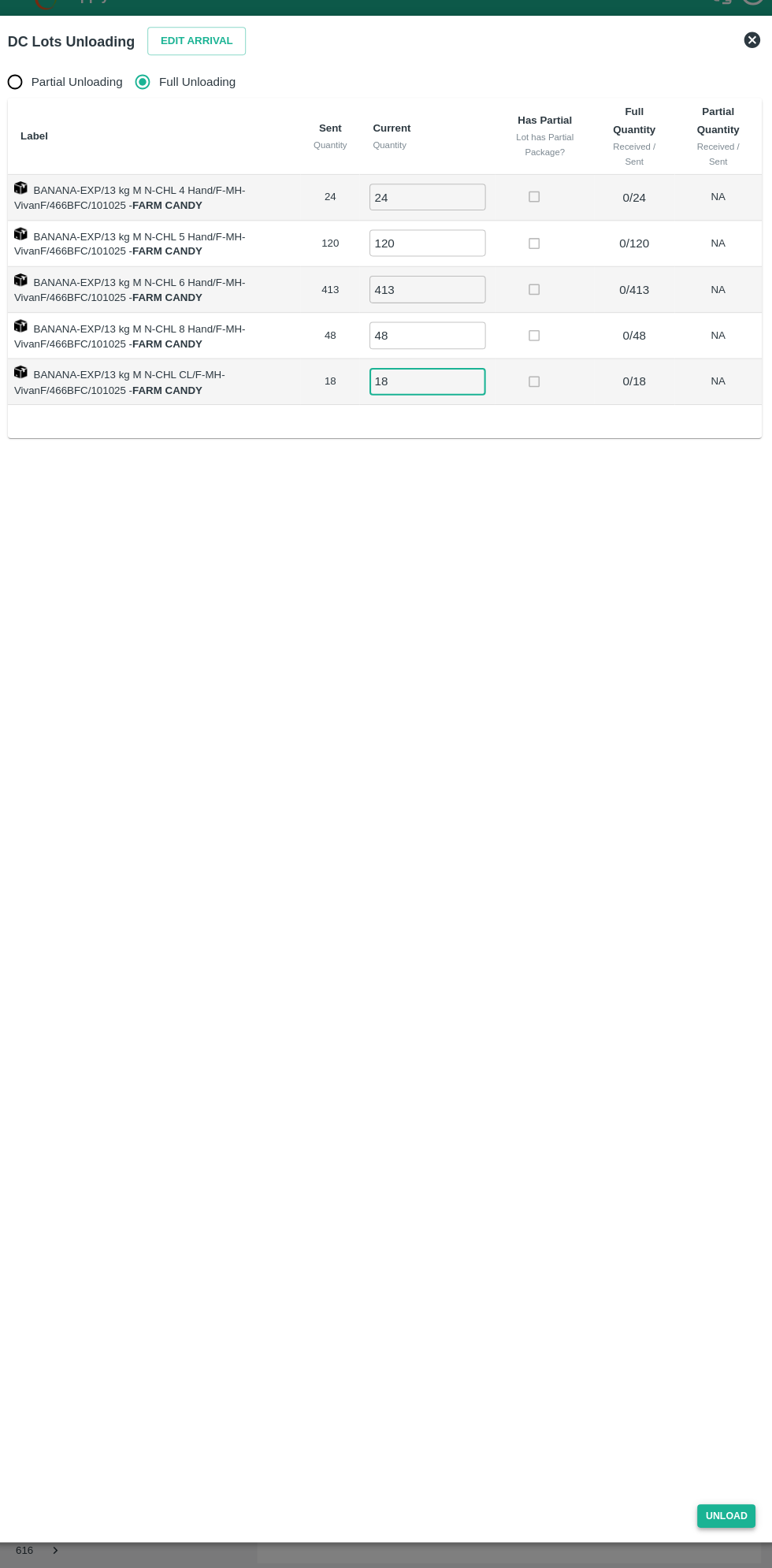
type input "18"
click at [735, 1513] on button "Unload" at bounding box center [719, 1503] width 57 height 23
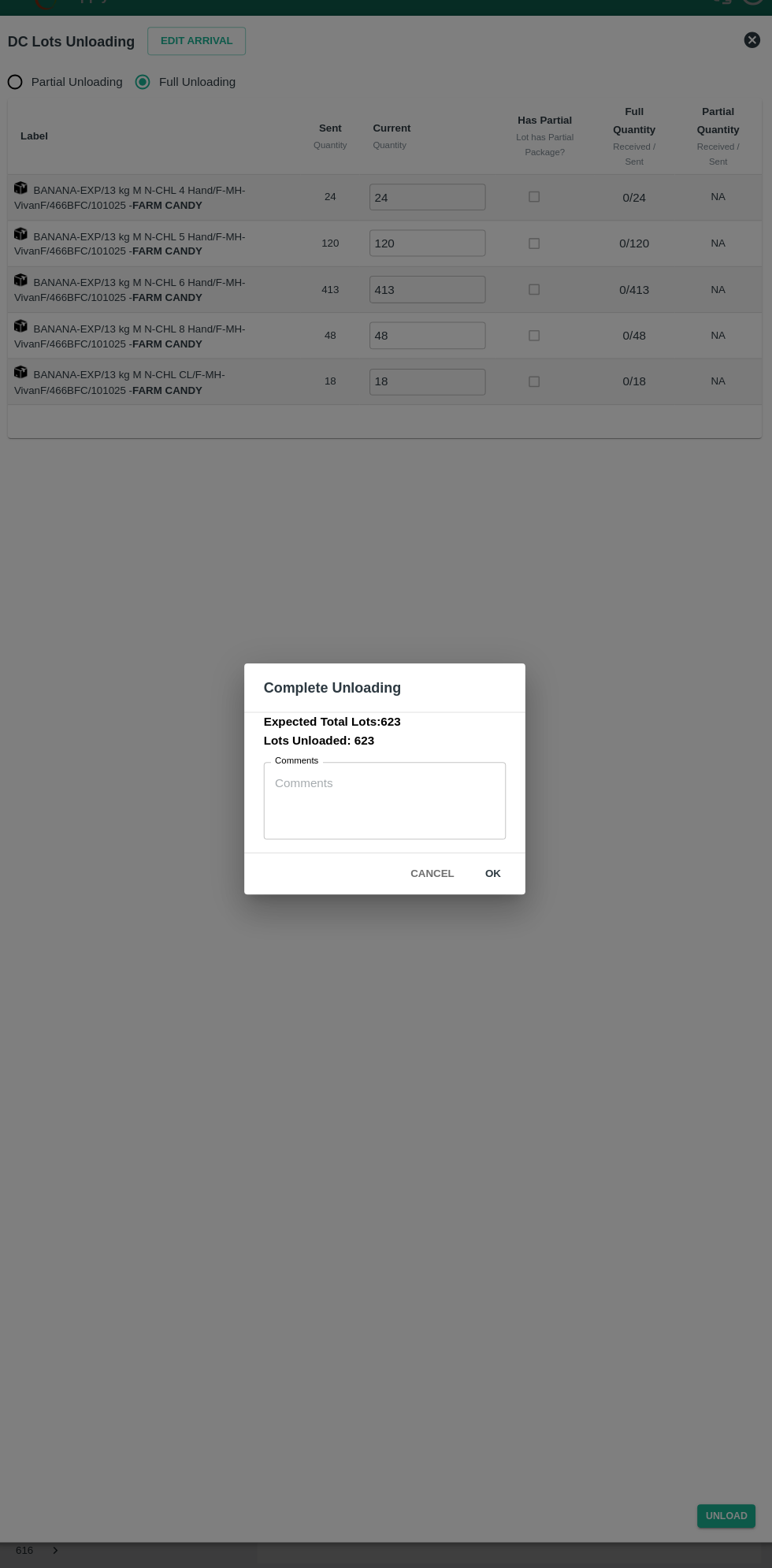
click at [339, 793] on textarea "Comments" at bounding box center [386, 805] width 214 height 50
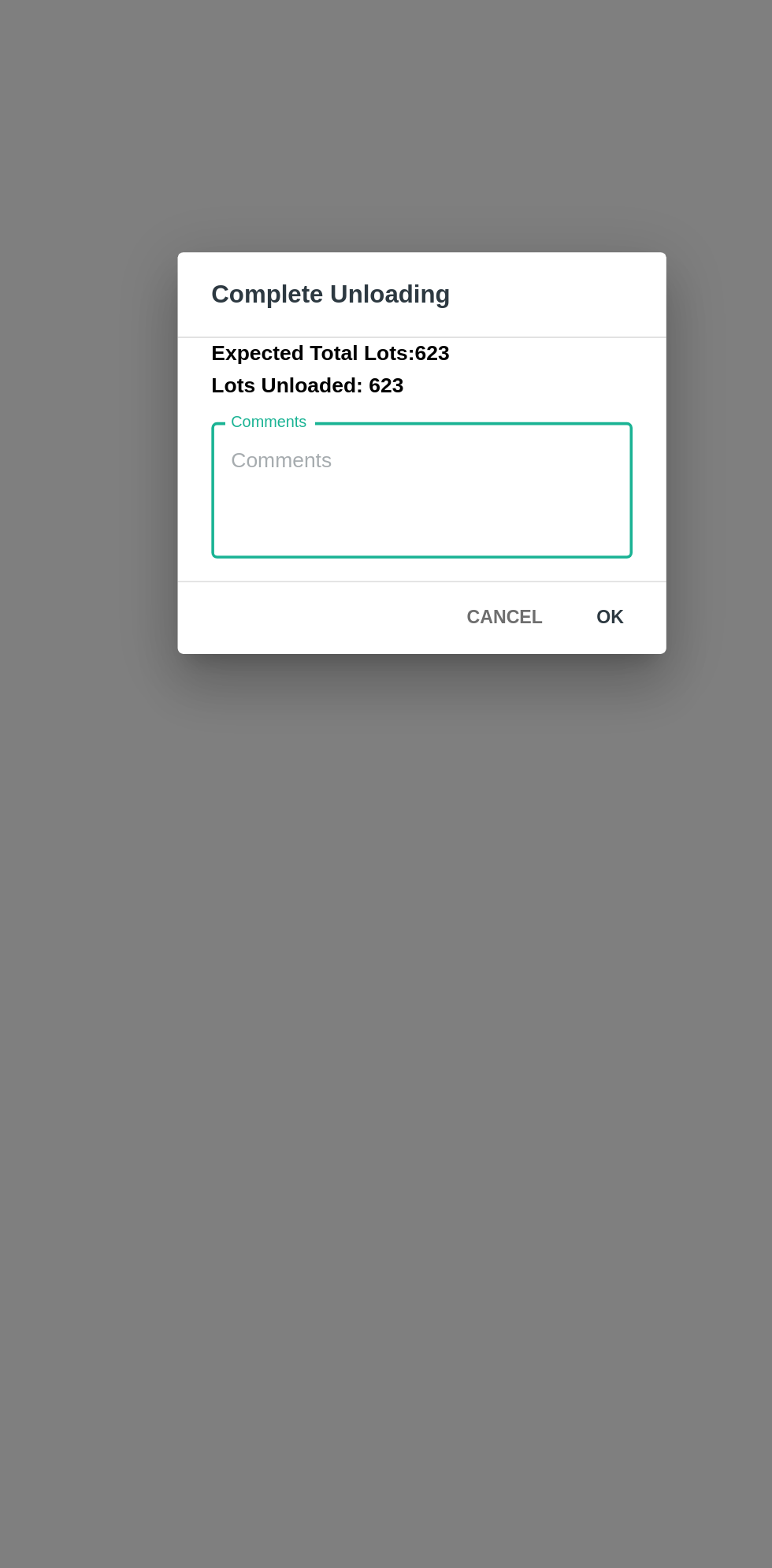
type textarea "O"
type textarea "01 box short on Transfer not"
click at [501, 884] on button "ok" at bounding box center [492, 877] width 50 height 28
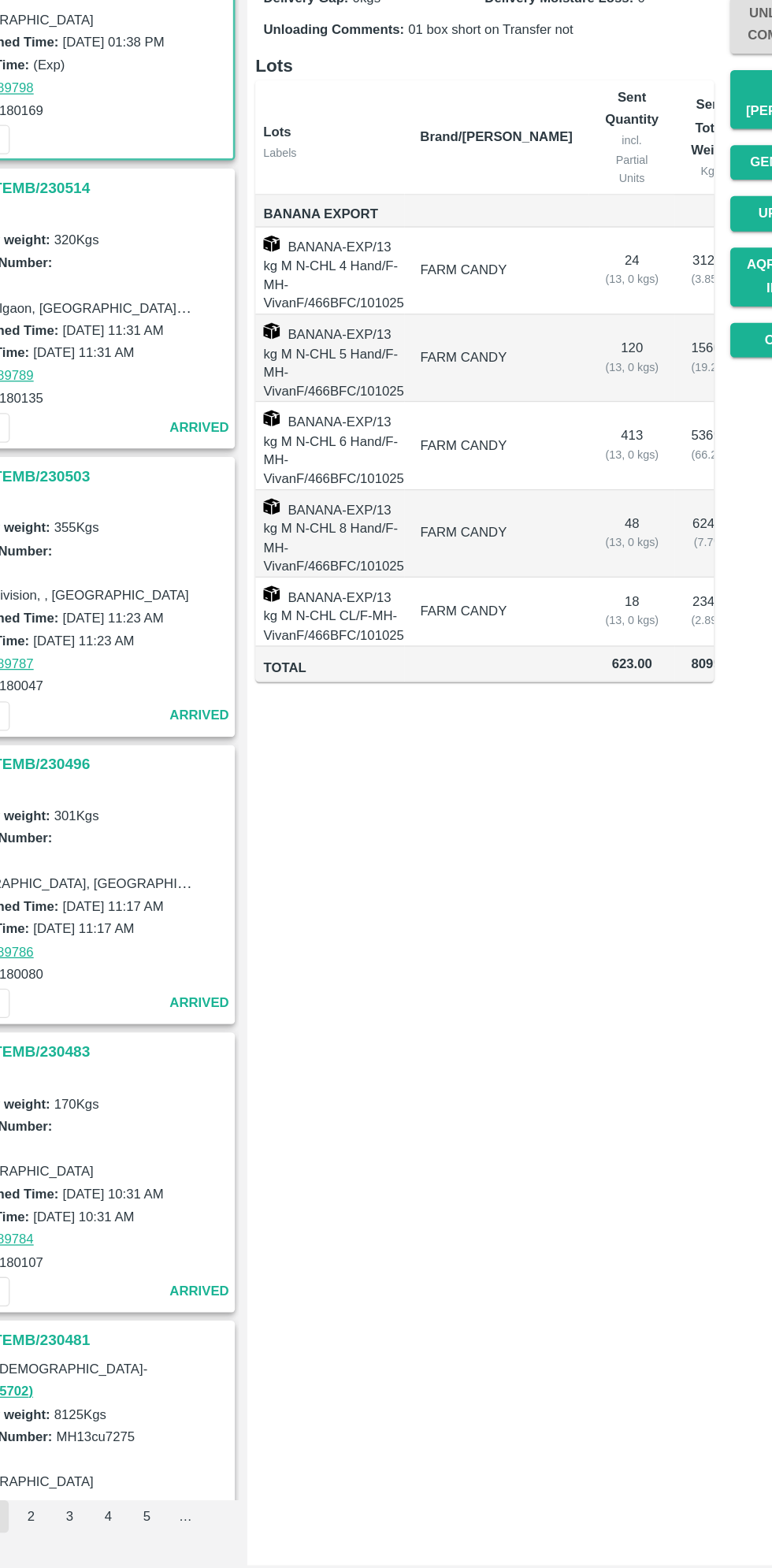
scroll to position [0, 0]
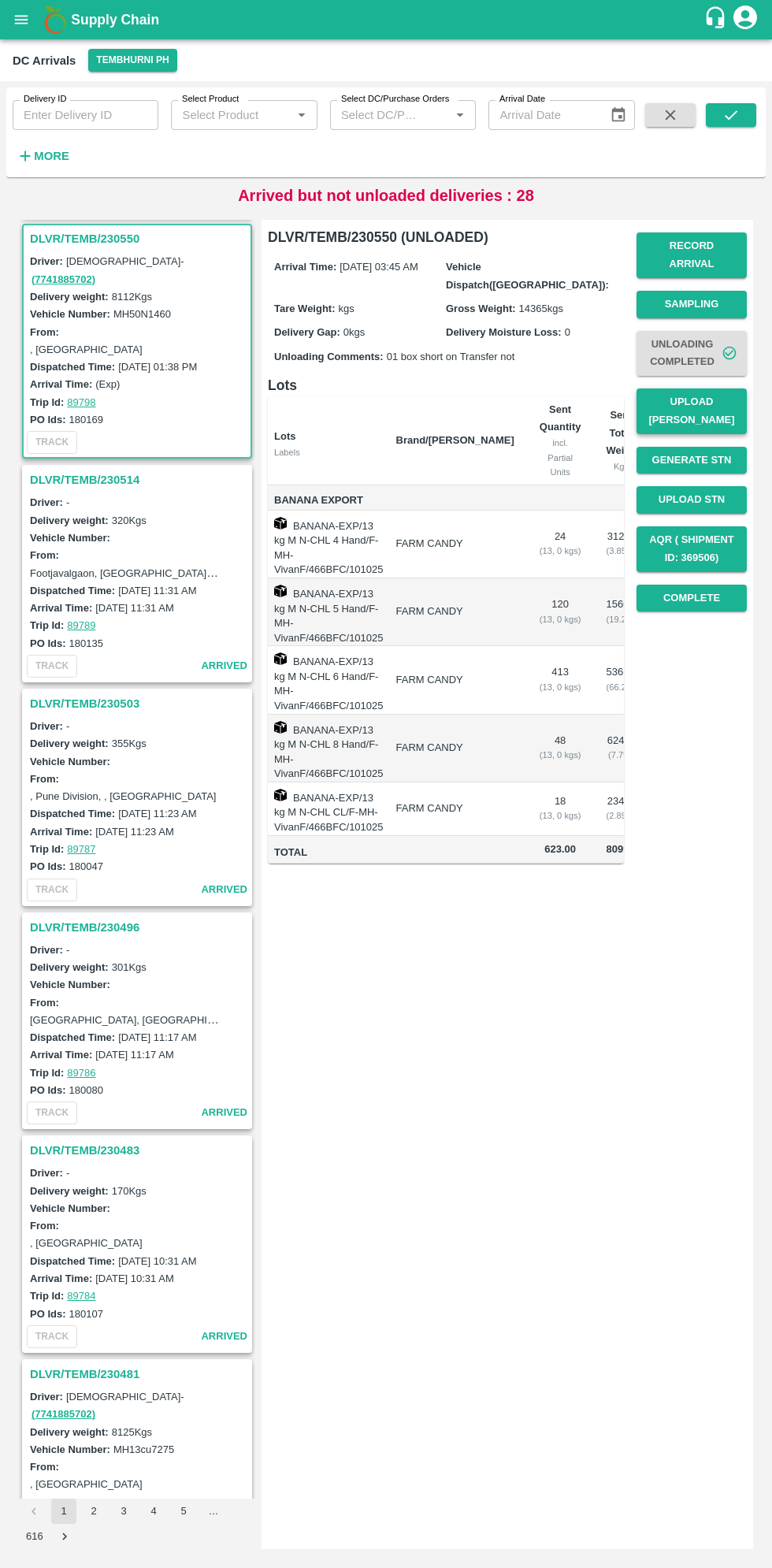
click at [725, 399] on button "Upload [PERSON_NAME]" at bounding box center [692, 411] width 110 height 45
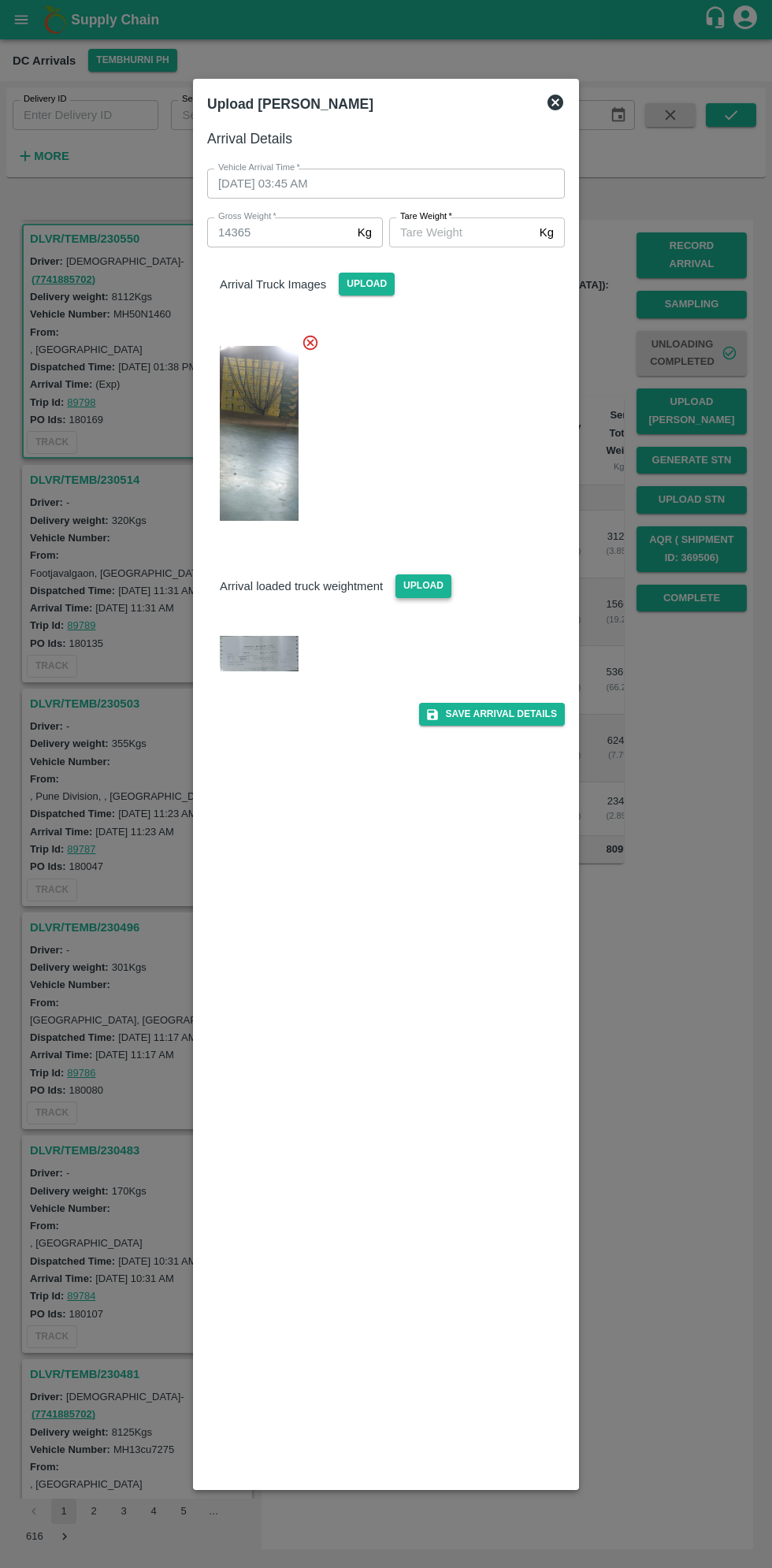
click at [423, 575] on span "Upload" at bounding box center [423, 586] width 56 height 23
click at [0, 0] on input "Upload" at bounding box center [0, 0] width 0 height 0
click at [453, 235] on input "[PERSON_NAME]   *" at bounding box center [461, 232] width 144 height 30
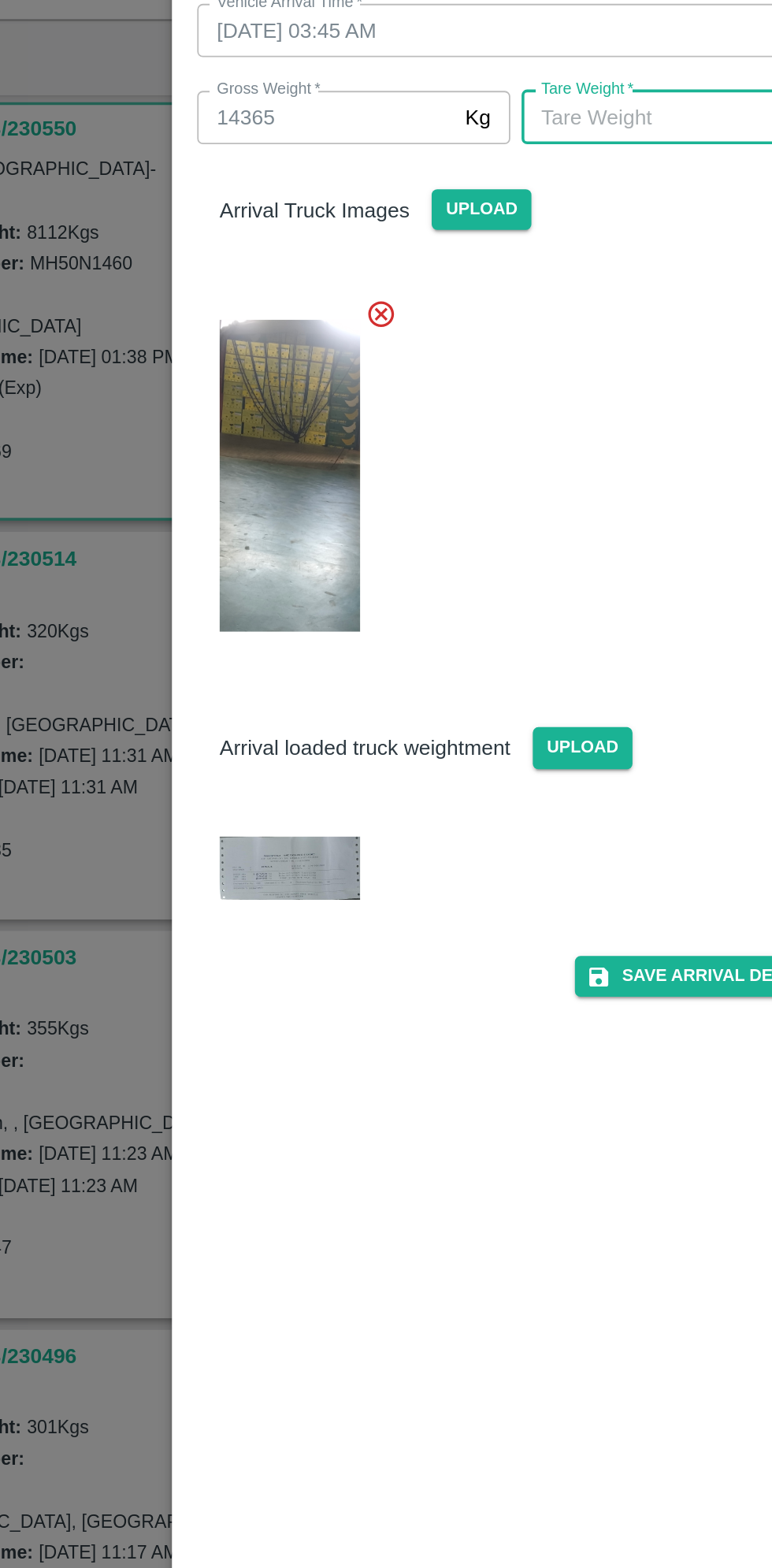
click at [257, 651] on img at bounding box center [259, 654] width 79 height 37
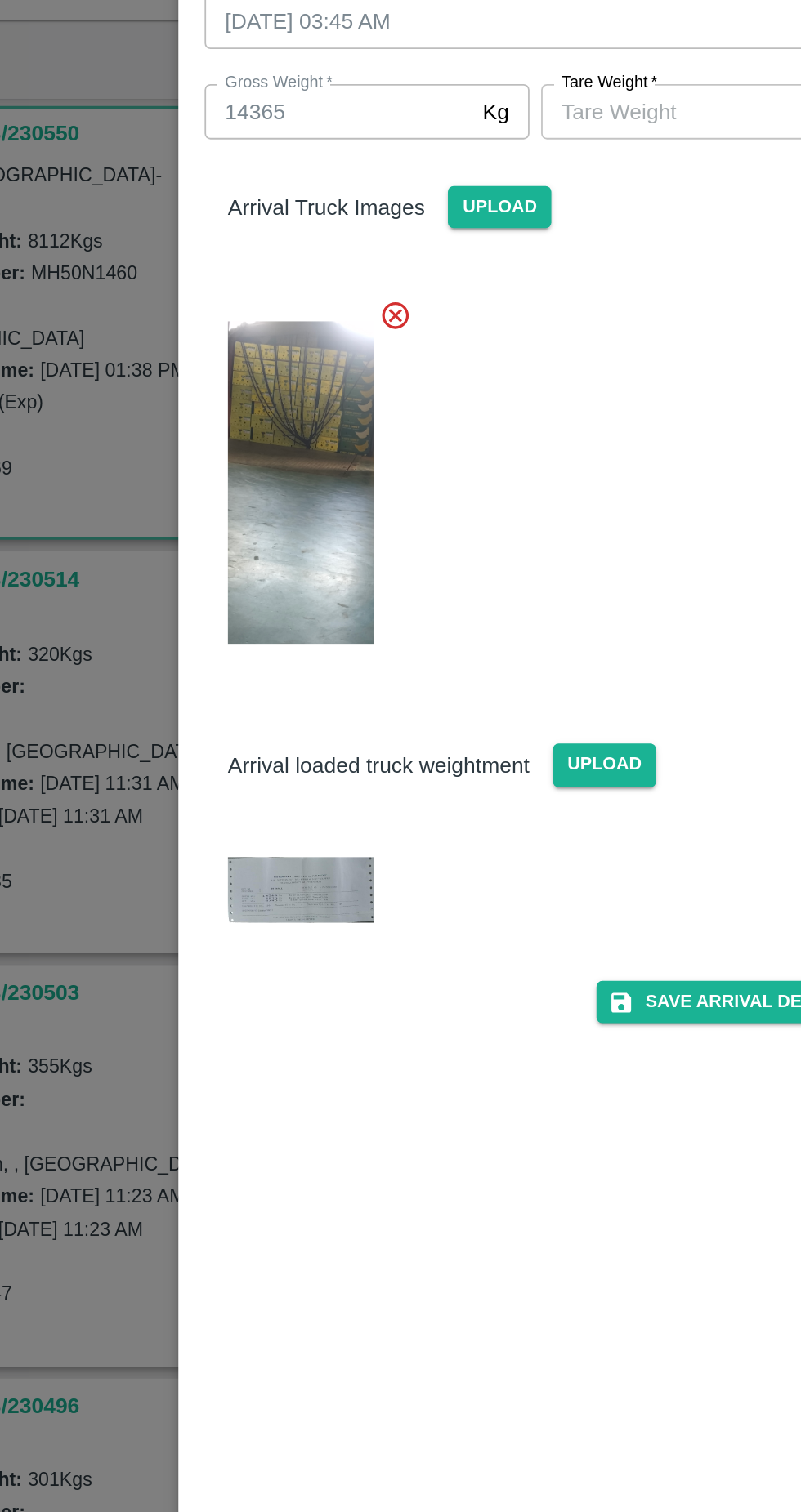
click at [267, 678] on img at bounding box center [269, 672] width 82 height 38
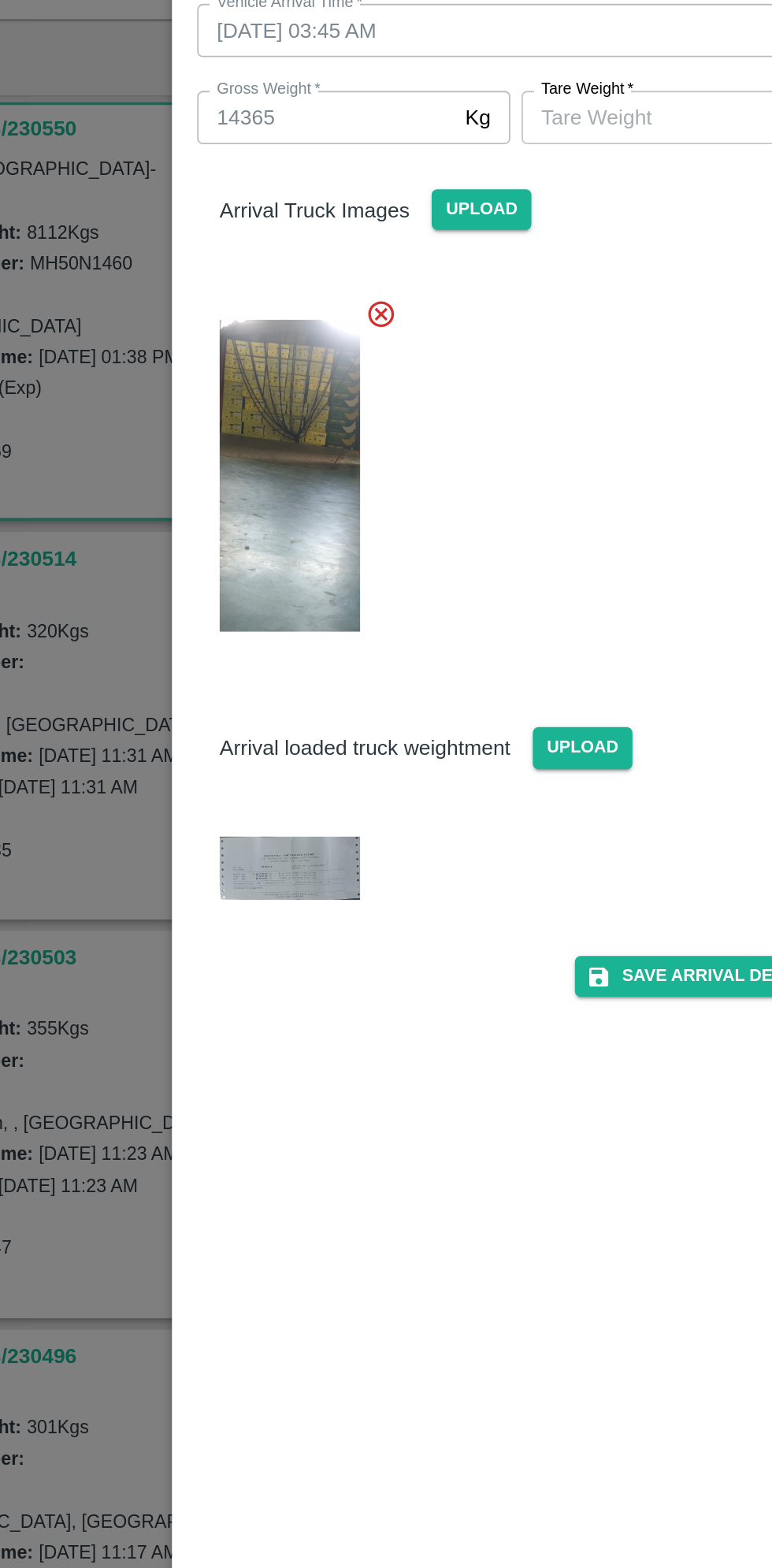
click at [448, 221] on span "*" at bounding box center [449, 216] width 6 height 10
click at [448, 222] on input "[PERSON_NAME]   *" at bounding box center [461, 232] width 144 height 30
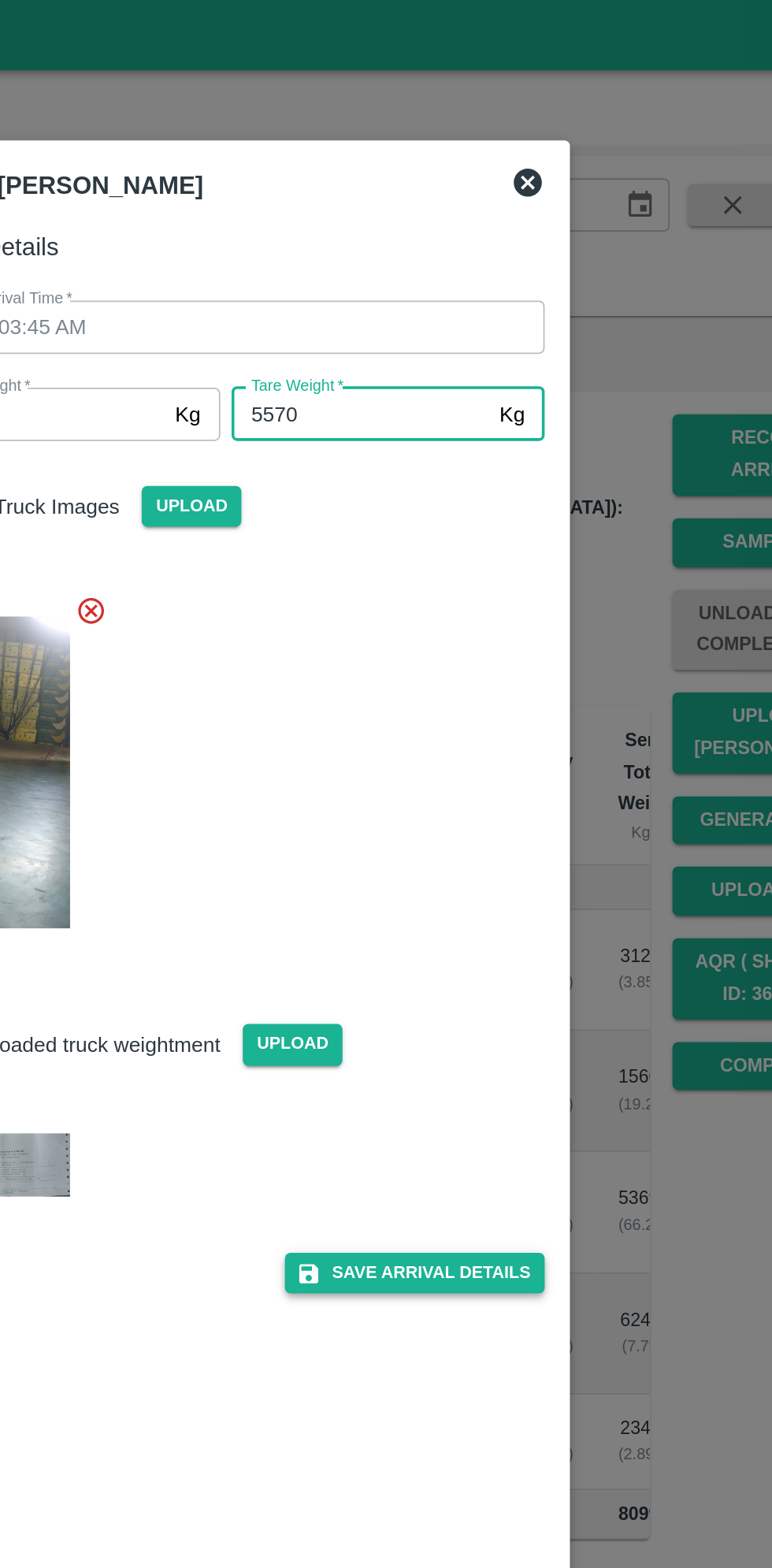
type input "5570"
click at [497, 724] on button "Save Arrival Details" at bounding box center [492, 715] width 146 height 23
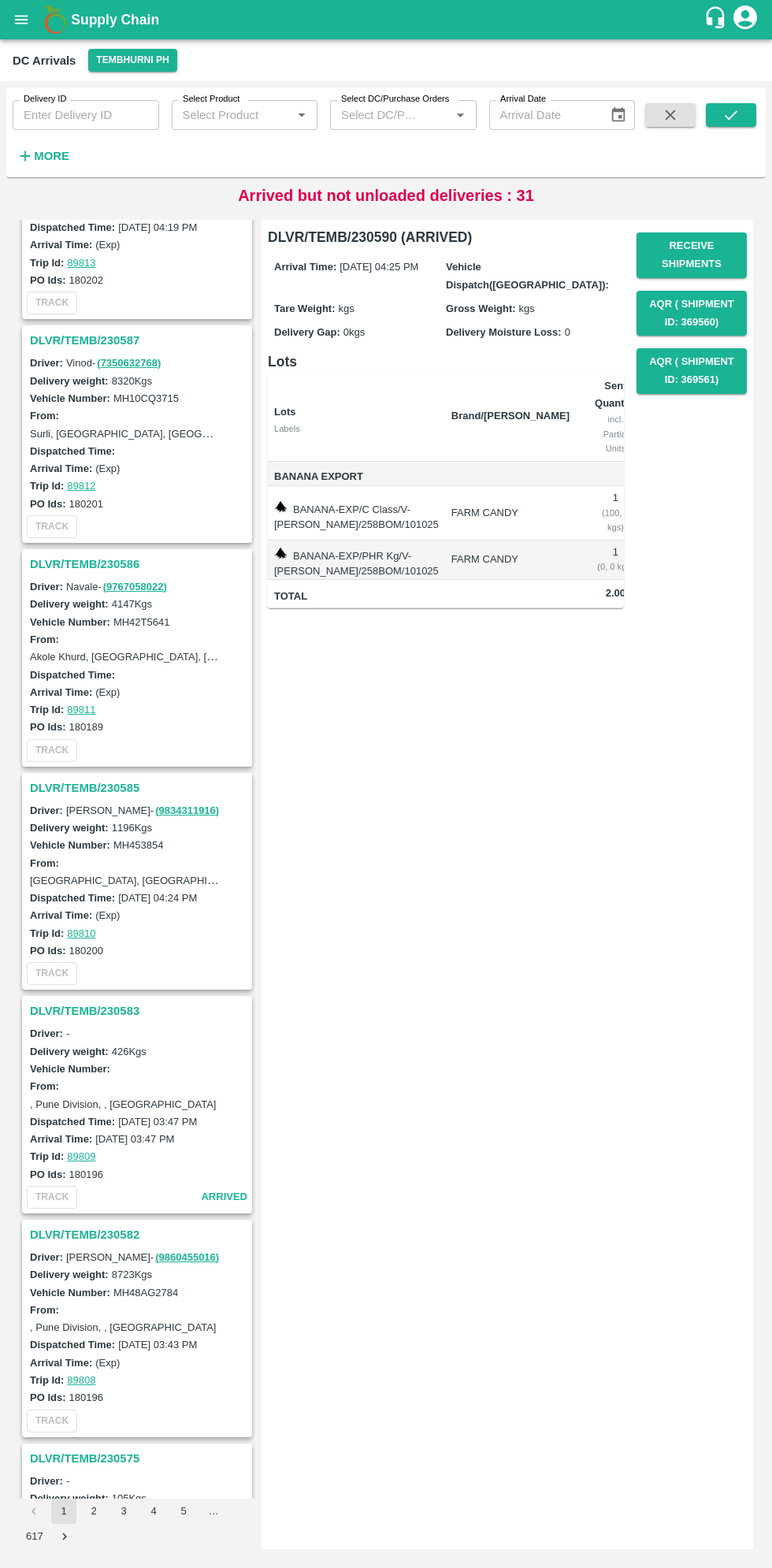
scroll to position [624, 0]
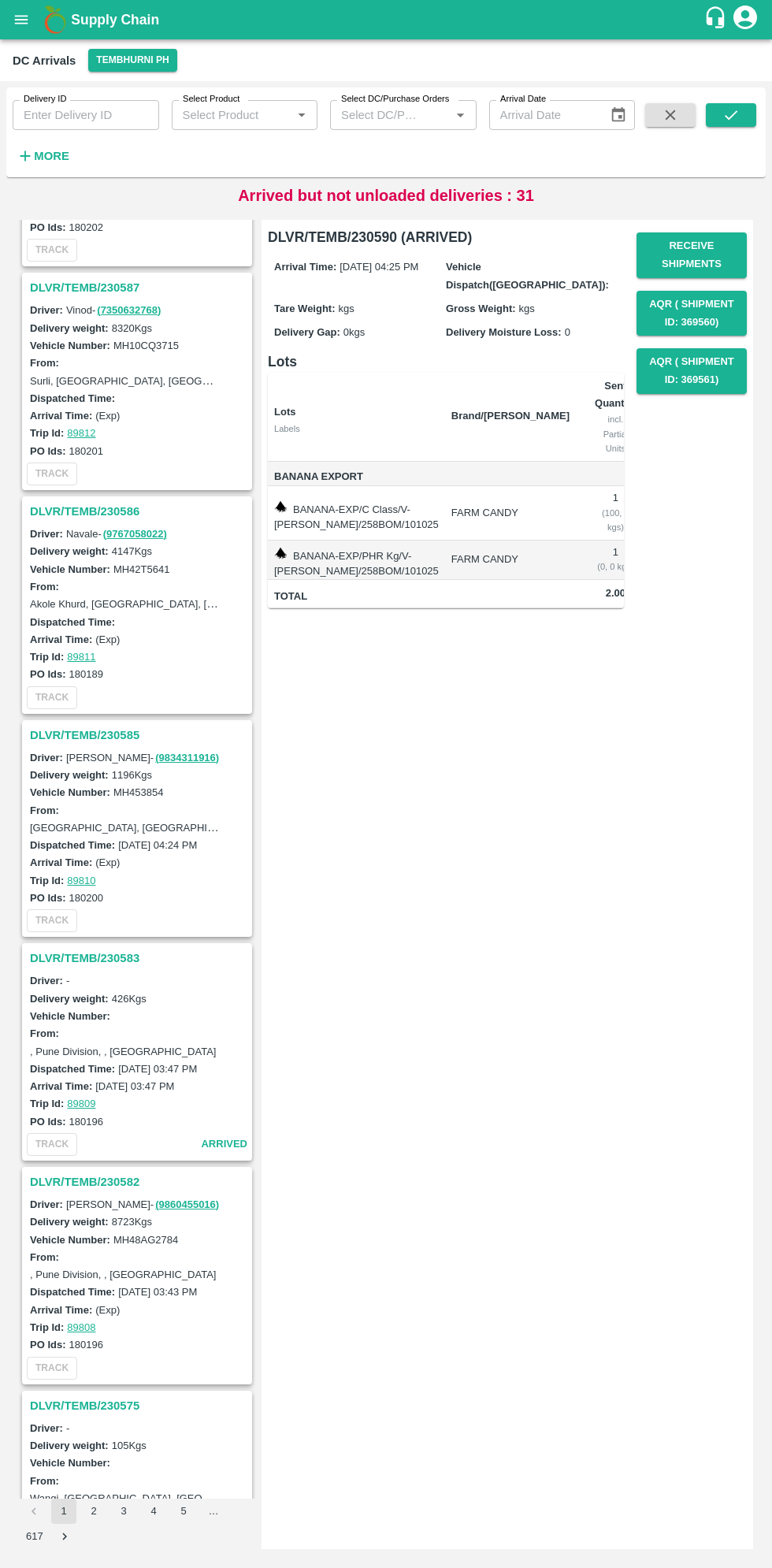
click at [107, 1181] on h3 "DLVR/TEMB/230582" at bounding box center [140, 1181] width 219 height 20
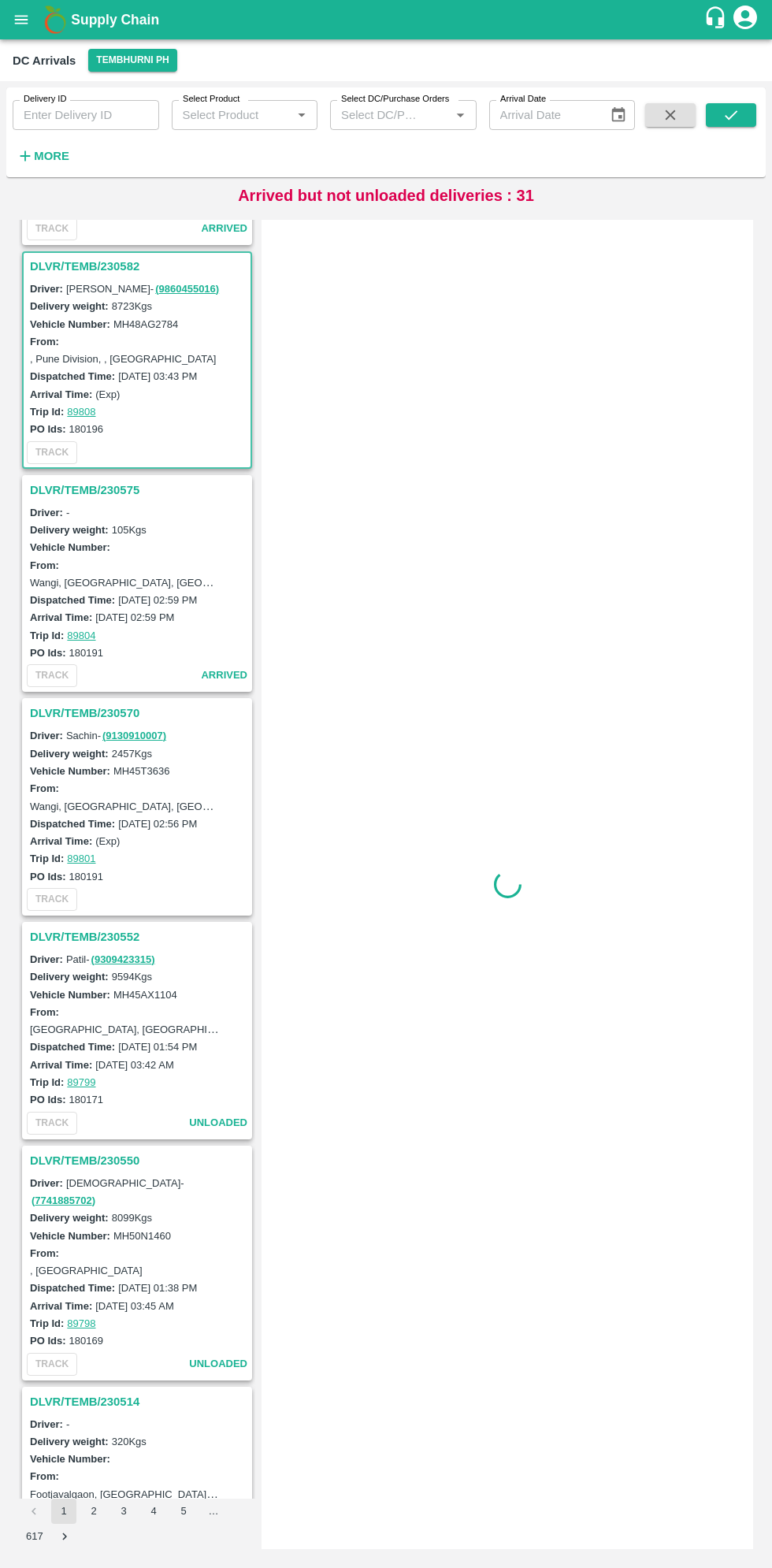
scroll to position [1566, 0]
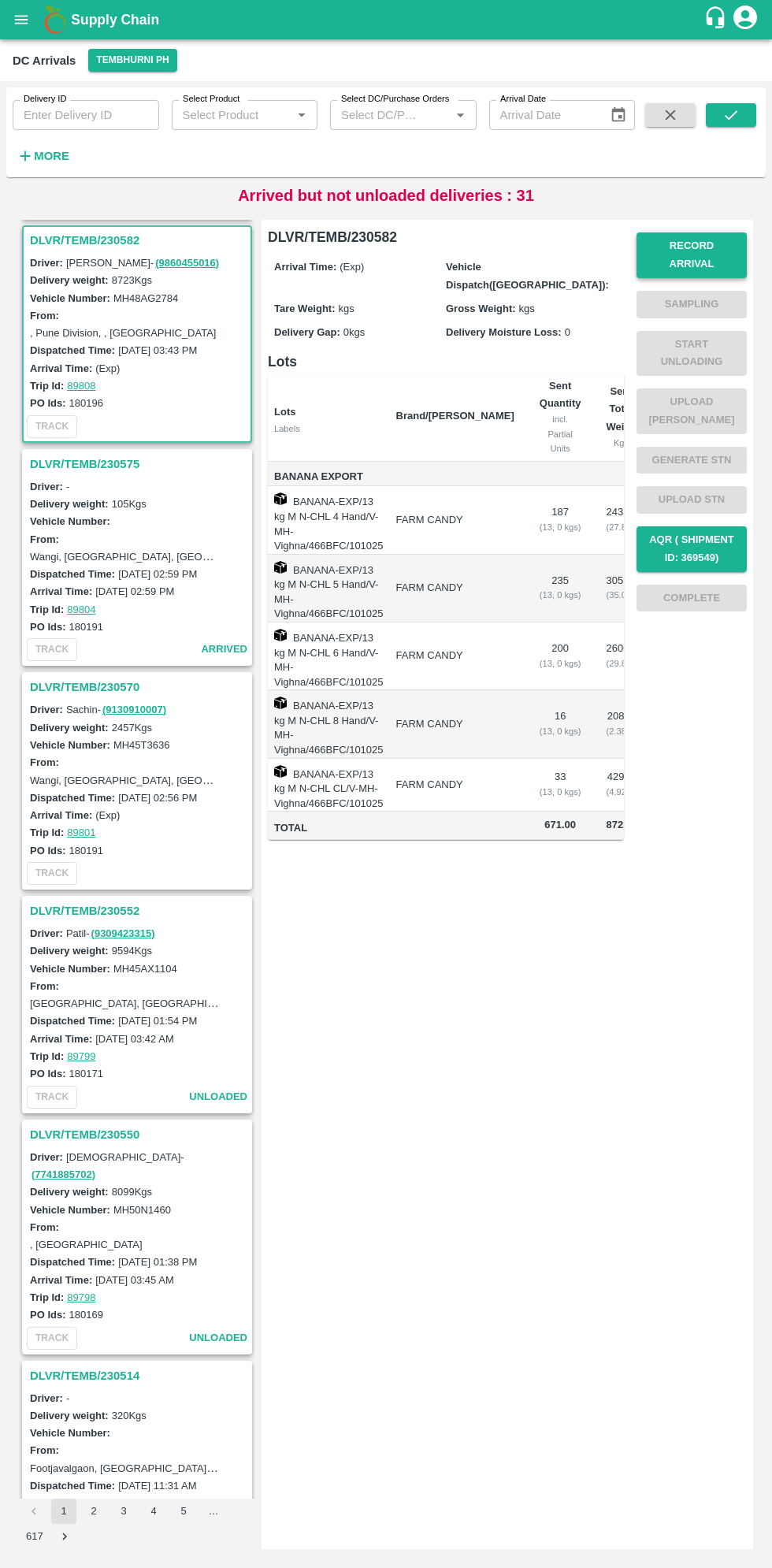
click at [676, 243] on button "Record Arrival" at bounding box center [692, 255] width 110 height 45
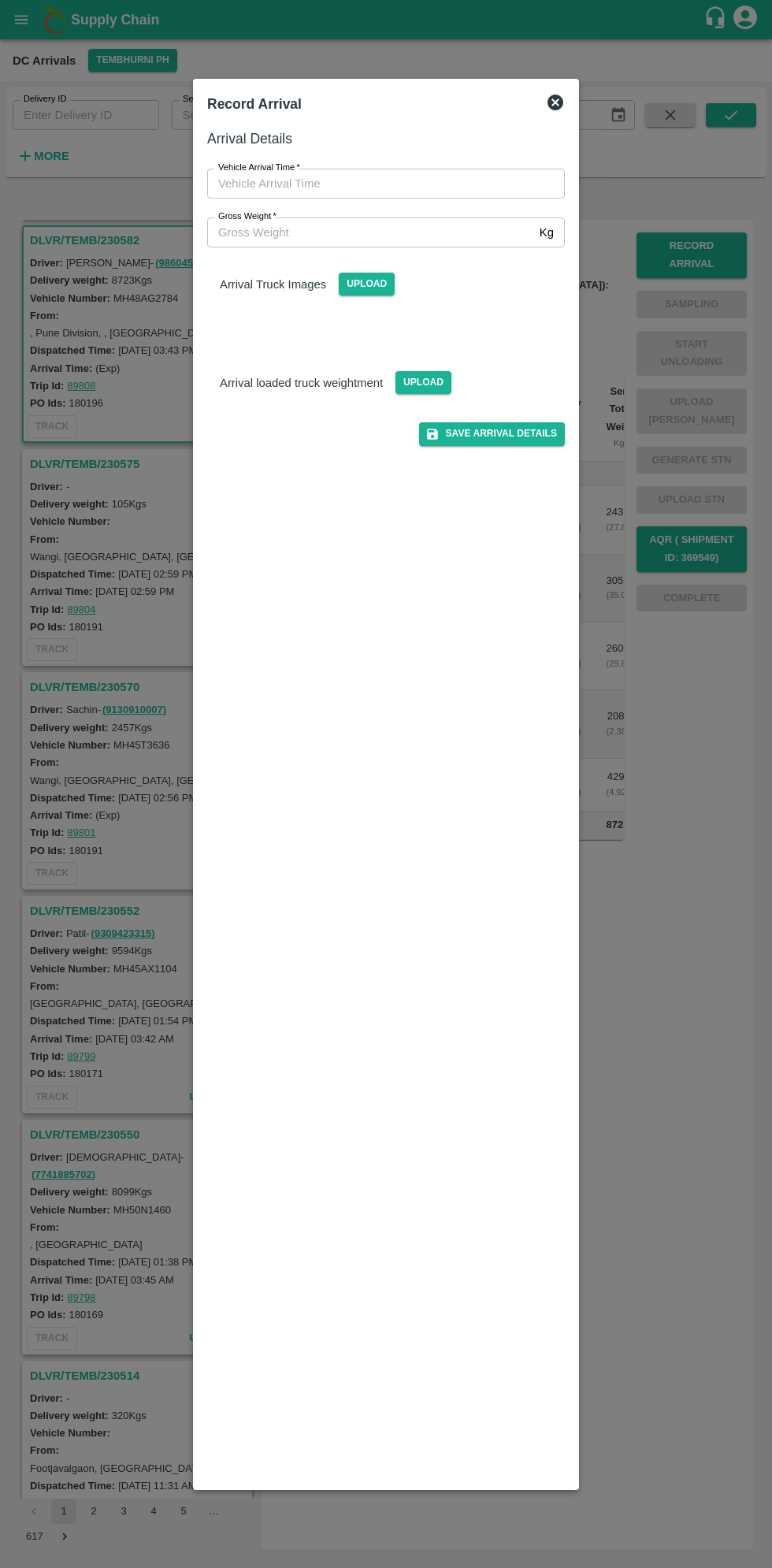
click at [278, 183] on input "Vehicle Arrival Time   *" at bounding box center [380, 184] width 347 height 30
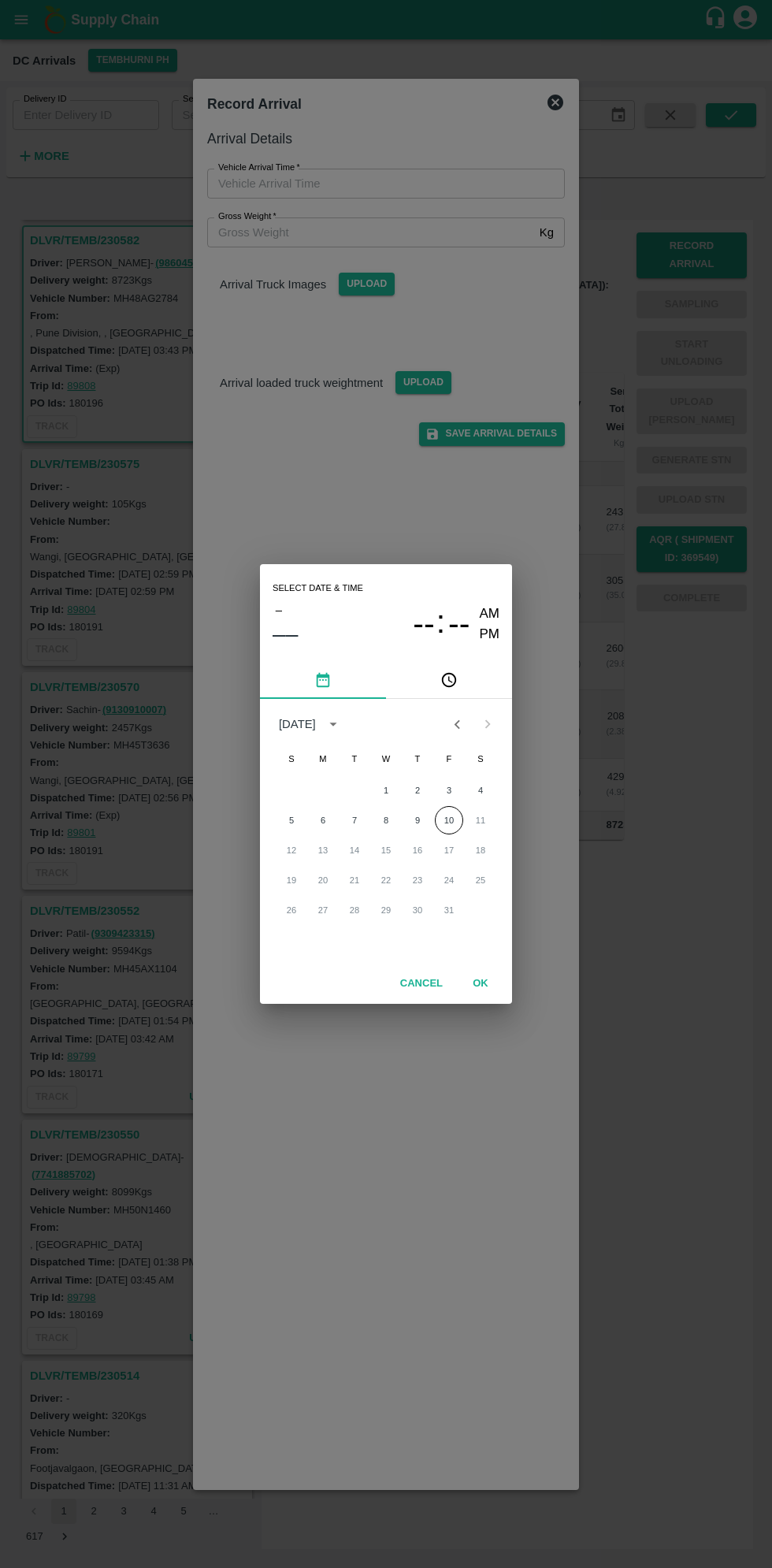
click at [473, 672] on button "pick time" at bounding box center [449, 680] width 126 height 38
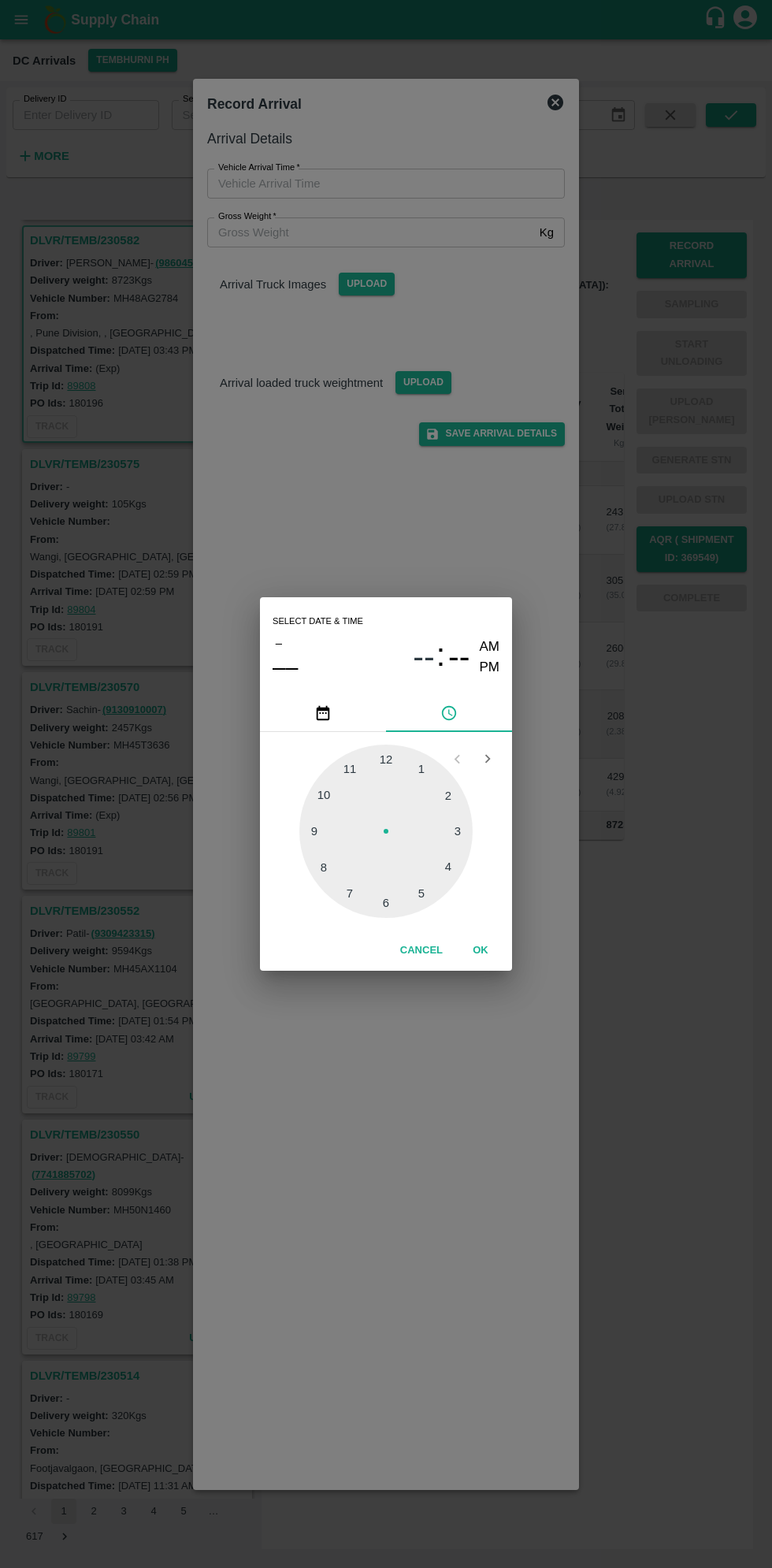
click at [452, 795] on div at bounding box center [386, 832] width 174 height 174
click at [455, 865] on div at bounding box center [386, 832] width 174 height 174
click at [455, 859] on div at bounding box center [386, 832] width 174 height 174
click at [452, 862] on div at bounding box center [386, 832] width 174 height 174
click at [459, 885] on div at bounding box center [386, 832] width 174 height 174
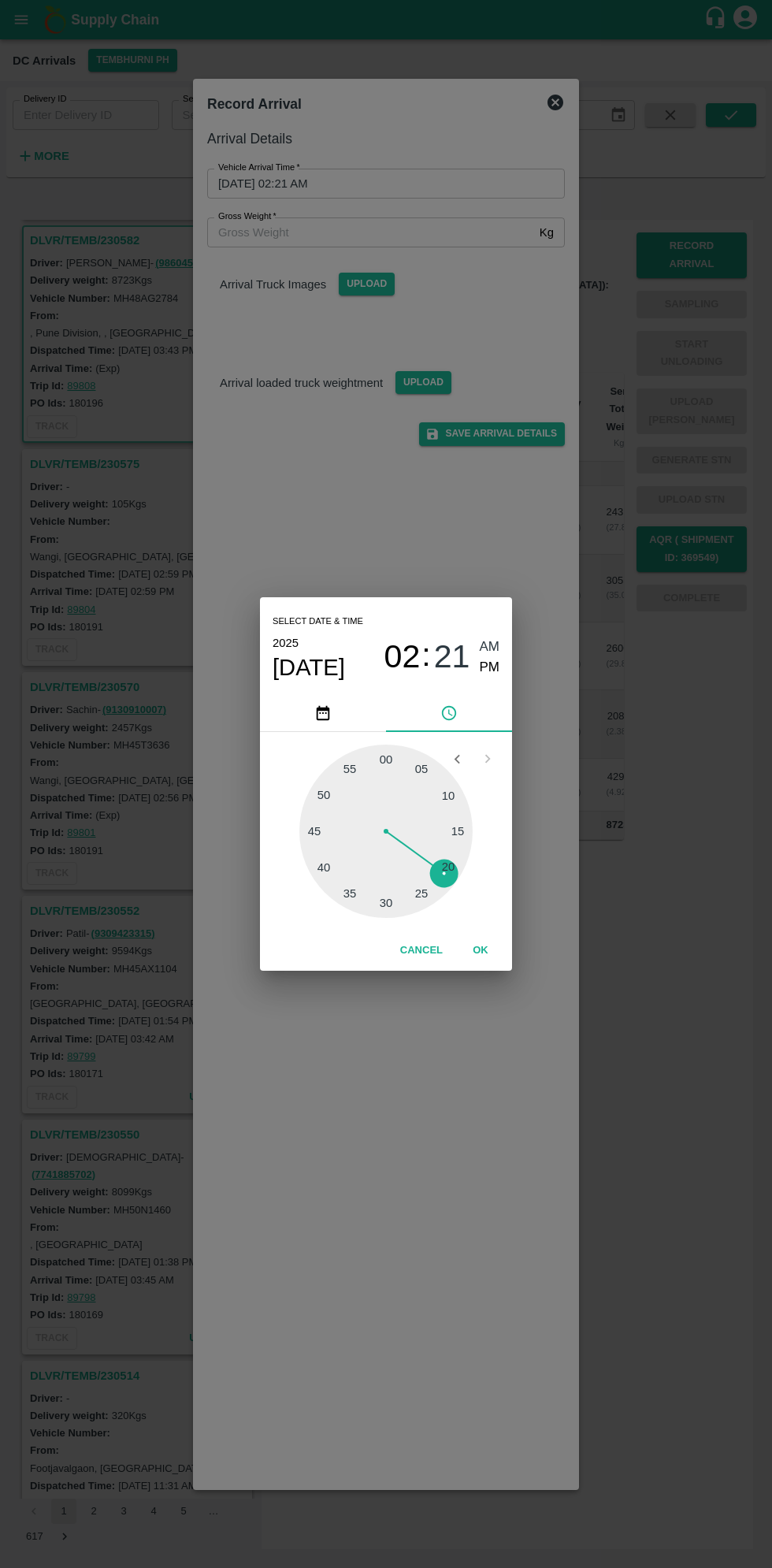
click at [454, 869] on div at bounding box center [386, 832] width 174 height 174
type input "10/10/2025 02:20 AM"
click at [493, 946] on button "OK" at bounding box center [481, 951] width 50 height 28
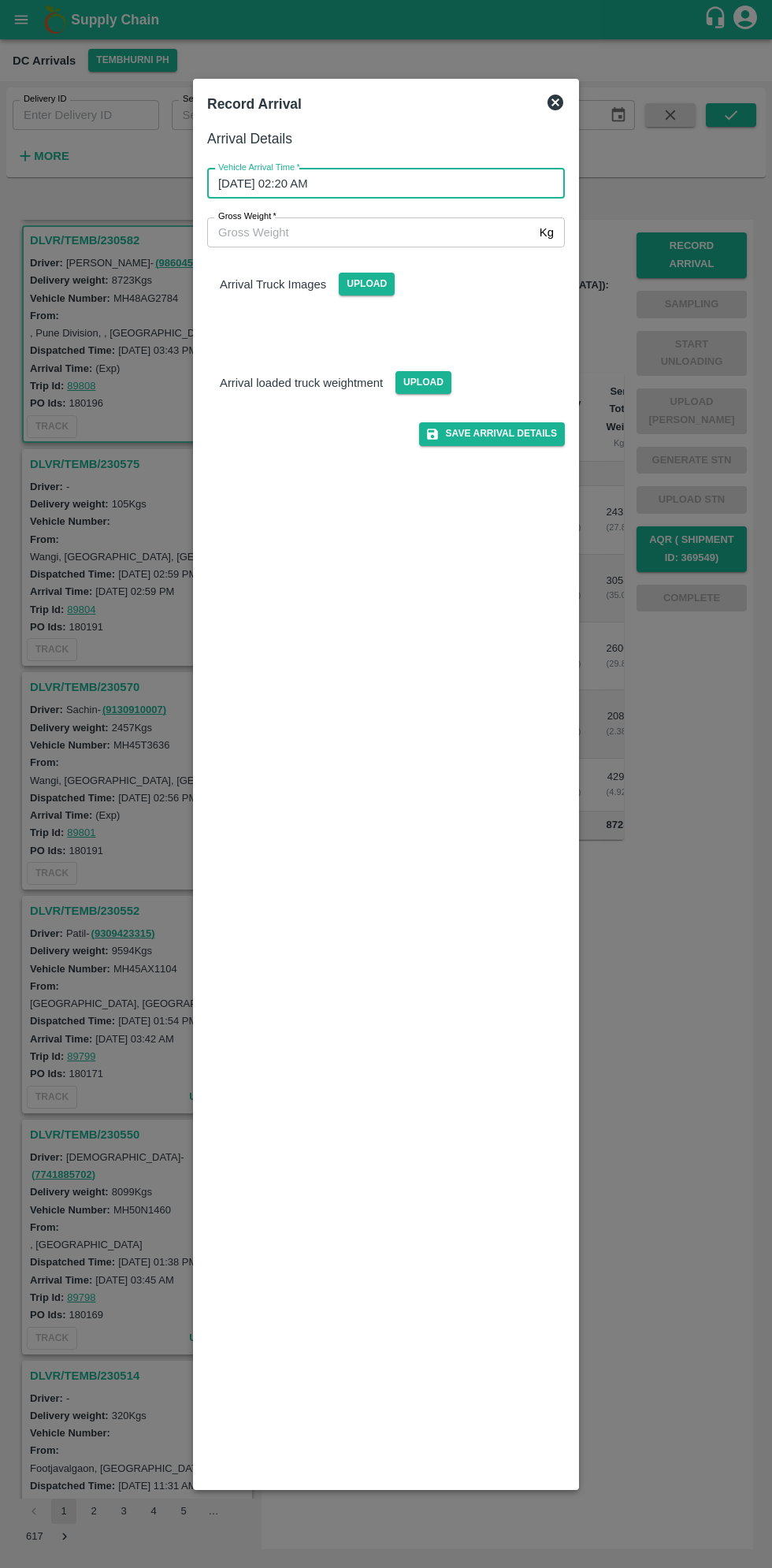
click at [265, 231] on input "Gross Weight   *" at bounding box center [370, 232] width 326 height 30
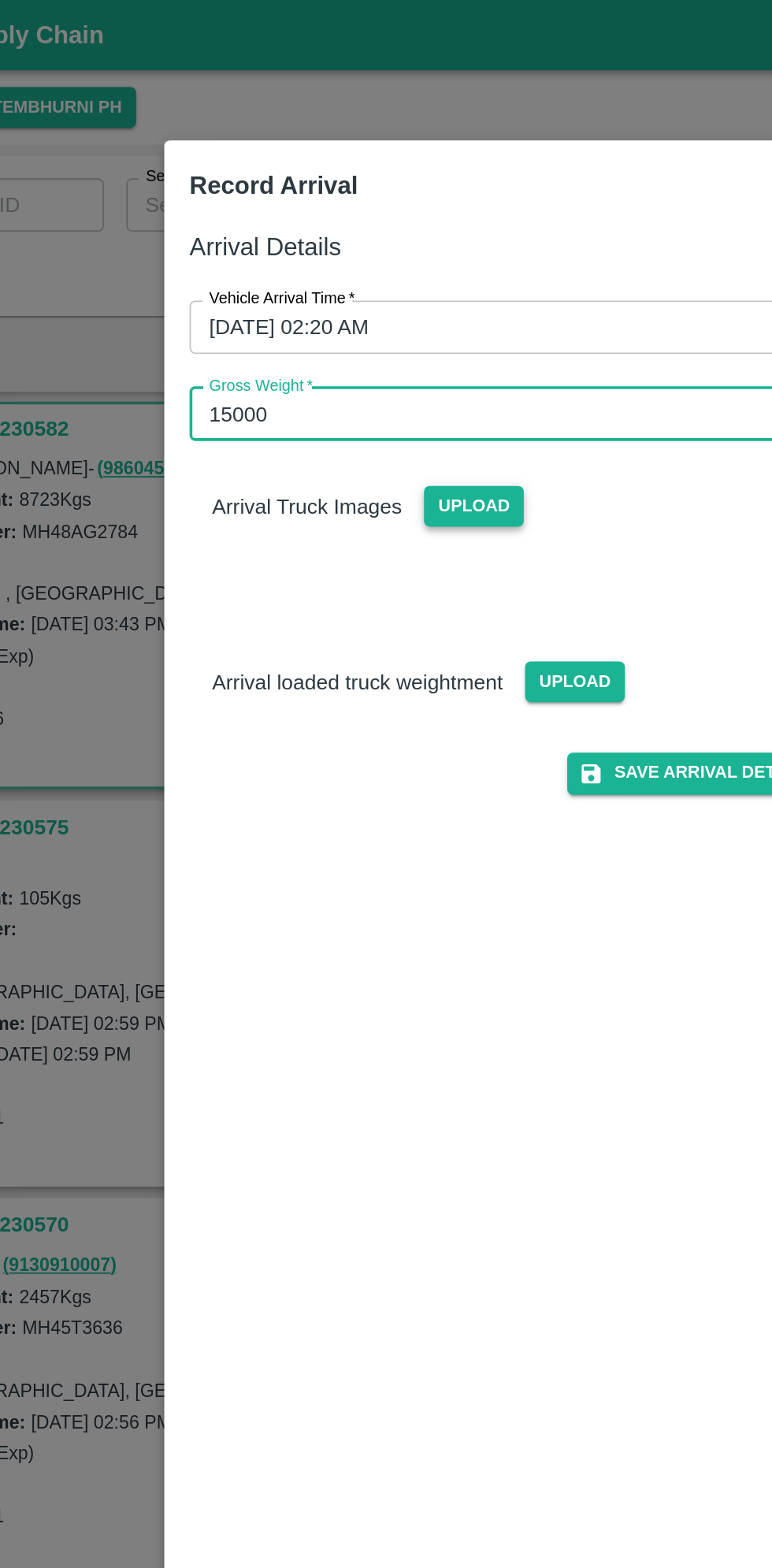
type input "15000"
click at [373, 293] on span "Upload" at bounding box center [366, 284] width 56 height 23
click at [0, 0] on input "Upload" at bounding box center [0, 0] width 0 height 0
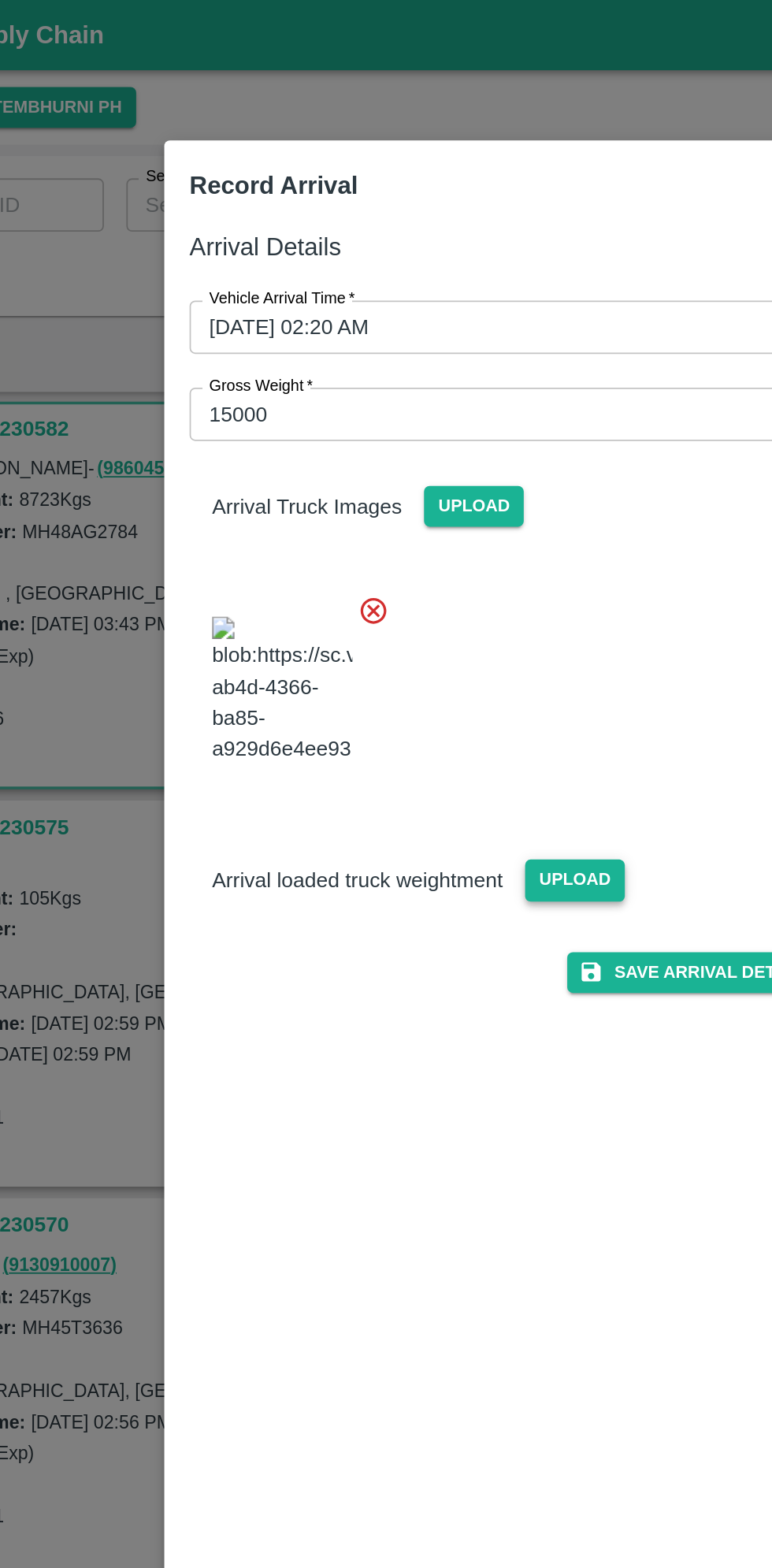
click at [436, 482] on span "Upload" at bounding box center [423, 494] width 56 height 23
click at [0, 0] on input "Upload" at bounding box center [0, 0] width 0 height 0
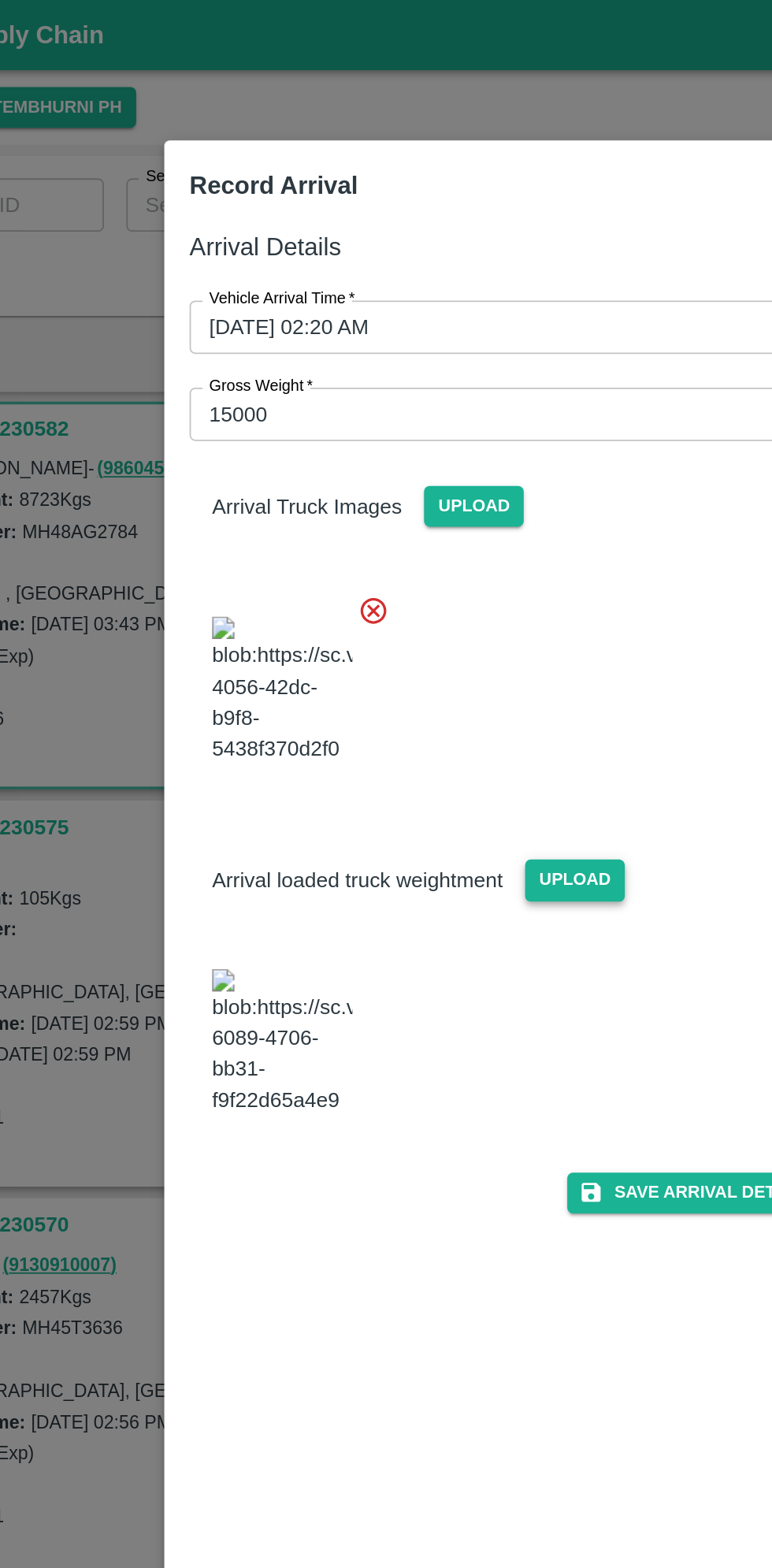
click at [436, 482] on span "Upload" at bounding box center [423, 494] width 56 height 23
click at [0, 0] on input "Upload" at bounding box center [0, 0] width 0 height 0
click at [440, 485] on span "Upload" at bounding box center [423, 494] width 56 height 23
click at [0, 0] on input "Upload" at bounding box center [0, 0] width 0 height 0
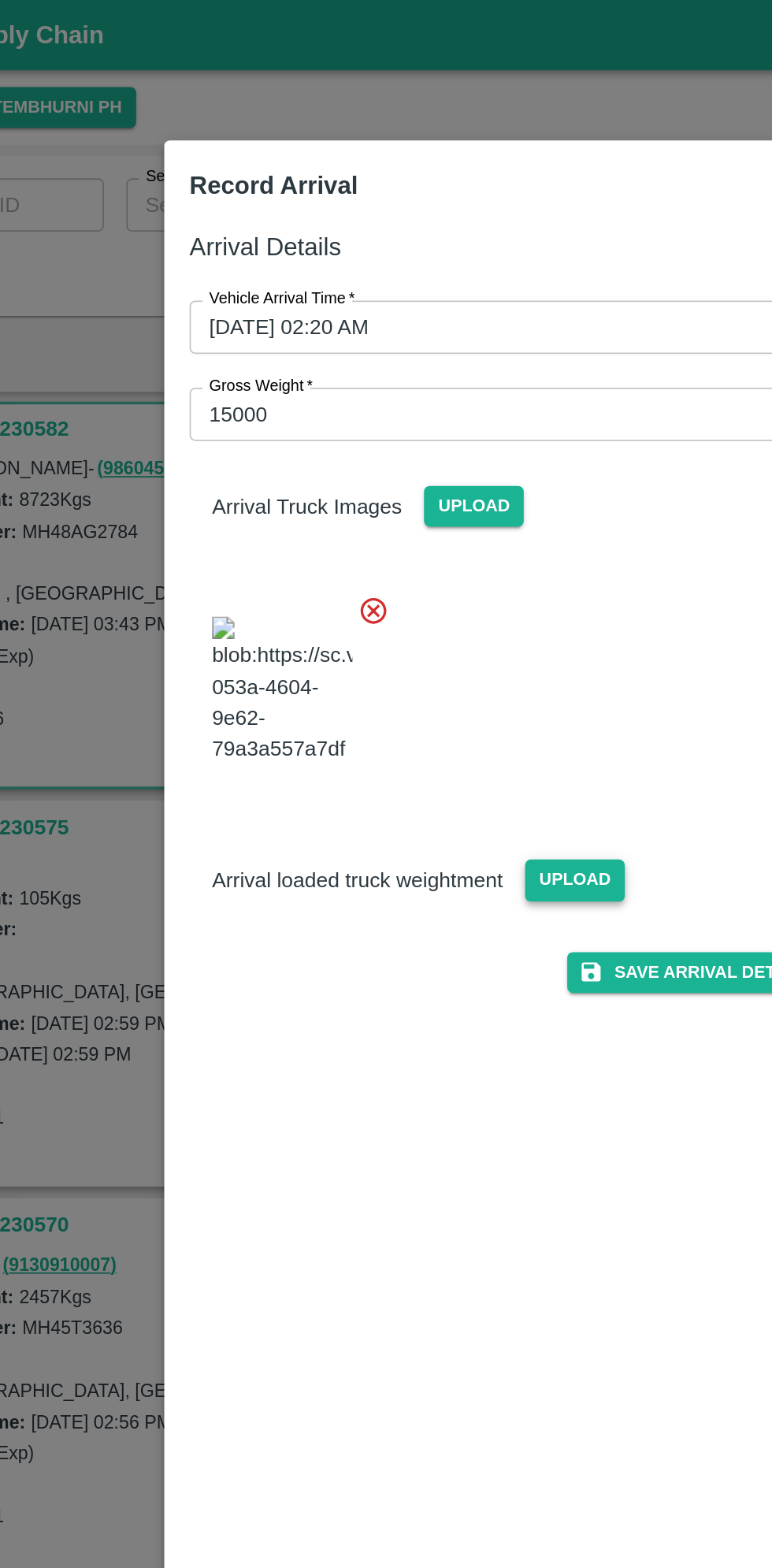
click at [422, 482] on span "Upload" at bounding box center [423, 494] width 56 height 23
click at [0, 0] on input "Upload" at bounding box center [0, 0] width 0 height 0
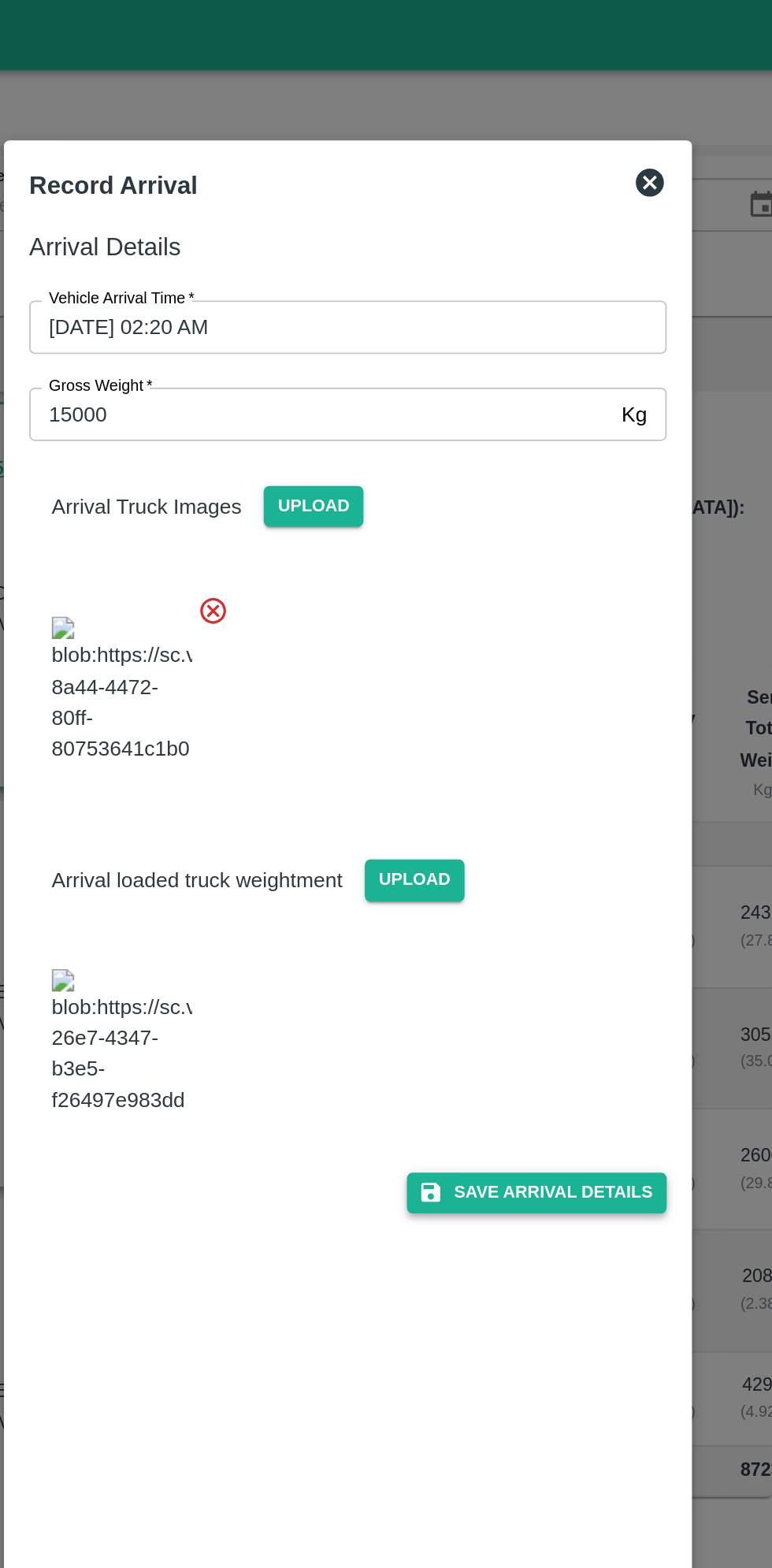
click at [494, 681] on button "Save Arrival Details" at bounding box center [492, 669] width 146 height 23
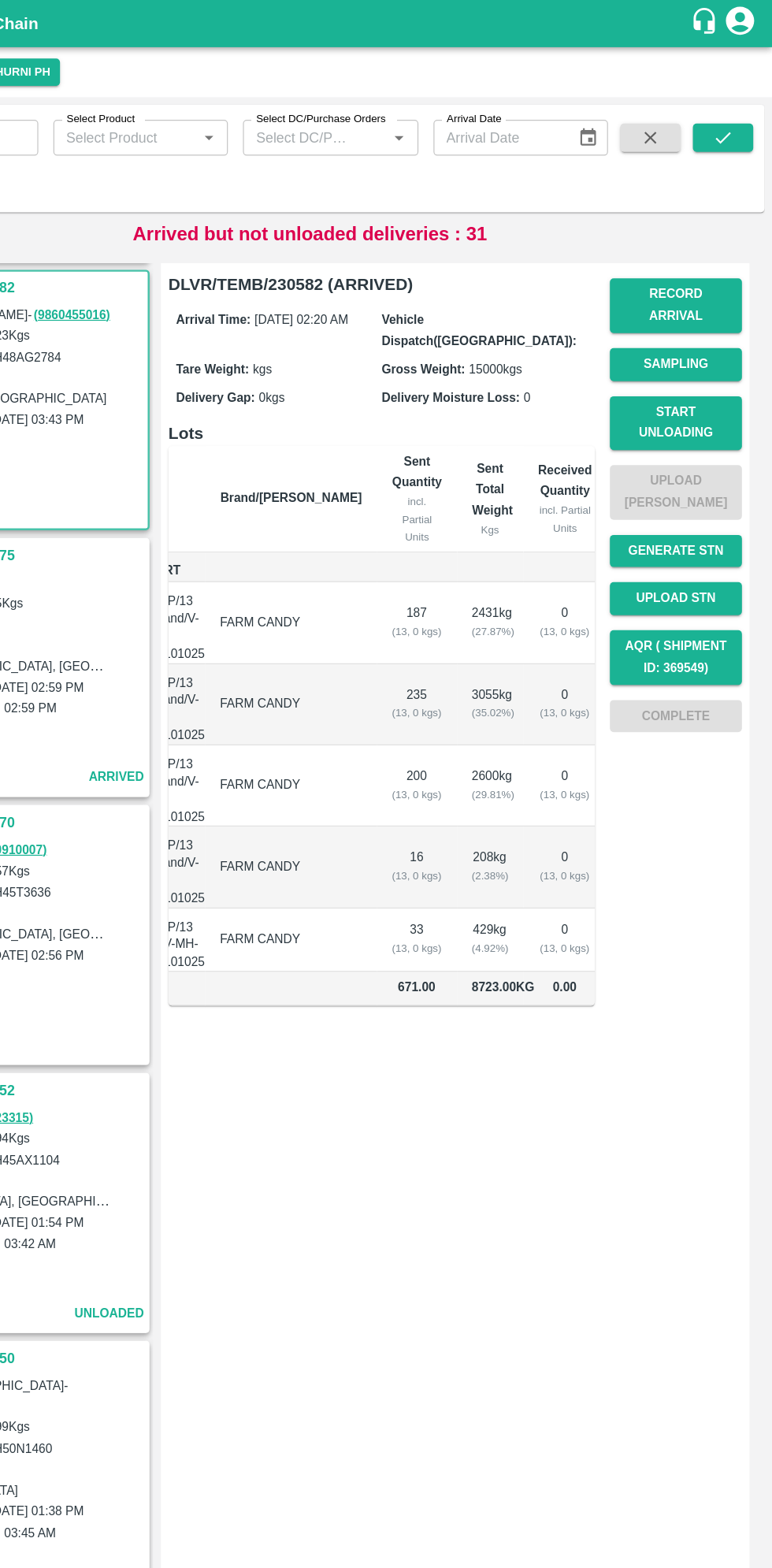
scroll to position [0, 0]
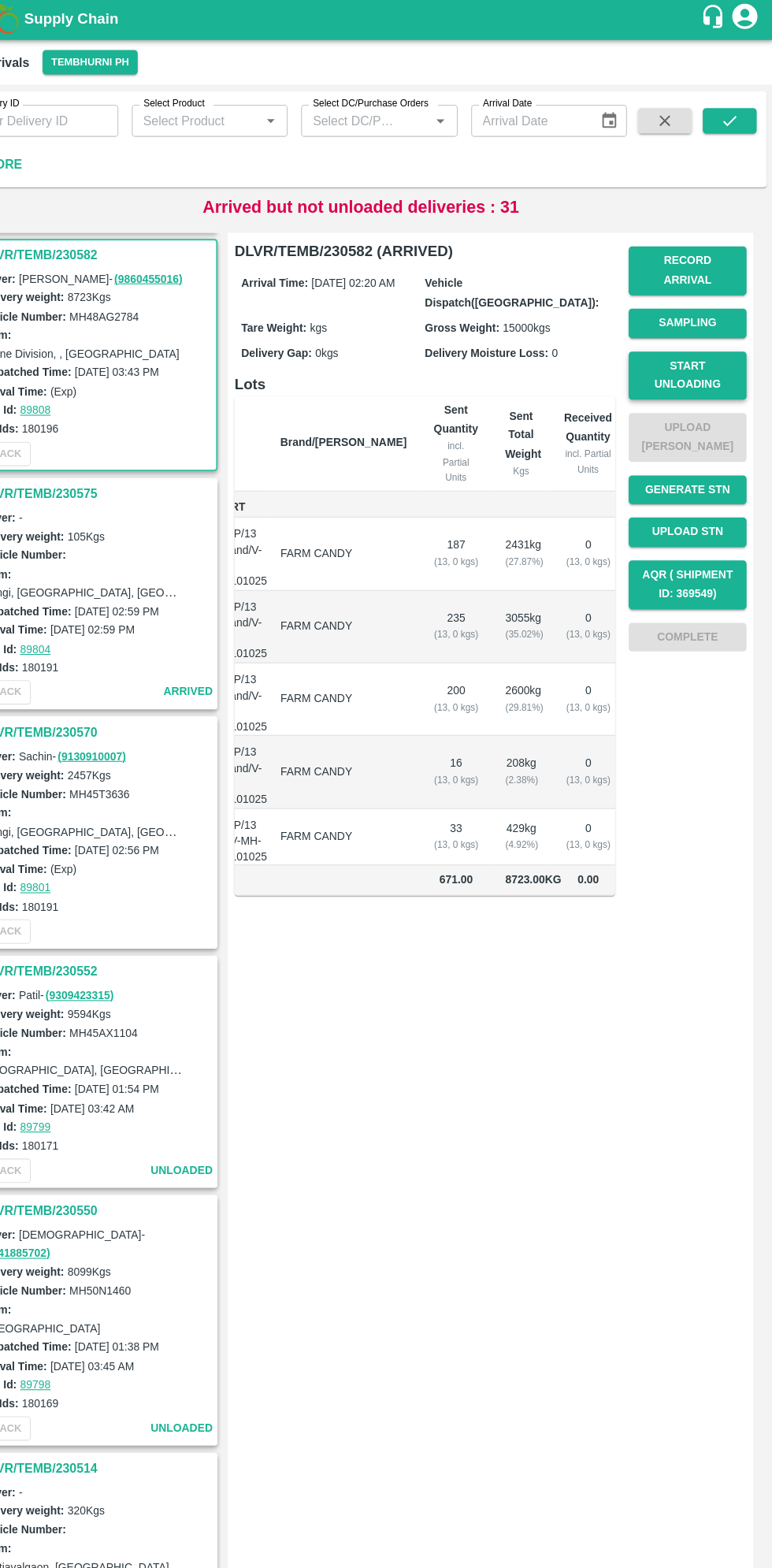
click at [672, 339] on button "Start Unloading" at bounding box center [692, 354] width 110 height 45
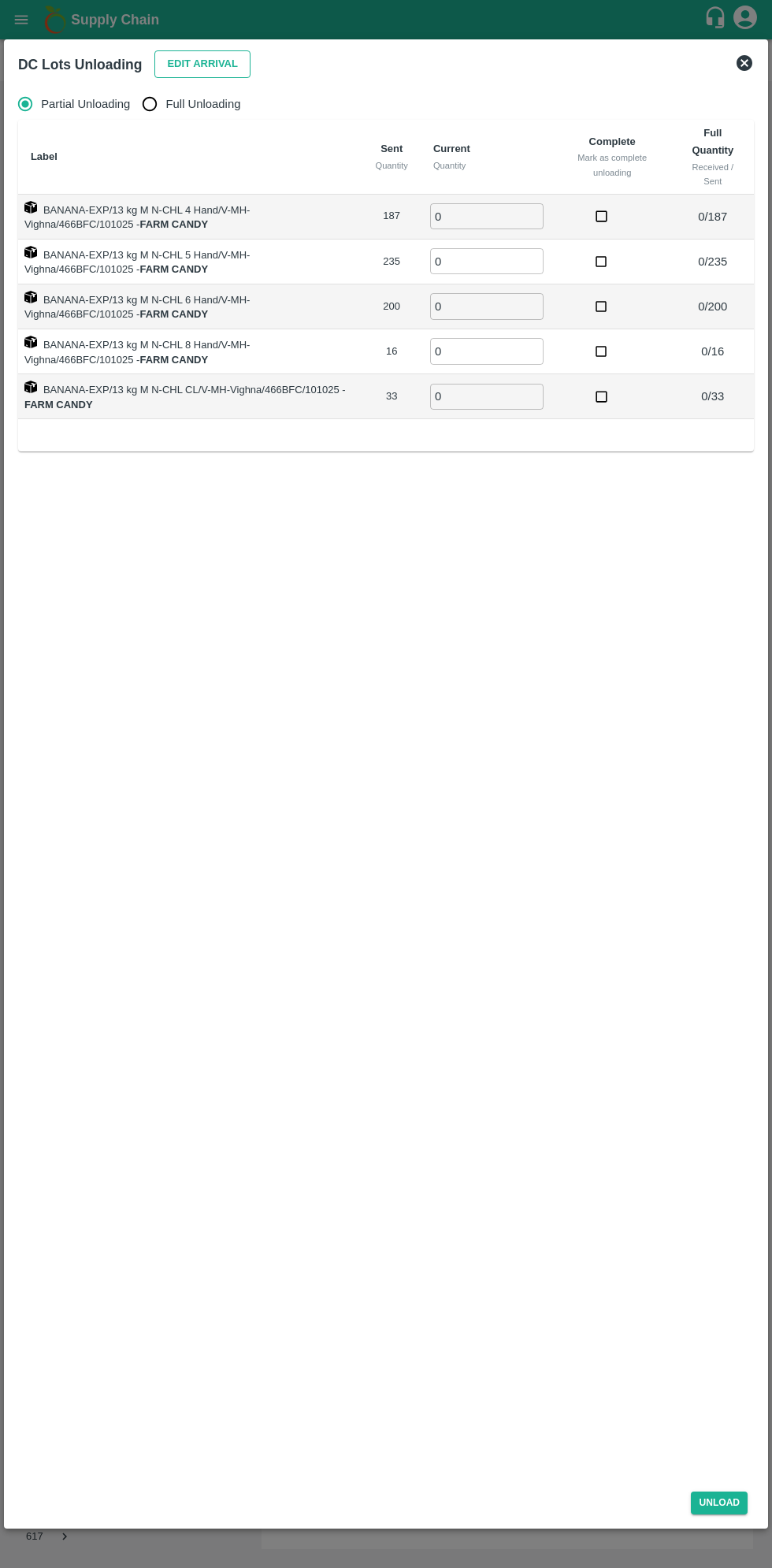
click at [188, 54] on button "Edit Arrival" at bounding box center [202, 64] width 96 height 28
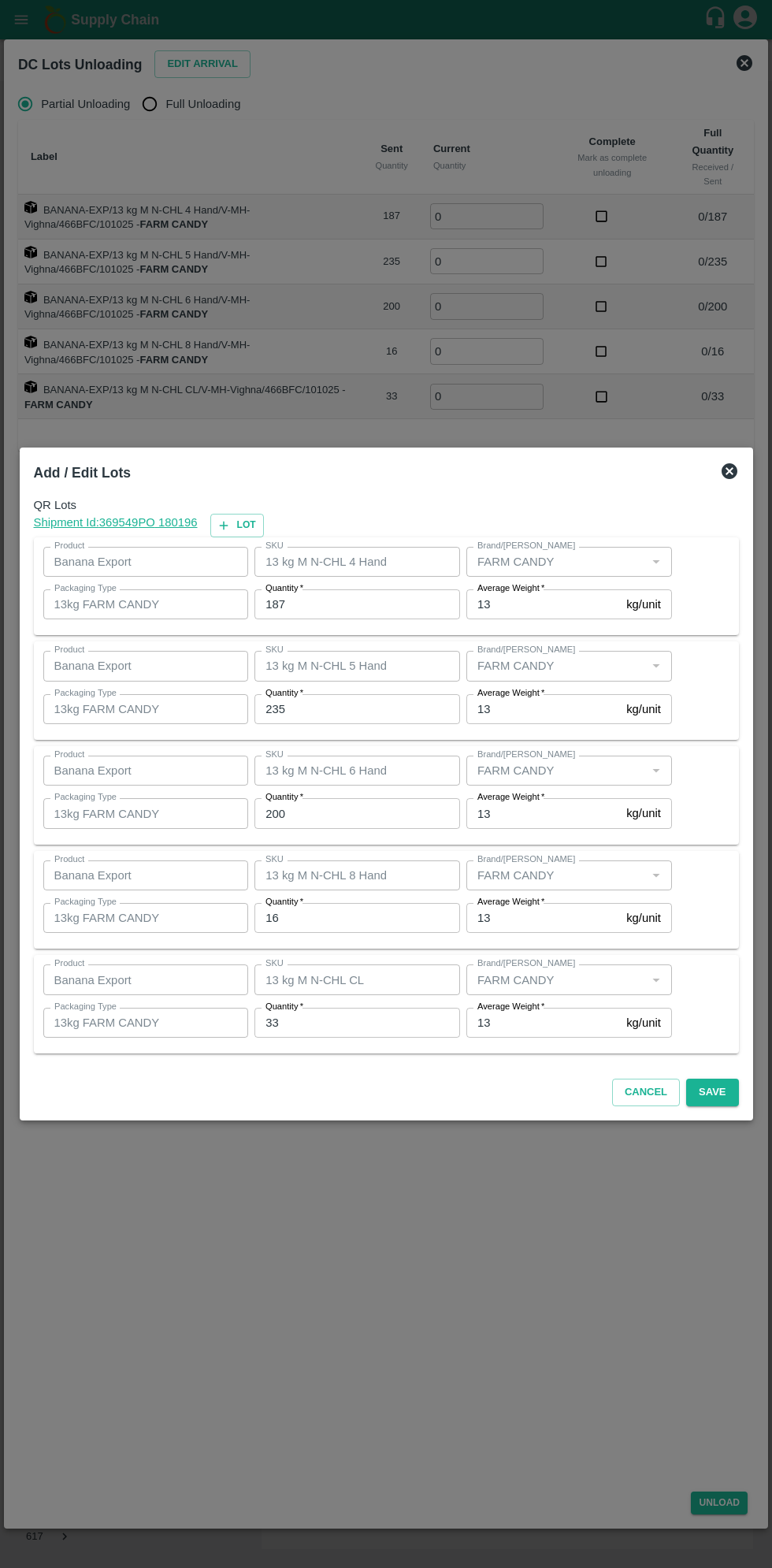
click at [317, 604] on input "187" at bounding box center [356, 604] width 205 height 30
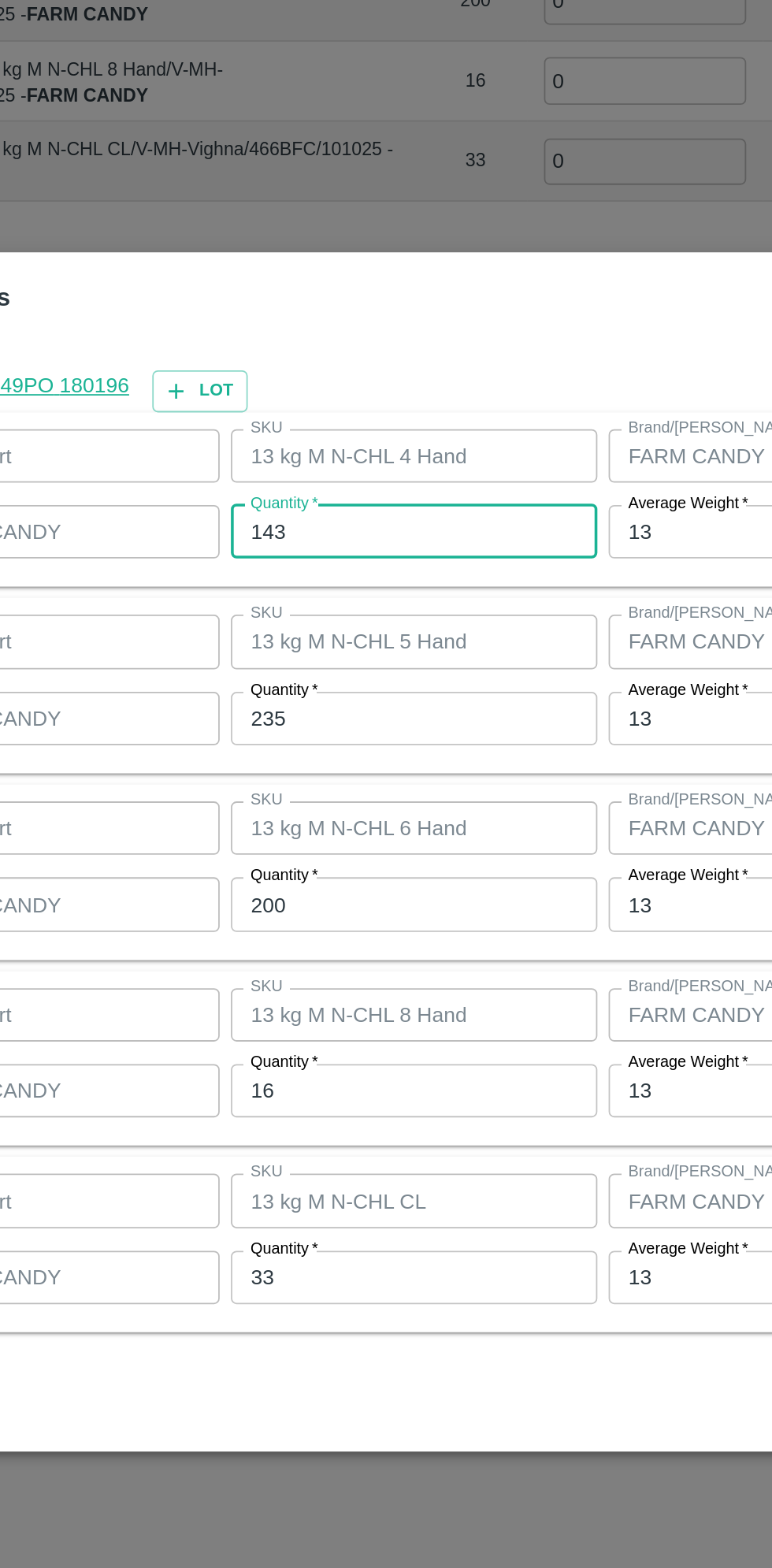
type input "143"
click at [312, 709] on input "235" at bounding box center [356, 709] width 205 height 30
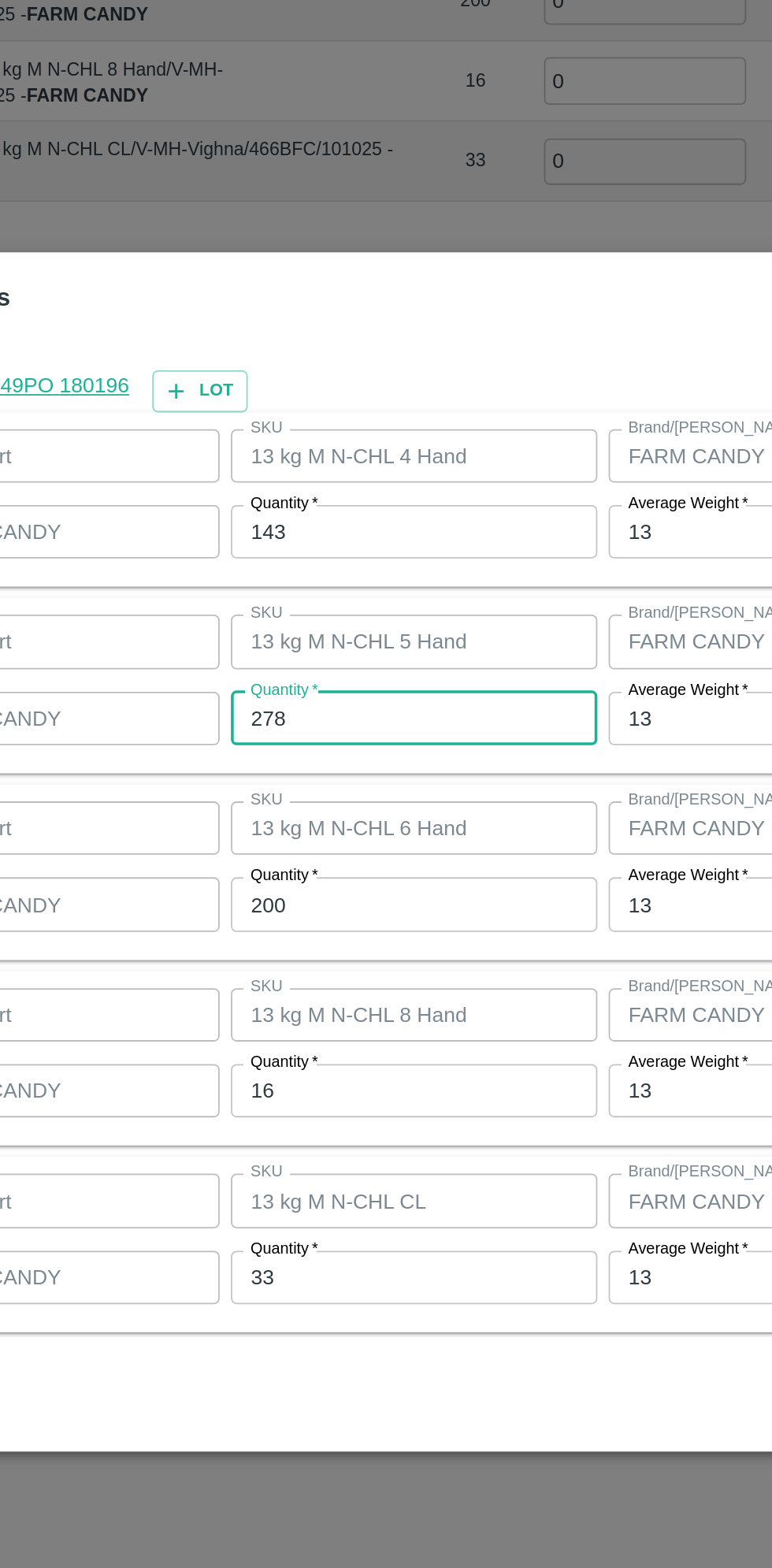
type input "278"
click at [309, 810] on input "200" at bounding box center [356, 813] width 205 height 30
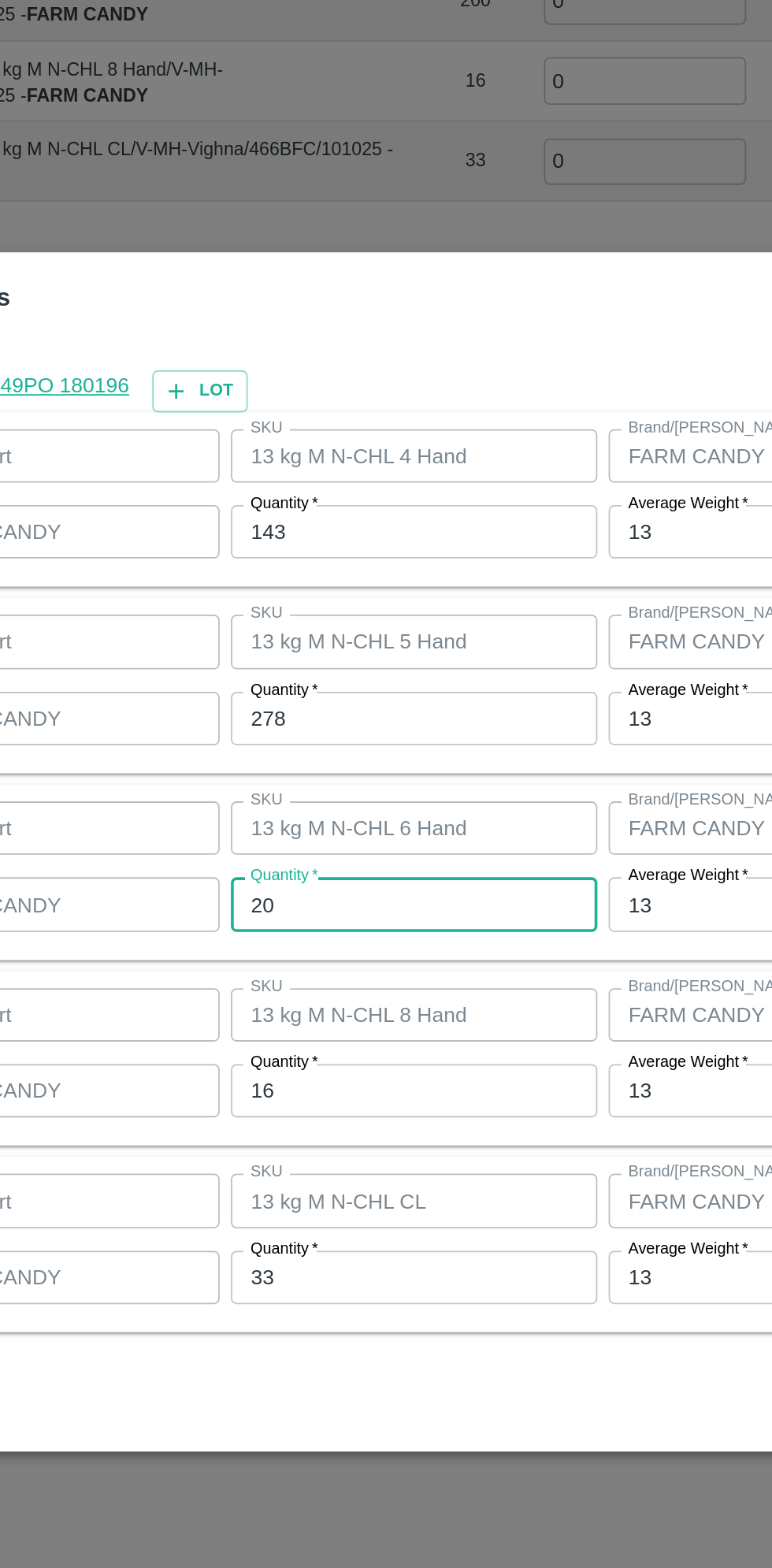
type input "2"
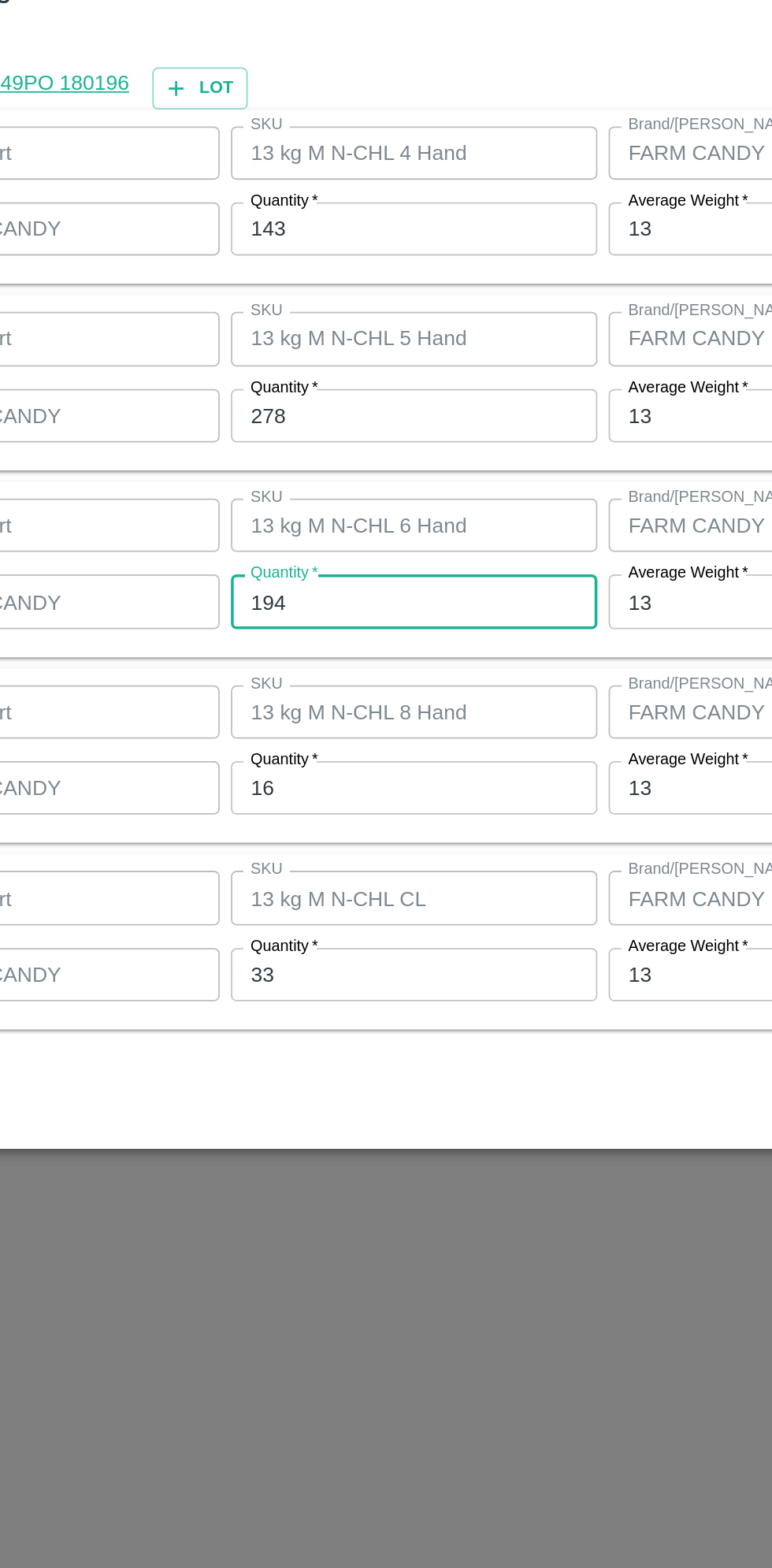
type input "194"
click at [302, 922] on input "16" at bounding box center [356, 918] width 205 height 30
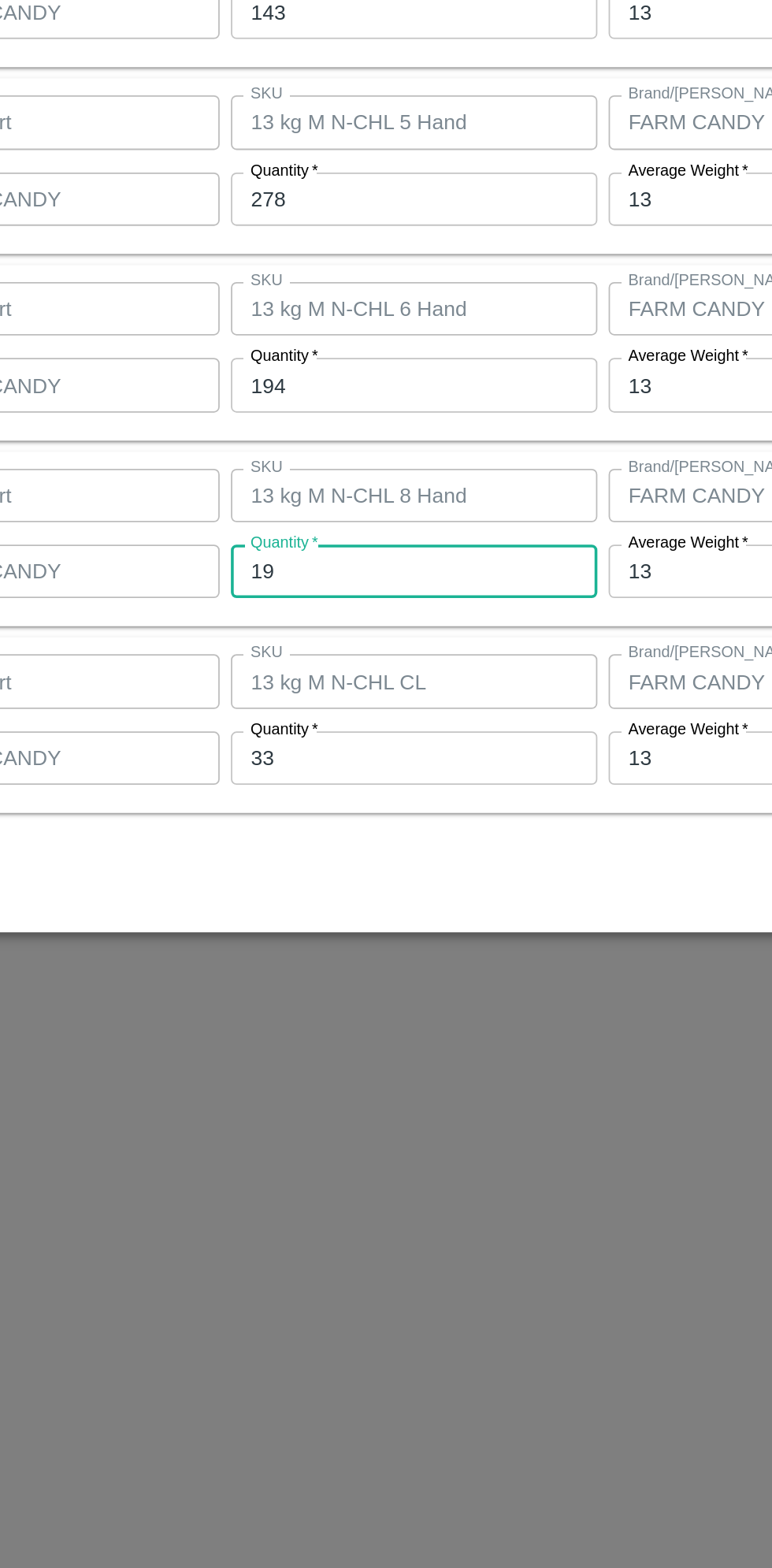
type input "19"
click at [298, 1026] on input "33" at bounding box center [356, 1022] width 205 height 30
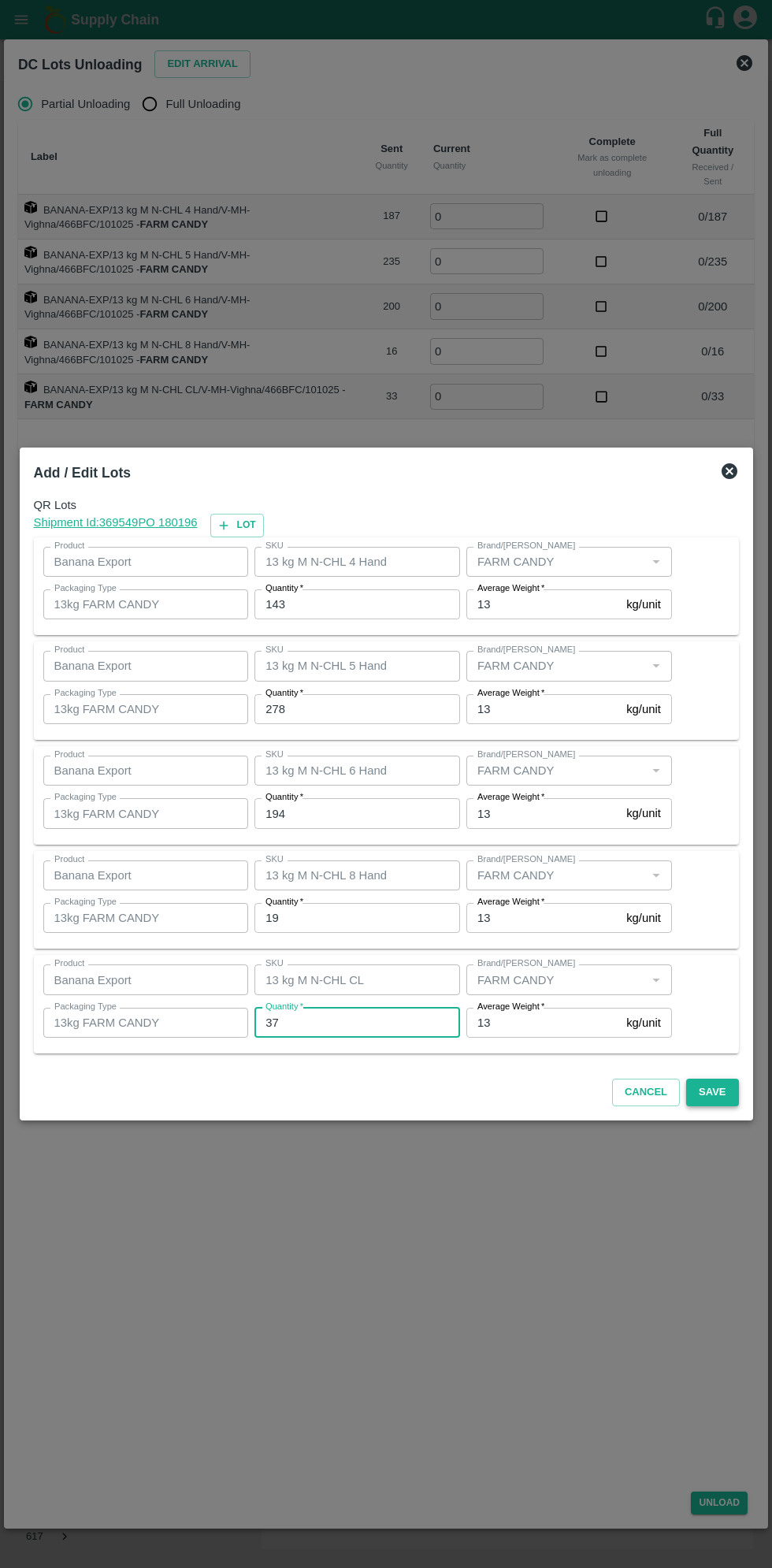
type input "37"
click at [715, 1091] on button "Save" at bounding box center [712, 1093] width 52 height 28
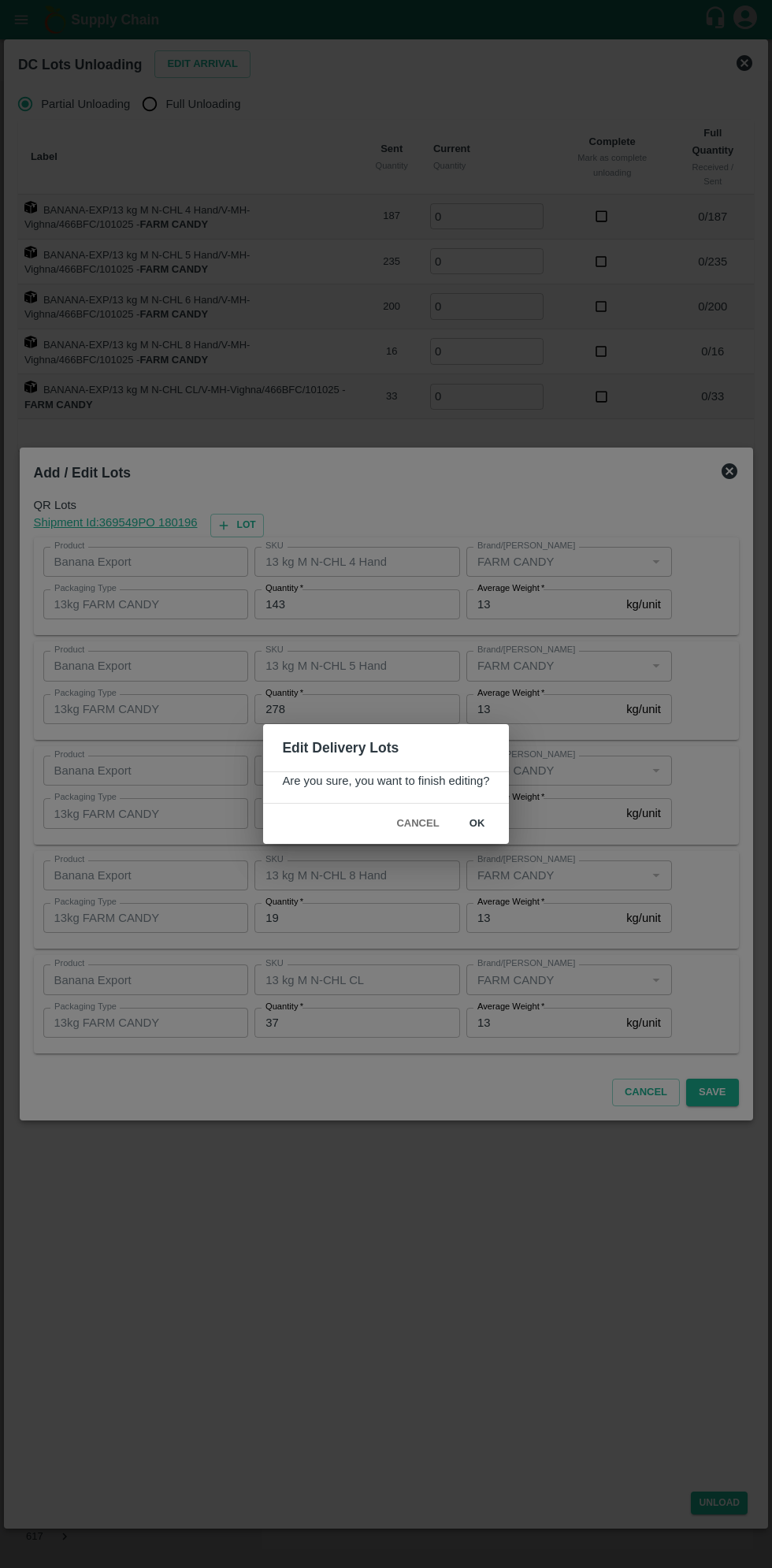
click at [498, 827] on button "ok" at bounding box center [477, 824] width 50 height 28
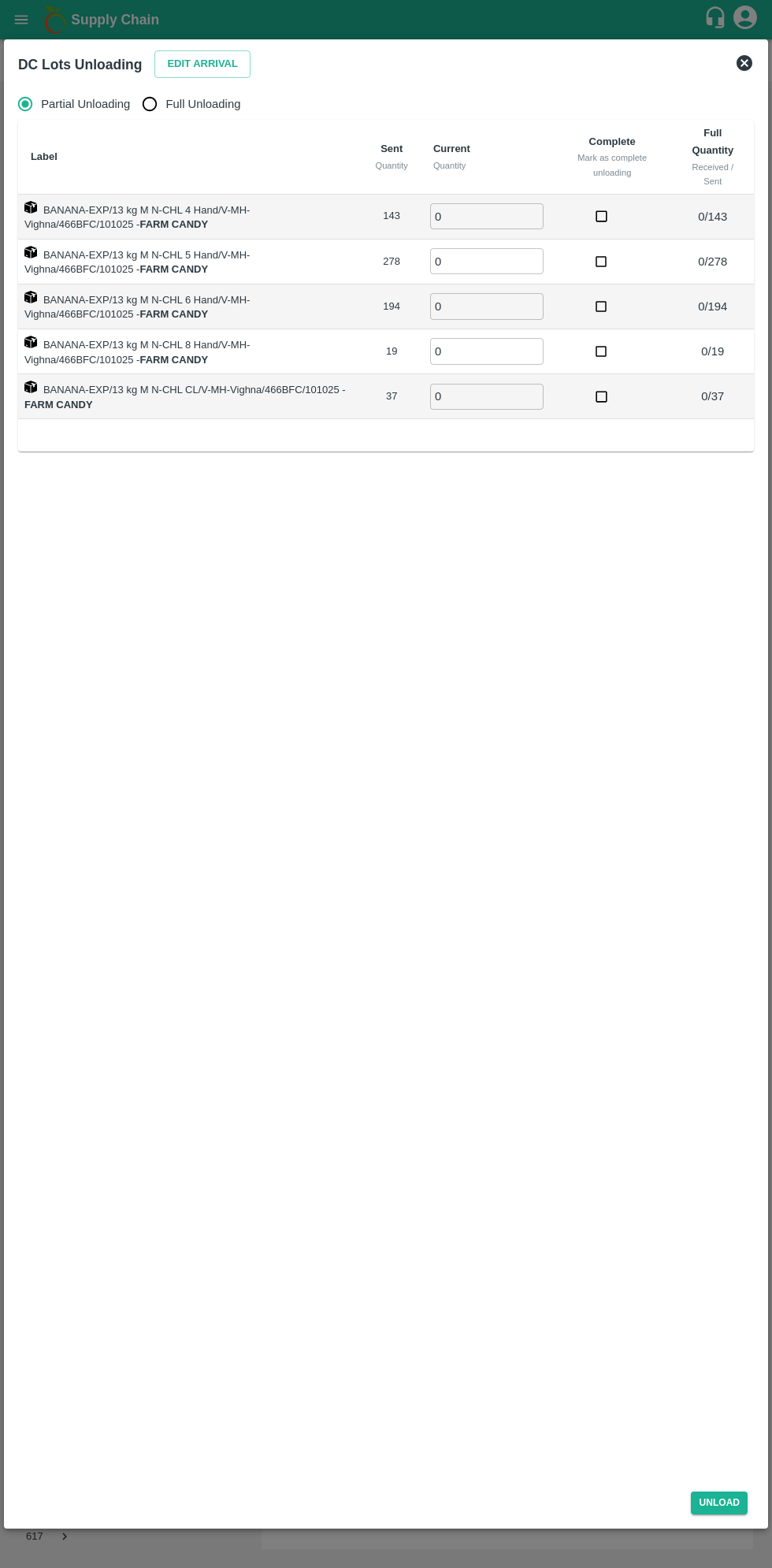
click at [166, 106] on input "Full Unloading" at bounding box center [149, 104] width 32 height 32
radio input "true"
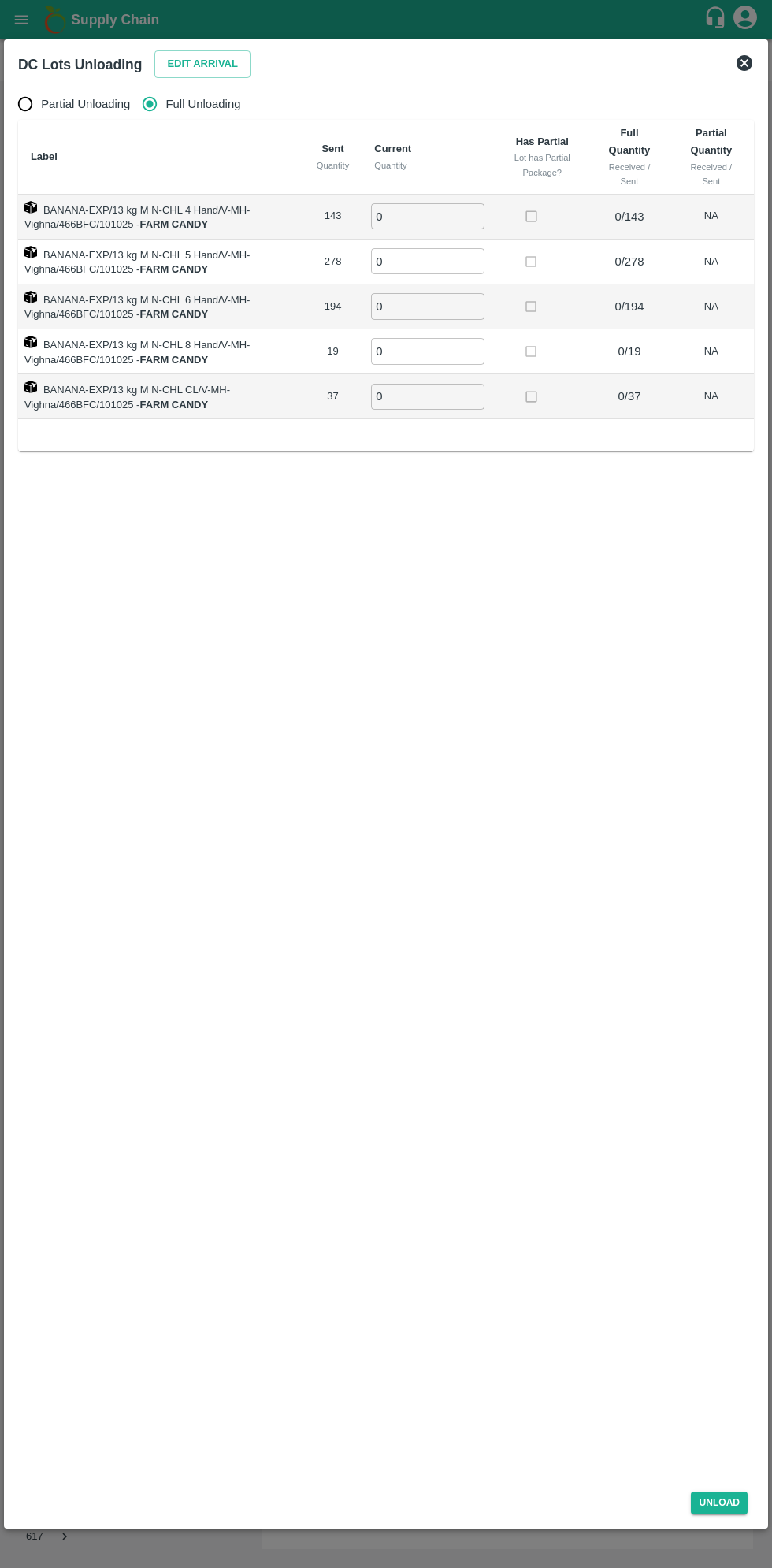
click at [454, 218] on input "0" at bounding box center [428, 216] width 114 height 26
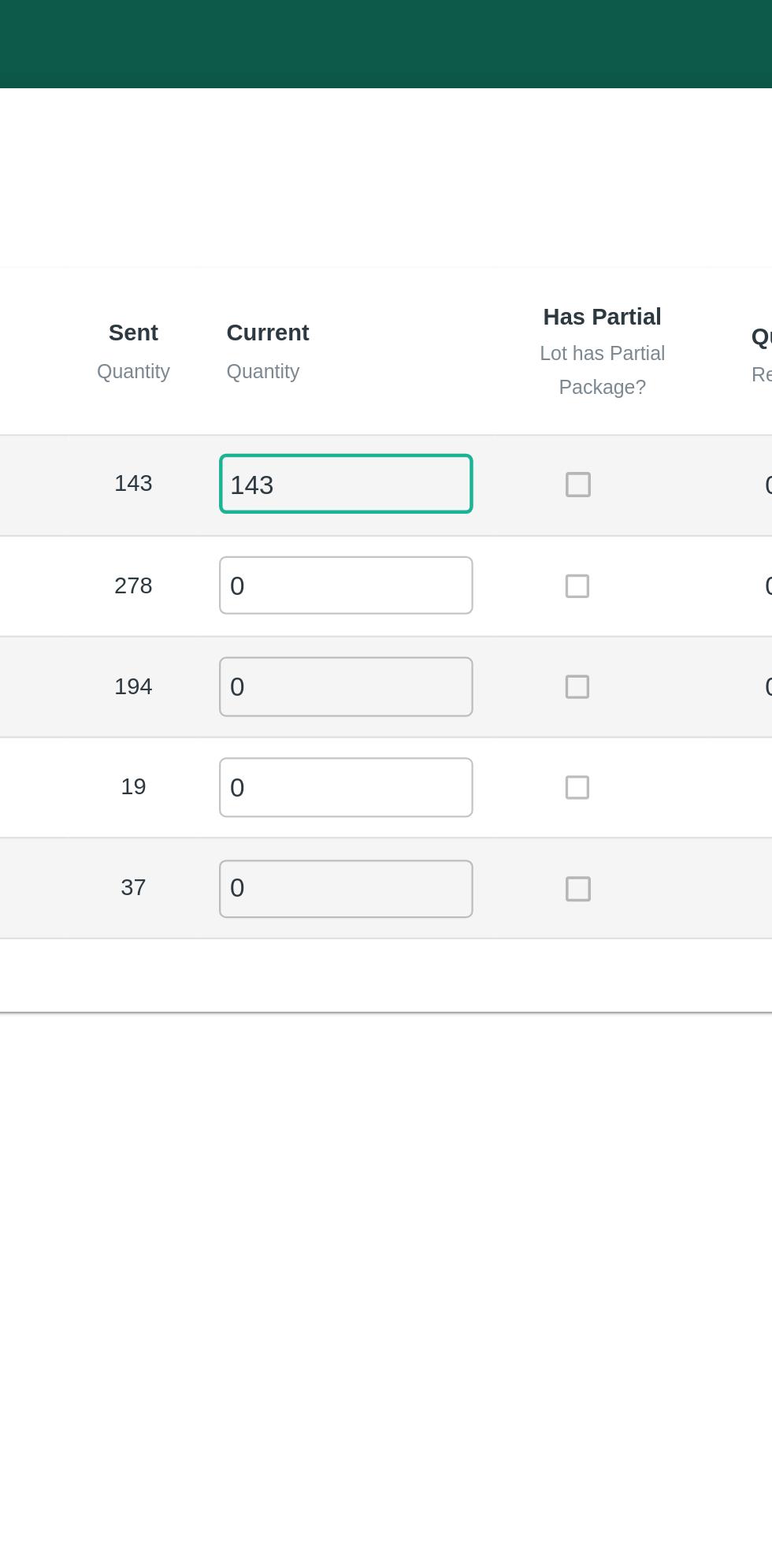
type input "143"
click at [446, 262] on input "0" at bounding box center [428, 261] width 114 height 26
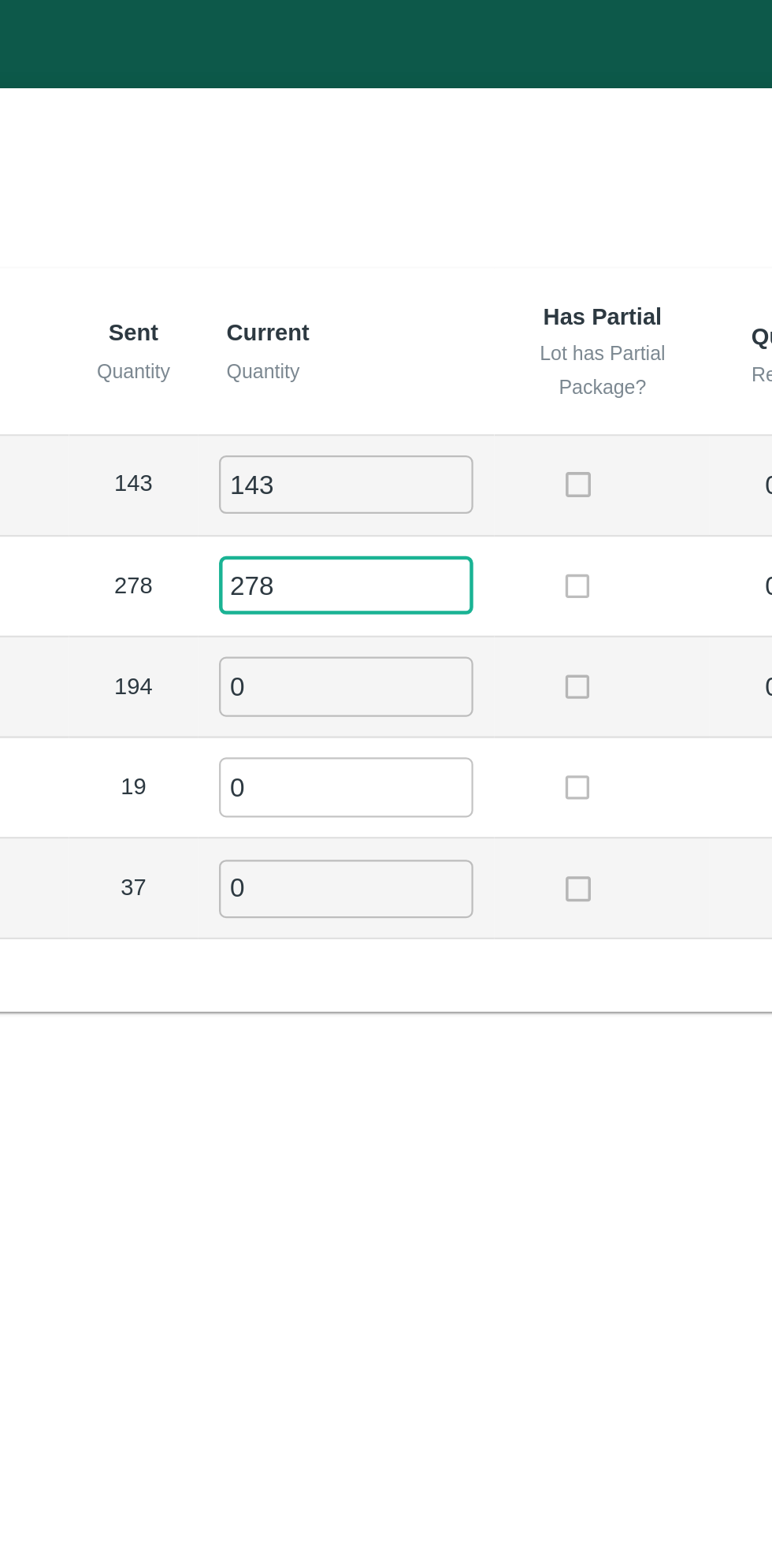
type input "278"
click at [442, 304] on input "0" at bounding box center [428, 306] width 114 height 26
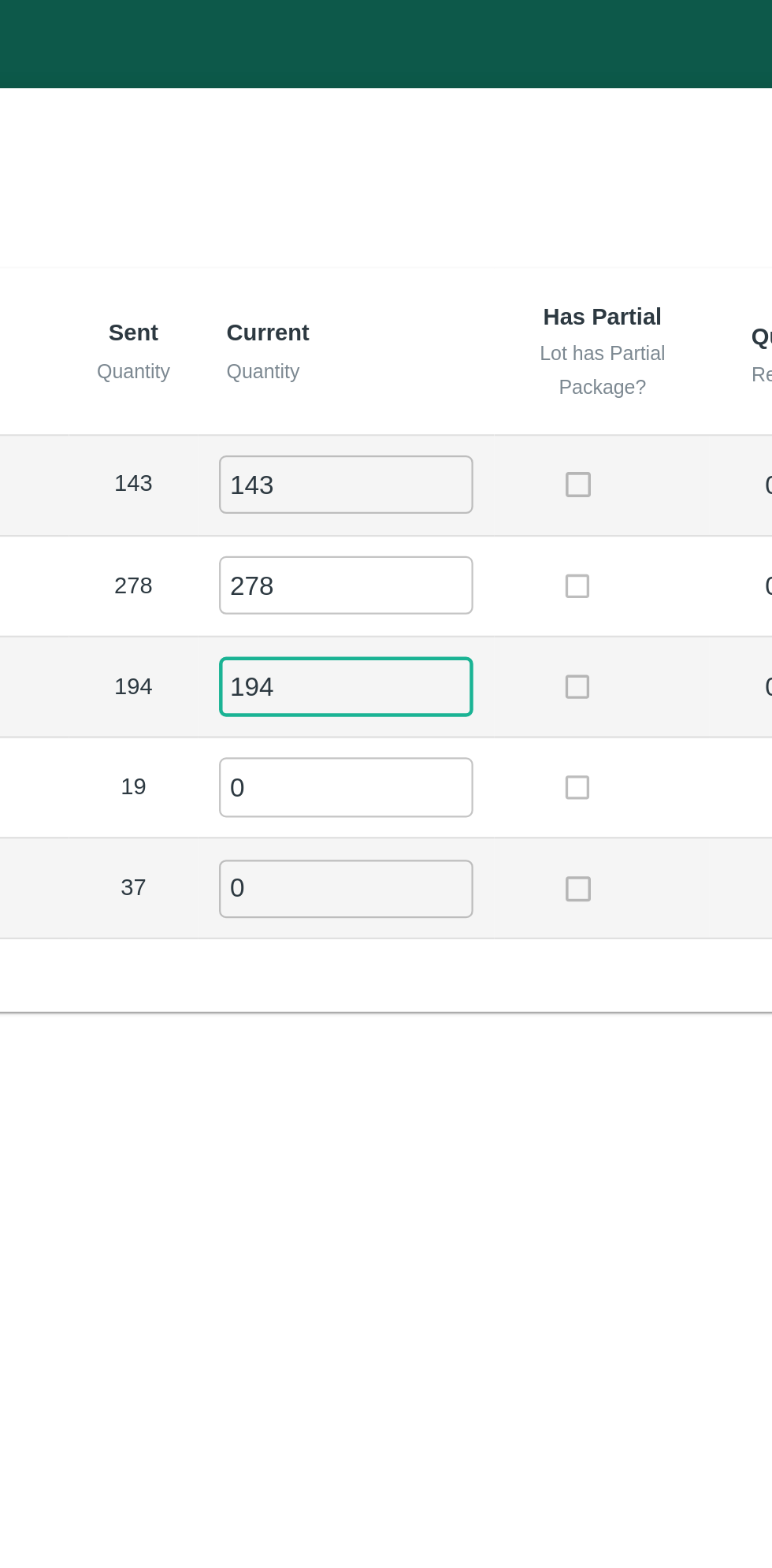
type input "194"
click at [438, 354] on input "0" at bounding box center [428, 351] width 114 height 26
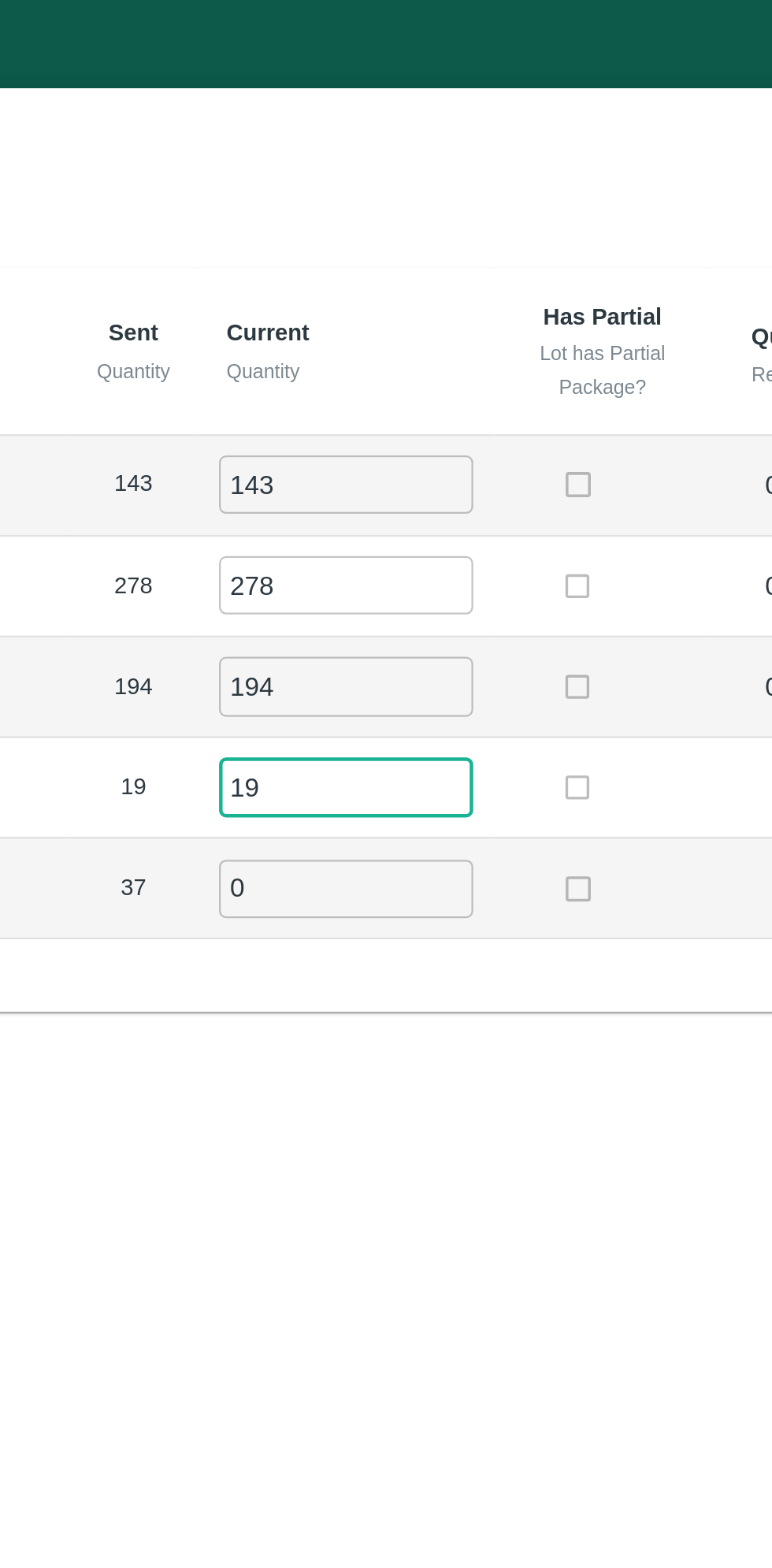
type input "19"
click at [440, 388] on input "0" at bounding box center [428, 397] width 114 height 26
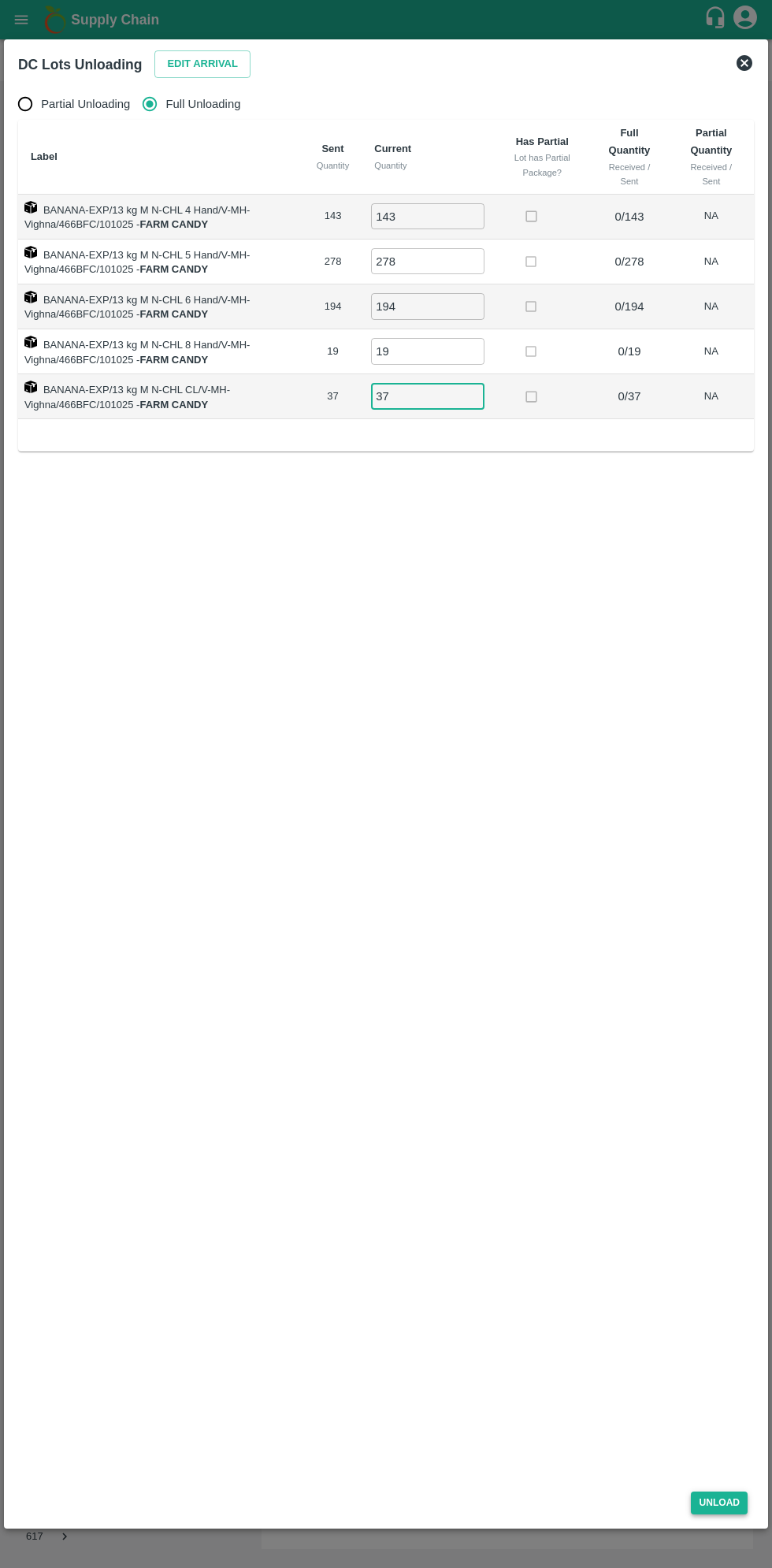
type input "37"
click at [706, 1511] on button "Unload" at bounding box center [719, 1503] width 57 height 23
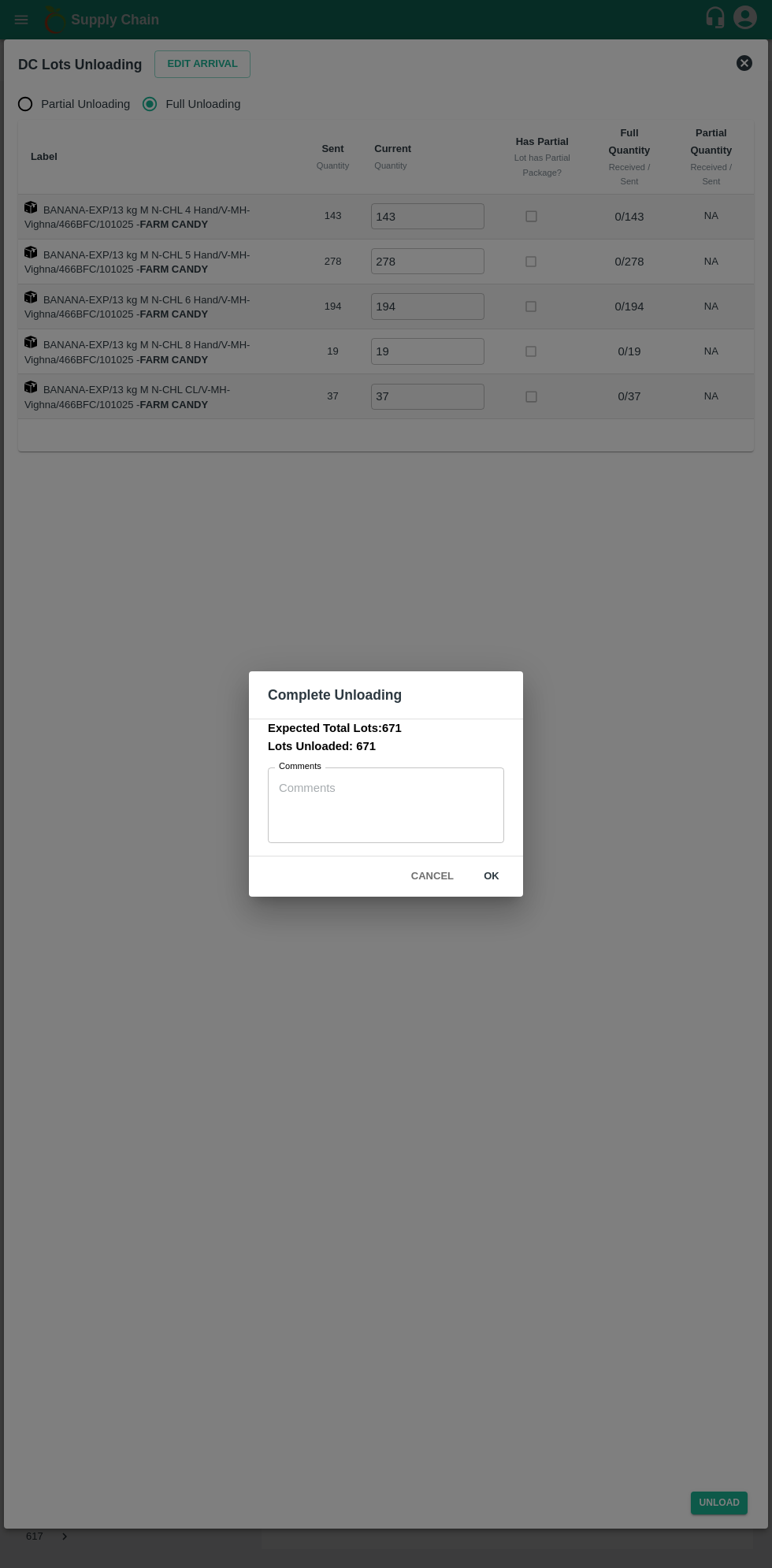
click at [492, 876] on button "ok" at bounding box center [492, 877] width 50 height 28
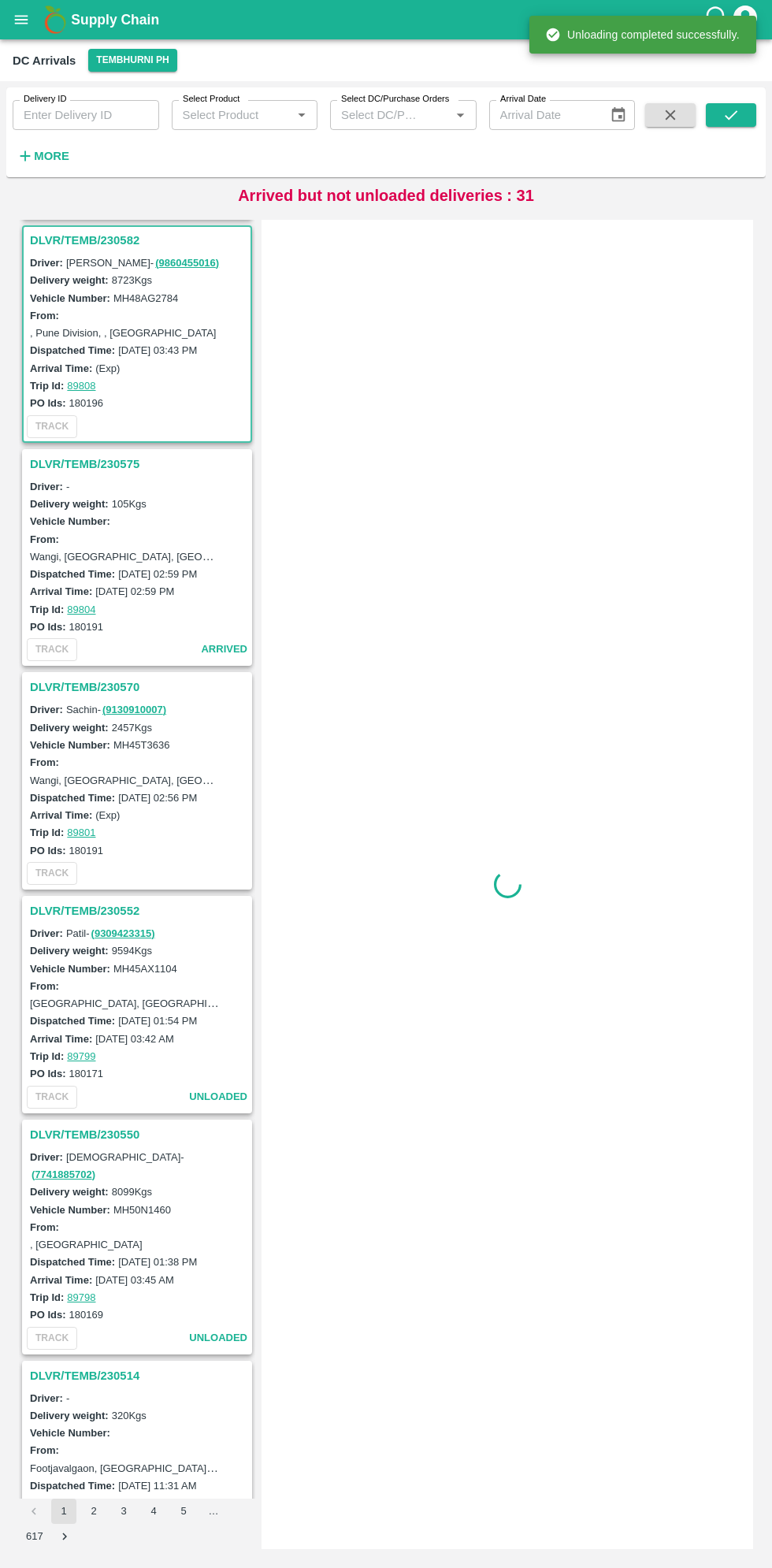
scroll to position [1566, 0]
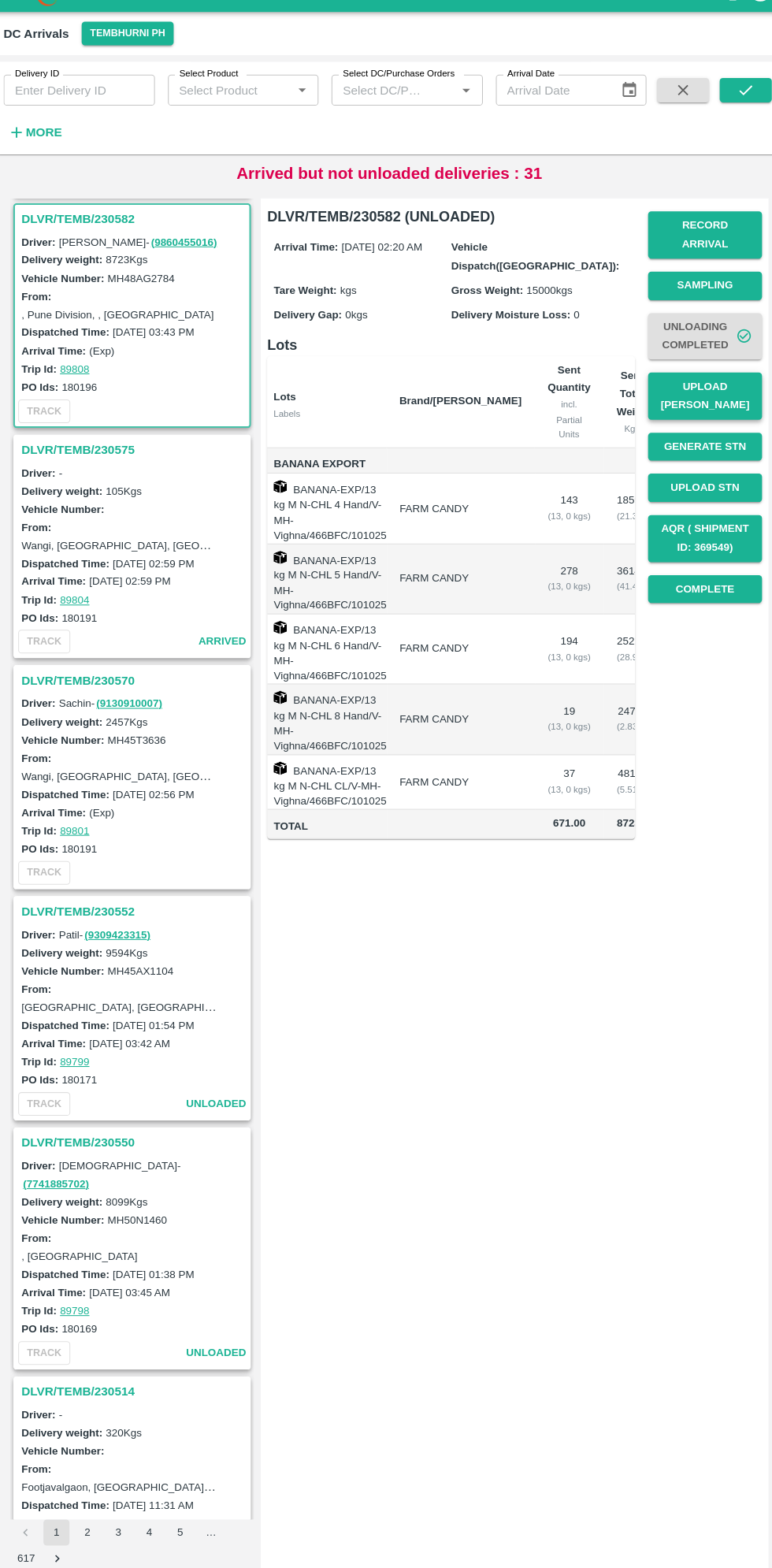
click at [697, 404] on button "Upload [PERSON_NAME]" at bounding box center [692, 411] width 110 height 45
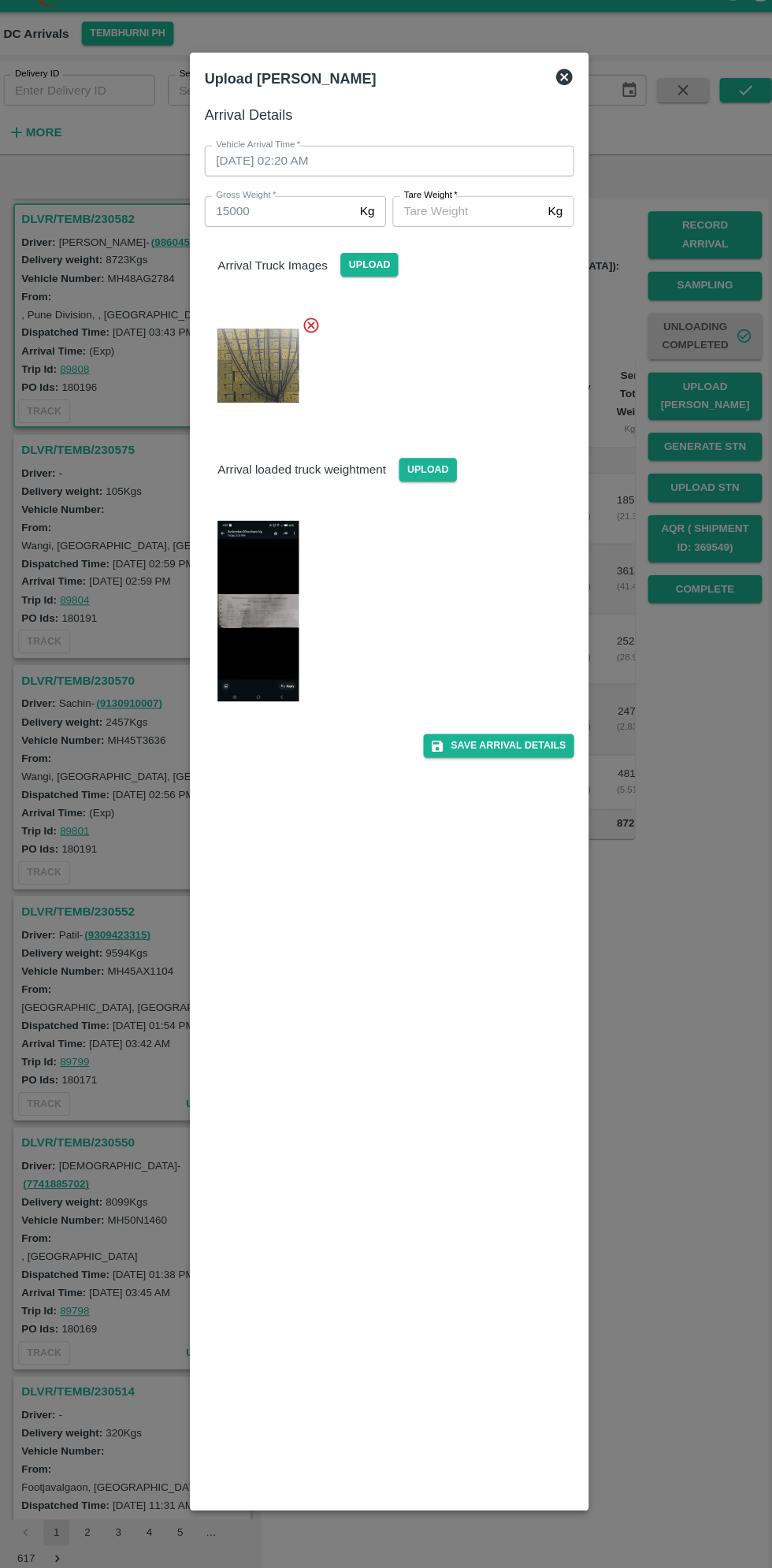
click at [468, 237] on input "[PERSON_NAME]   *" at bounding box center [461, 232] width 144 height 30
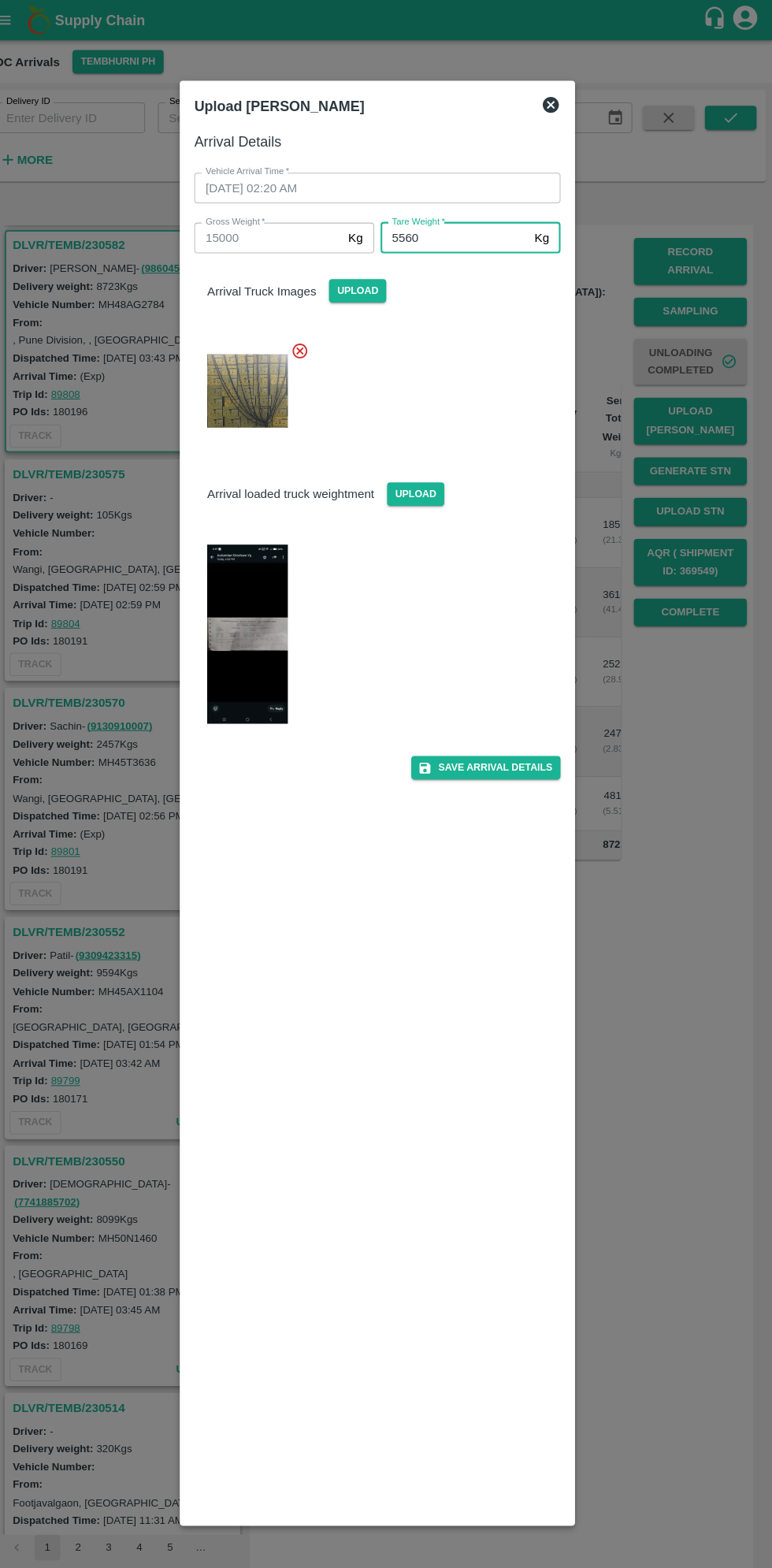
scroll to position [0, 0]
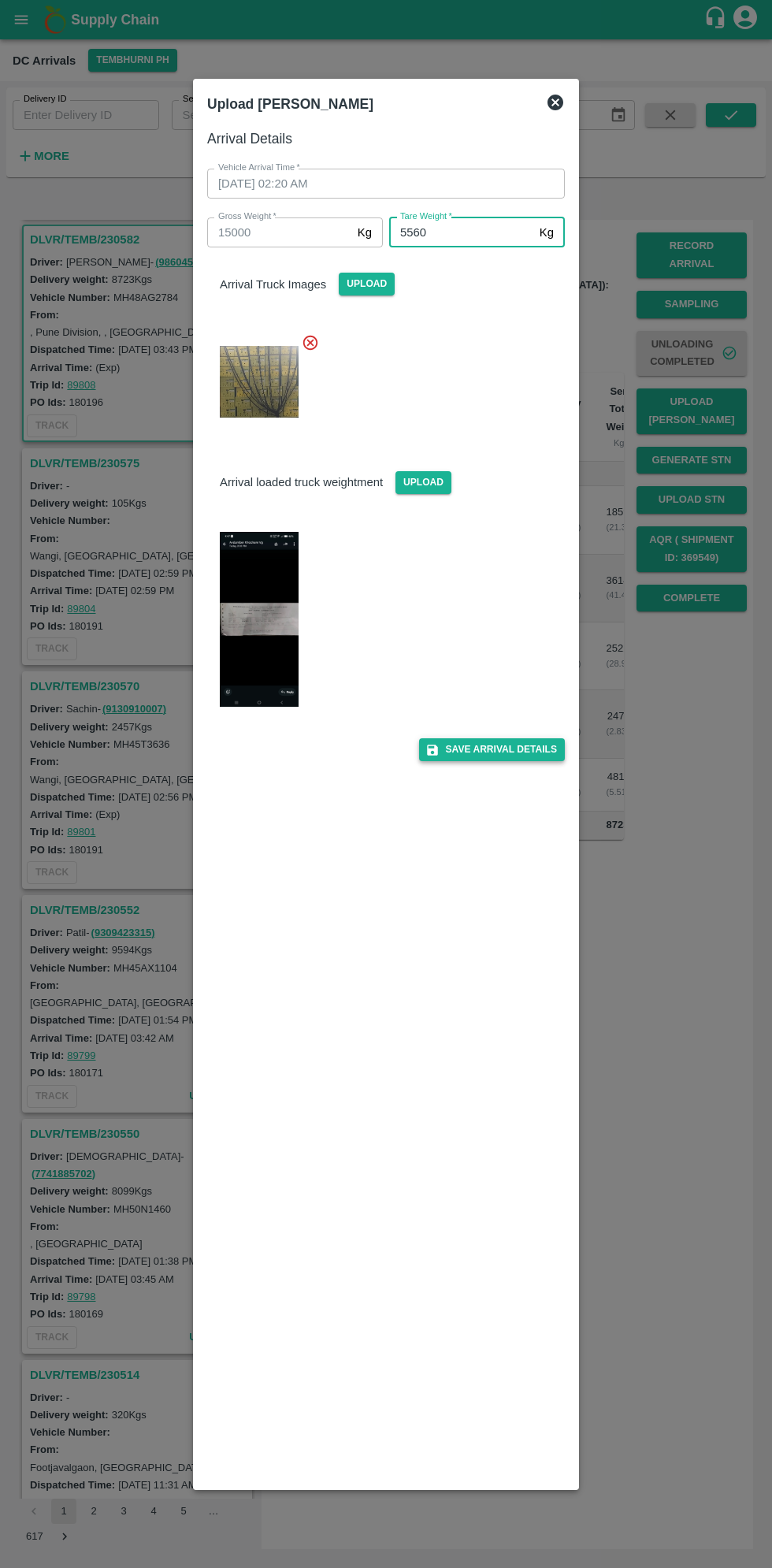
type input "5560"
click at [521, 749] on button "Save Arrival Details" at bounding box center [492, 749] width 146 height 23
